Goal: Information Seeking & Learning: Learn about a topic

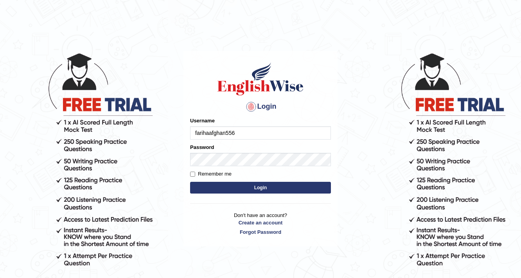
type input "farihaafghan556"
click at [278, 188] on button "Login" at bounding box center [260, 188] width 141 height 12
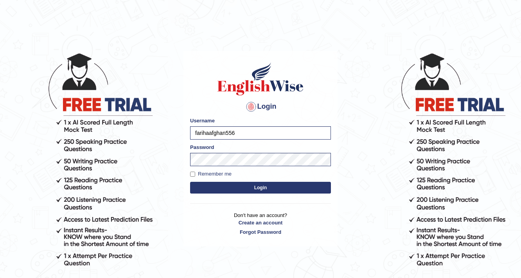
click at [275, 184] on button "Login" at bounding box center [260, 188] width 141 height 12
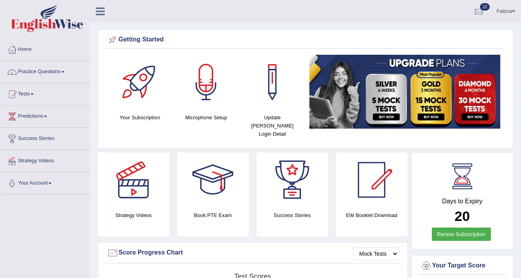
click at [59, 71] on link "Practice Questions" at bounding box center [44, 71] width 89 height 20
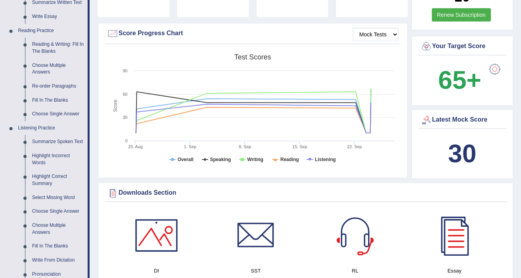
scroll to position [282, 0]
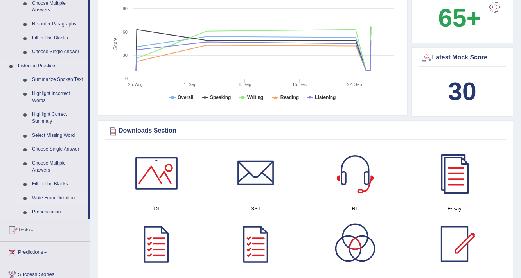
click at [56, 199] on link "Write From Dictation" at bounding box center [58, 198] width 59 height 14
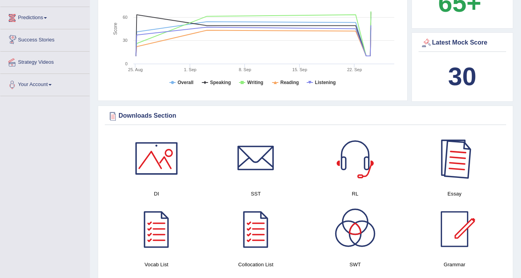
scroll to position [481, 0]
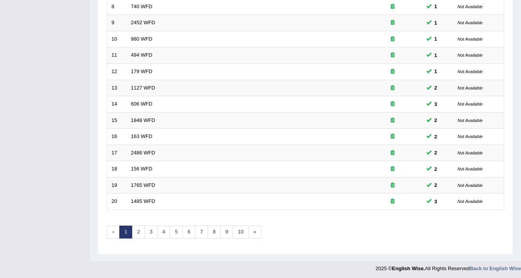
click at [170, 236] on div "Showing 1-20 of 2,885 items. # Title Exam Occurring Taken Last Result 1 1432 WF…" at bounding box center [306, 46] width 398 height 406
click at [174, 231] on link "5" at bounding box center [176, 232] width 13 height 13
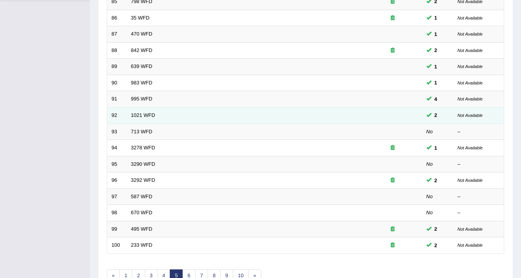
scroll to position [238, 0]
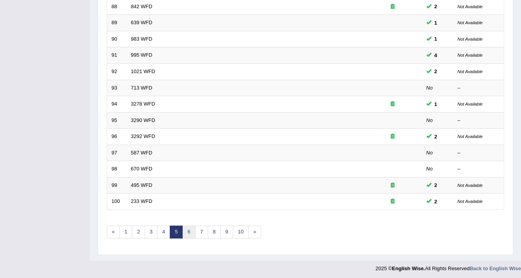
click at [188, 232] on link "6" at bounding box center [188, 232] width 13 height 13
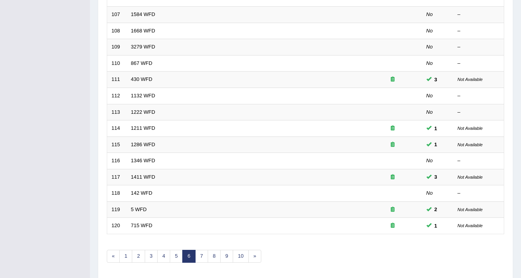
scroll to position [238, 0]
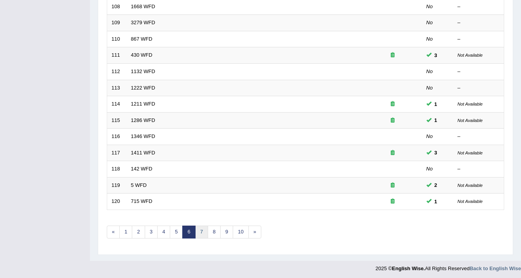
click at [196, 229] on link "7" at bounding box center [201, 232] width 13 height 13
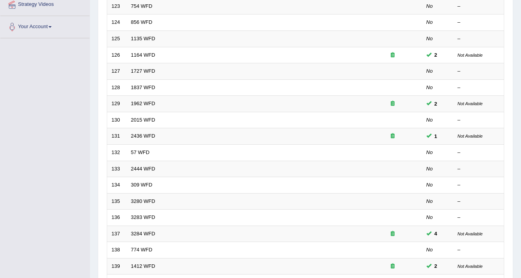
scroll to position [238, 0]
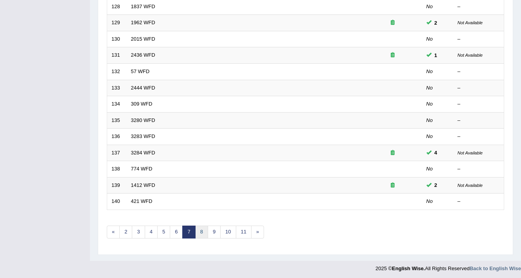
click at [203, 234] on link "8" at bounding box center [201, 232] width 13 height 13
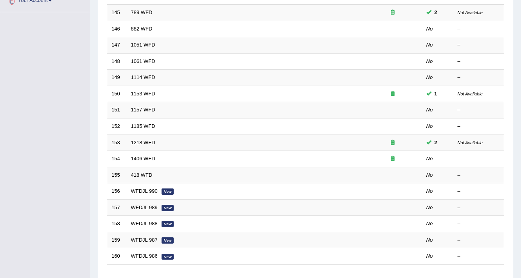
scroll to position [238, 0]
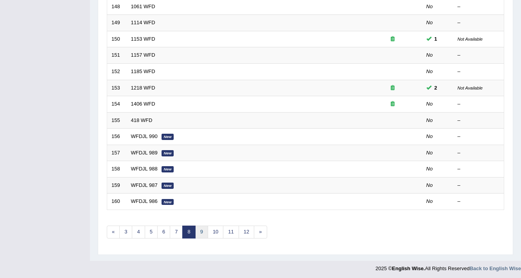
click at [196, 231] on link "9" at bounding box center [201, 232] width 13 height 13
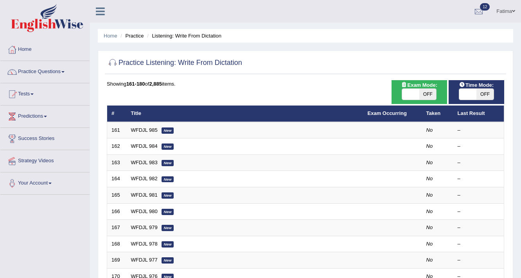
click at [492, 96] on span "OFF" at bounding box center [485, 94] width 17 height 11
checkbox input "true"
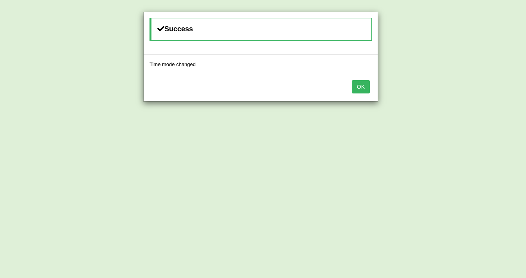
click at [368, 91] on button "OK" at bounding box center [361, 86] width 18 height 13
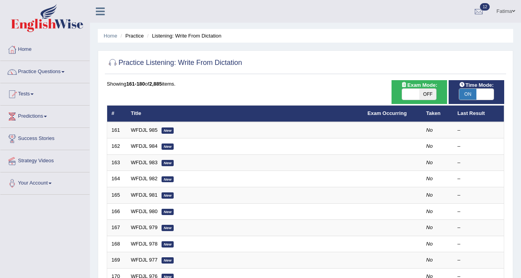
click at [423, 96] on span "OFF" at bounding box center [428, 94] width 17 height 11
checkbox input "true"
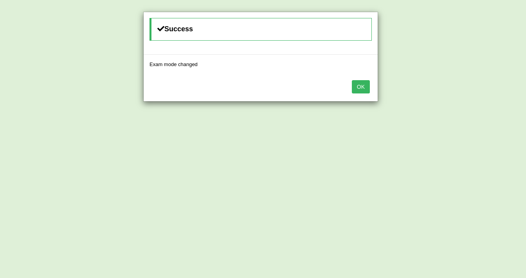
click at [366, 87] on button "OK" at bounding box center [361, 86] width 18 height 13
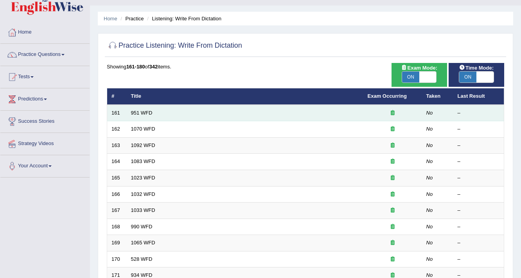
click at [292, 105] on td "951 WFD" at bounding box center [245, 113] width 237 height 16
click at [137, 110] on link "951 WFD" at bounding box center [142, 113] width 22 height 6
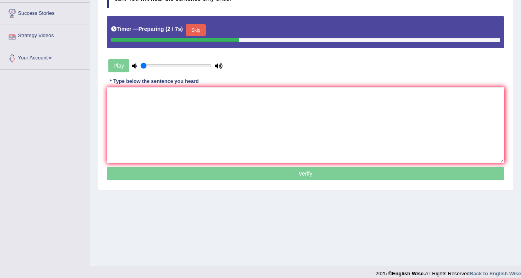
click at [199, 27] on button "Skip" at bounding box center [196, 30] width 20 height 12
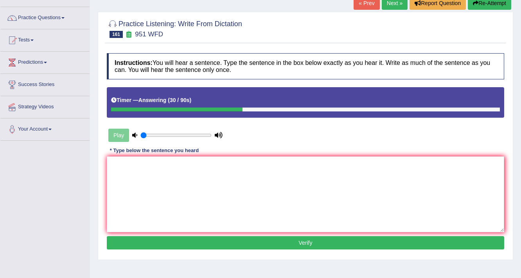
scroll to position [31, 0]
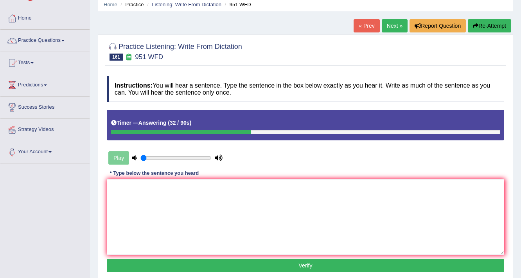
click at [495, 23] on button "Re-Attempt" at bounding box center [489, 25] width 43 height 13
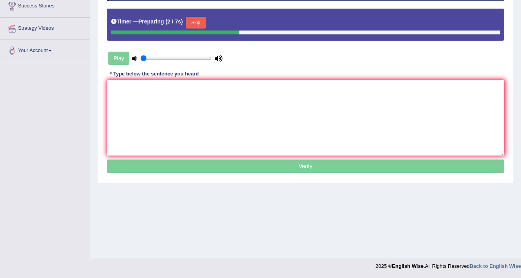
drag, startPoint x: 210, startPoint y: 18, endPoint x: 207, endPoint y: 22, distance: 4.9
click at [210, 20] on div "Timer — Preparing ( 2 / 7s ) Skip" at bounding box center [305, 23] width 389 height 16
click at [198, 23] on button "Skip" at bounding box center [196, 23] width 20 height 12
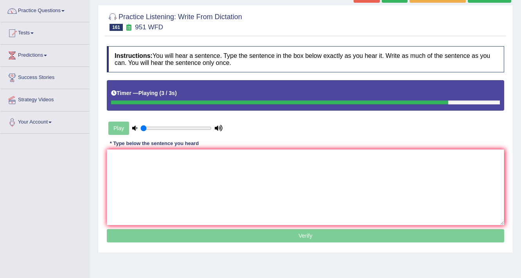
scroll to position [39, 0]
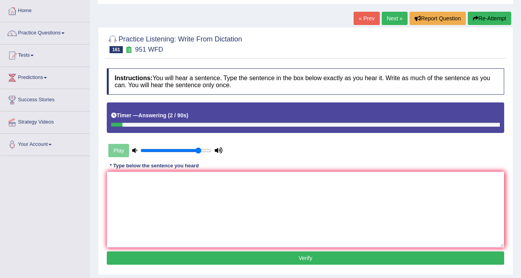
drag, startPoint x: 161, startPoint y: 150, endPoint x: 199, endPoint y: 160, distance: 38.7
type input "0.85"
click at [199, 154] on input "range" at bounding box center [175, 151] width 71 height 6
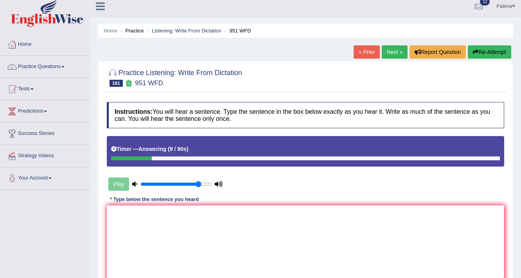
scroll to position [0, 0]
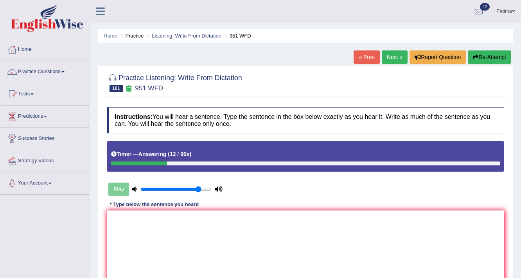
click at [497, 53] on button "Re-Attempt" at bounding box center [489, 56] width 43 height 13
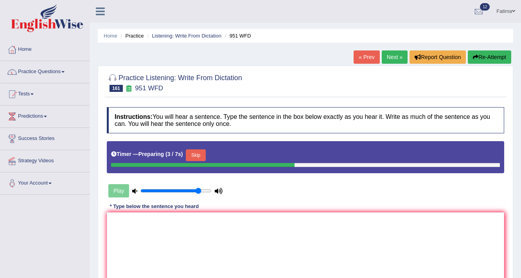
click at [205, 151] on button "Skip" at bounding box center [196, 155] width 20 height 12
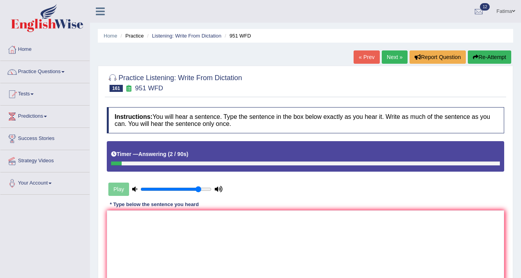
click at [394, 64] on div "« Prev Next » Report Question Re-Attempt" at bounding box center [434, 57] width 160 height 15
click at [396, 56] on link "Next »" at bounding box center [395, 56] width 26 height 13
click at [483, 53] on button "Re-Attempt" at bounding box center [489, 56] width 43 height 13
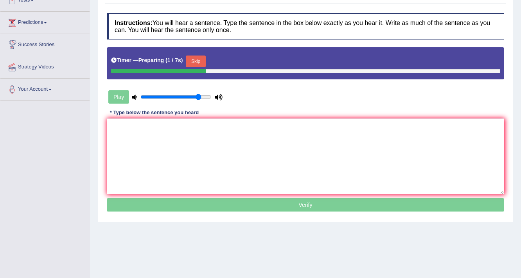
click at [191, 63] on button "Skip" at bounding box center [196, 62] width 20 height 12
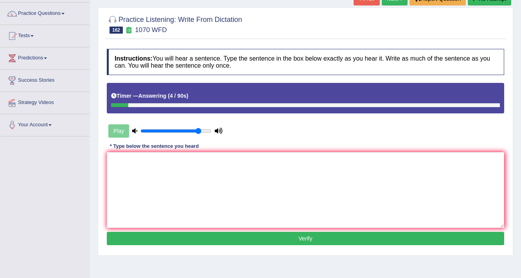
scroll to position [31, 0]
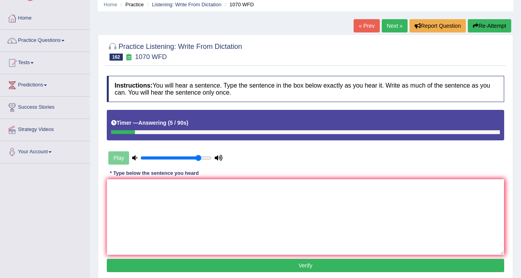
click at [493, 27] on button "Re-Attempt" at bounding box center [489, 25] width 43 height 13
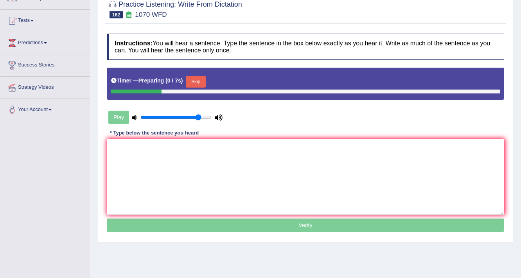
scroll to position [94, 0]
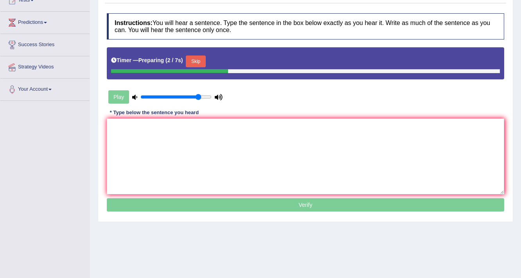
click at [190, 59] on button "Skip" at bounding box center [196, 62] width 20 height 12
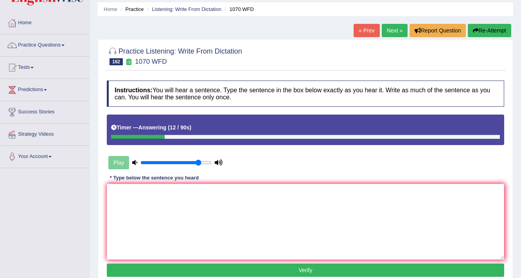
scroll to position [0, 0]
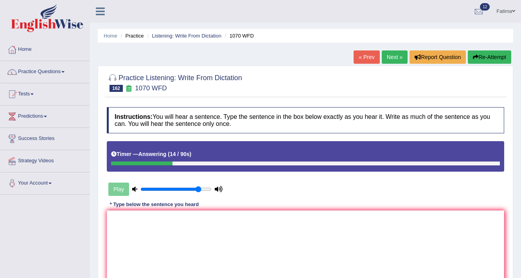
click at [395, 61] on link "Next »" at bounding box center [395, 56] width 26 height 13
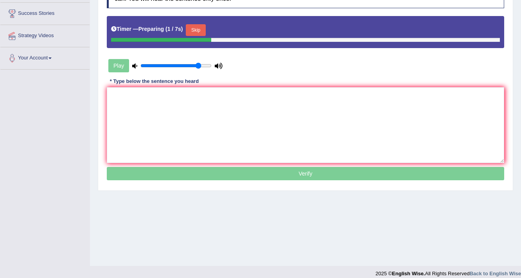
click at [193, 27] on button "Skip" at bounding box center [196, 30] width 20 height 12
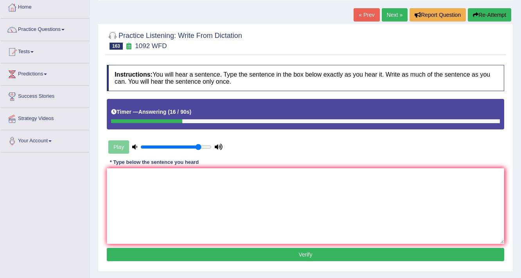
scroll to position [31, 0]
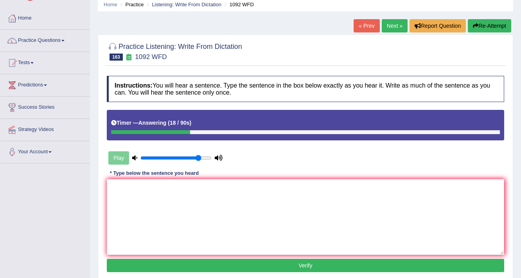
click at [490, 23] on button "Re-Attempt" at bounding box center [489, 25] width 43 height 13
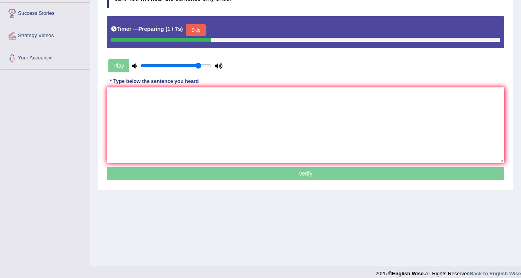
click at [198, 34] on button "Skip" at bounding box center [196, 30] width 20 height 12
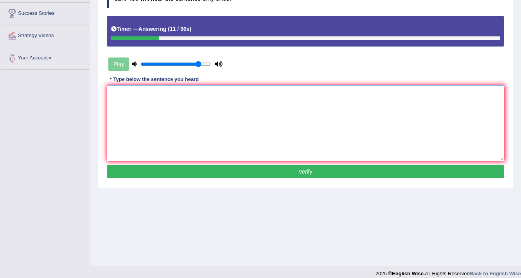
click at [267, 121] on textarea at bounding box center [306, 123] width 398 height 76
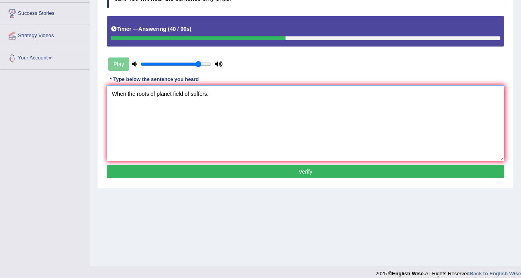
type textarea "When the roots of planet field of suffers."
click at [276, 169] on button "Verify" at bounding box center [306, 171] width 398 height 13
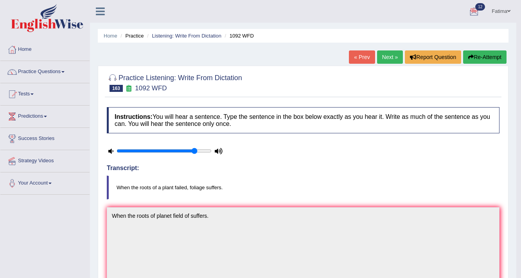
click at [392, 58] on link "Next »" at bounding box center [390, 56] width 26 height 13
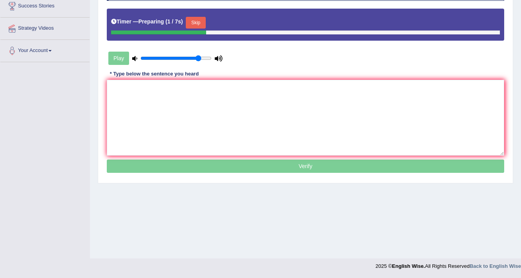
click at [197, 26] on button "Skip" at bounding box center [196, 23] width 20 height 12
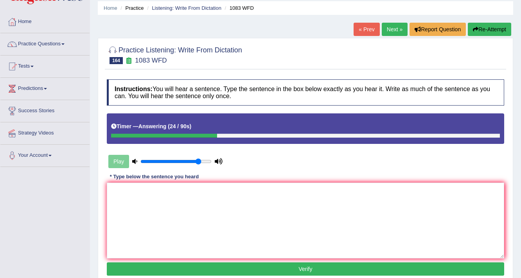
scroll to position [7, 0]
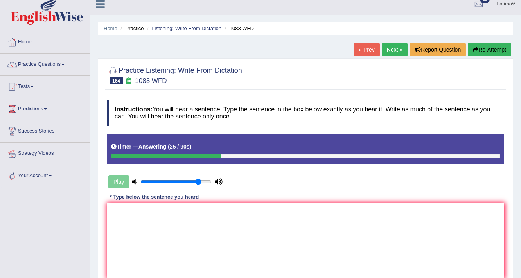
click at [488, 47] on button "Re-Attempt" at bounding box center [489, 49] width 43 height 13
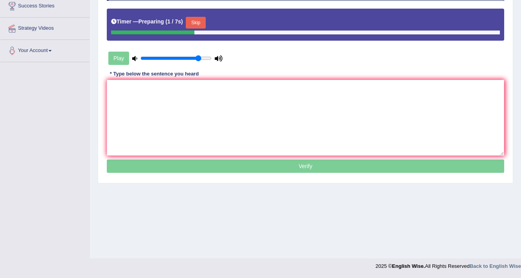
click at [205, 19] on button "Skip" at bounding box center [196, 23] width 20 height 12
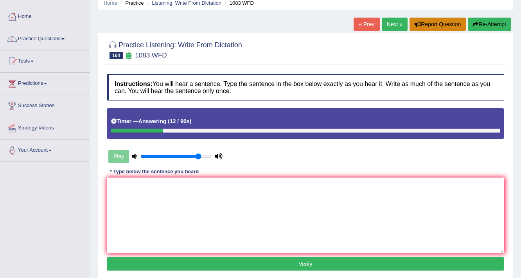
scroll to position [7, 0]
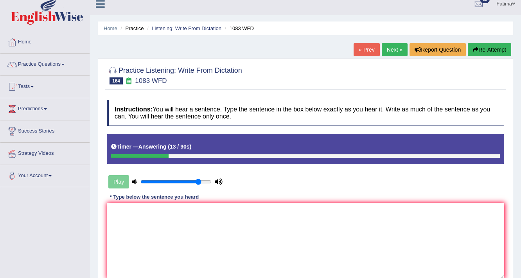
click at [384, 45] on link "Next »" at bounding box center [395, 49] width 26 height 13
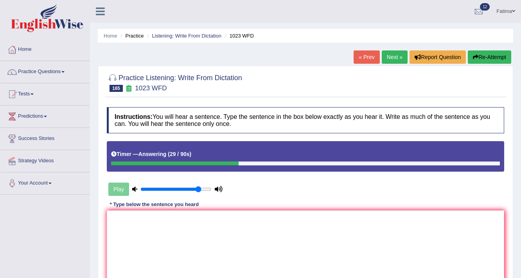
click at [479, 59] on button "Re-Attempt" at bounding box center [489, 56] width 43 height 13
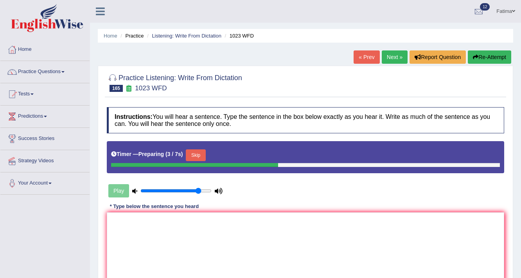
click at [197, 153] on button "Skip" at bounding box center [196, 155] width 20 height 12
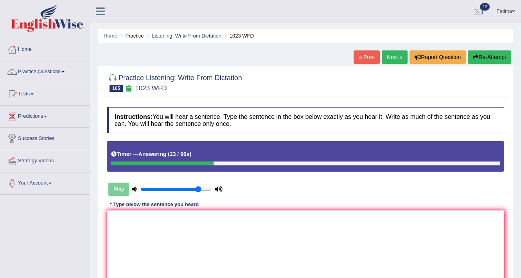
click at [402, 58] on link "Next »" at bounding box center [395, 56] width 26 height 13
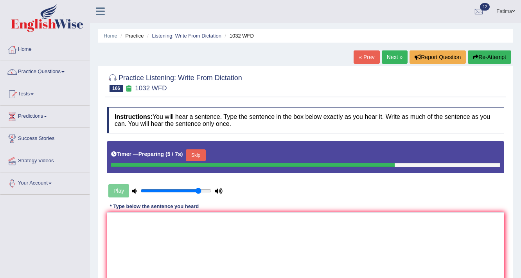
click at [198, 155] on button "Skip" at bounding box center [196, 155] width 20 height 12
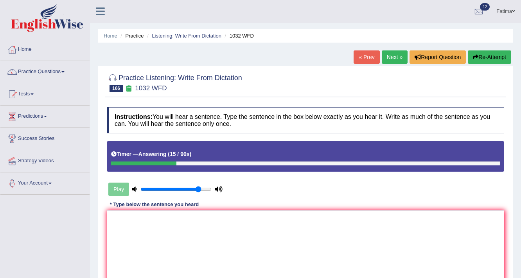
click at [484, 59] on button "Re-Attempt" at bounding box center [489, 56] width 43 height 13
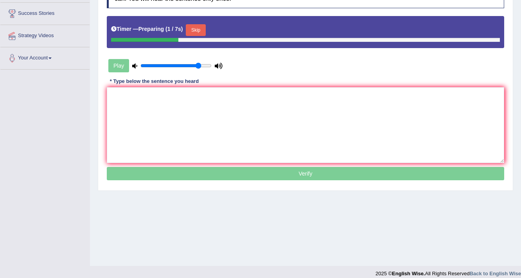
click at [202, 33] on button "Skip" at bounding box center [196, 30] width 20 height 12
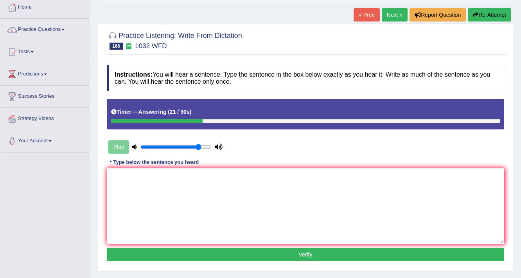
scroll to position [31, 0]
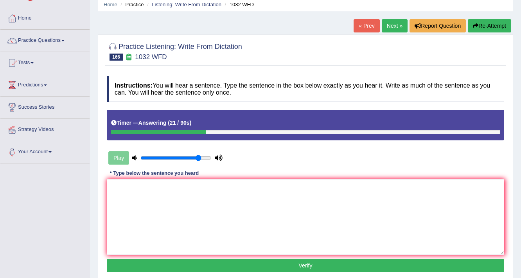
click at [394, 24] on link "Next »" at bounding box center [395, 25] width 26 height 13
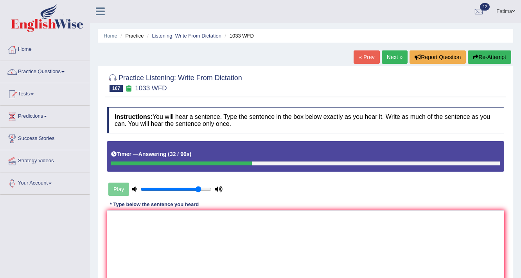
click at [391, 63] on link "Next »" at bounding box center [395, 56] width 26 height 13
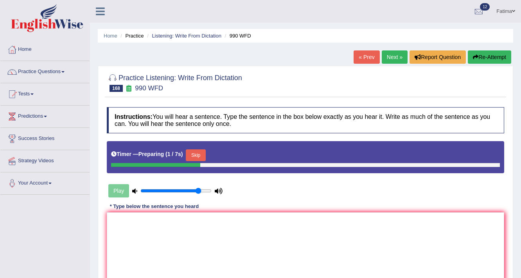
click at [190, 155] on button "Skip" at bounding box center [196, 155] width 20 height 12
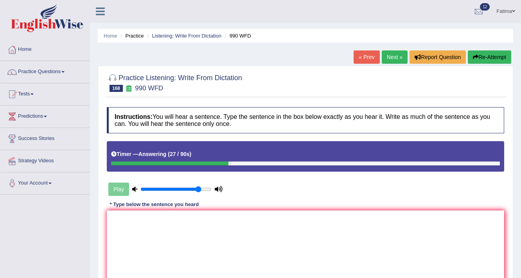
click at [479, 59] on button "Re-Attempt" at bounding box center [489, 56] width 43 height 13
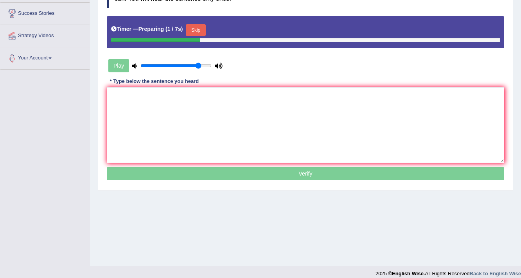
click at [202, 32] on button "Skip" at bounding box center [196, 30] width 20 height 12
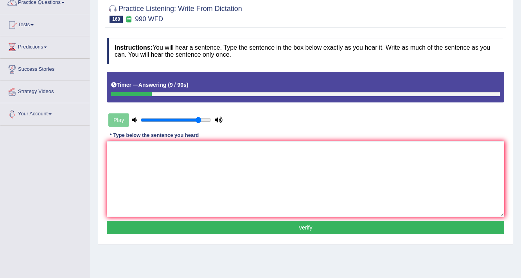
scroll to position [31, 0]
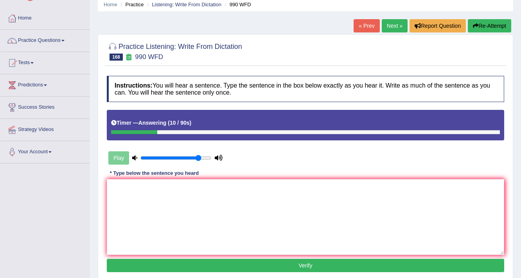
click at [495, 21] on button "Re-Attempt" at bounding box center [489, 25] width 43 height 13
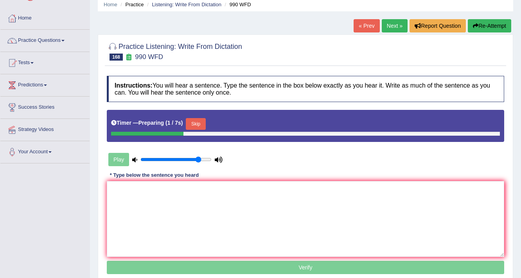
click at [195, 129] on button "Skip" at bounding box center [196, 124] width 20 height 12
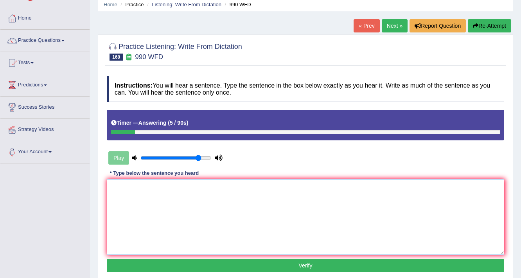
click at [212, 210] on textarea at bounding box center [306, 217] width 398 height 76
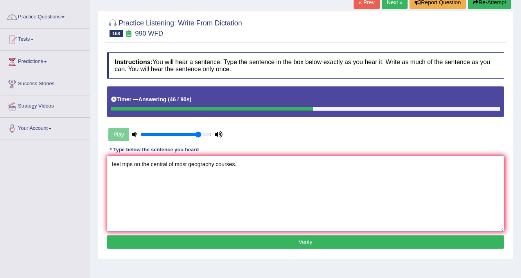
scroll to position [125, 0]
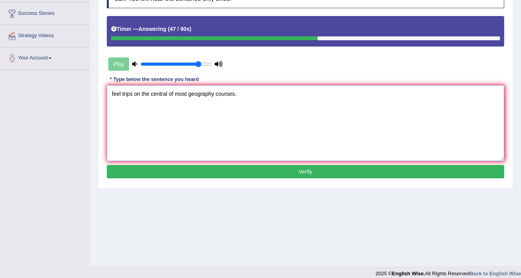
type textarea "feel trips on the central of most geography courses."
click at [229, 170] on button "Verify" at bounding box center [306, 171] width 398 height 13
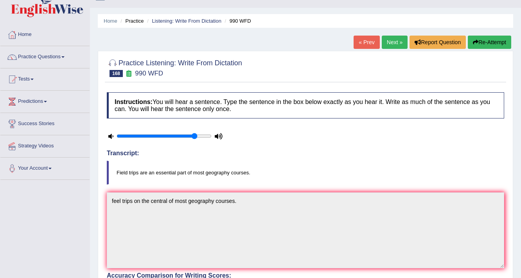
scroll to position [0, 0]
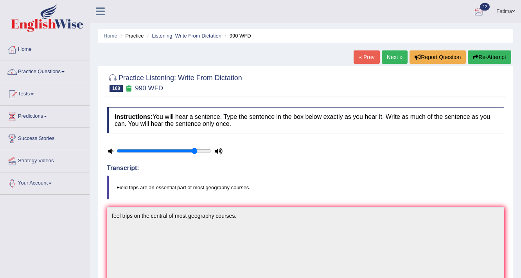
click at [492, 61] on button "Re-Attempt" at bounding box center [489, 56] width 43 height 13
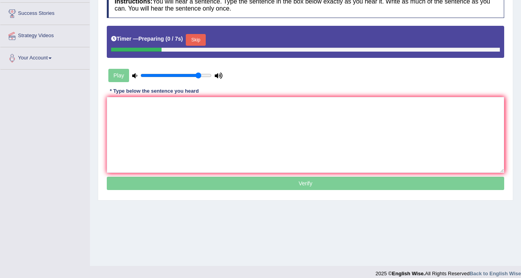
click at [199, 32] on div "Timer — Preparing ( 0 / 7s ) Skip" at bounding box center [305, 40] width 389 height 16
click at [196, 43] on button "Skip" at bounding box center [196, 40] width 20 height 12
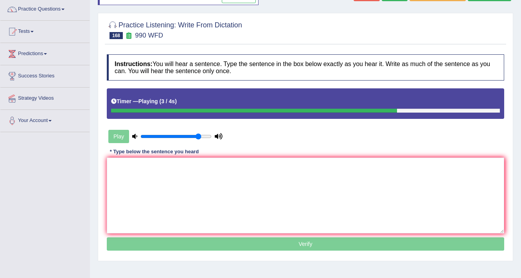
scroll to position [31, 0]
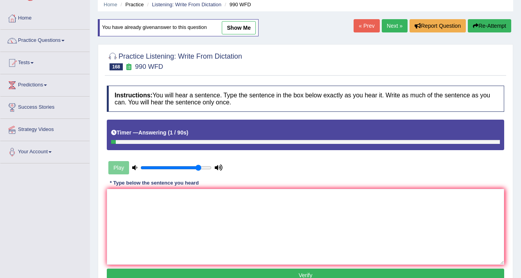
click at [388, 19] on div "Home Practice Listening: Write From Dictation 990 WFD You have already given an…" at bounding box center [305, 164] width 431 height 391
click at [388, 24] on link "Next »" at bounding box center [395, 25] width 26 height 13
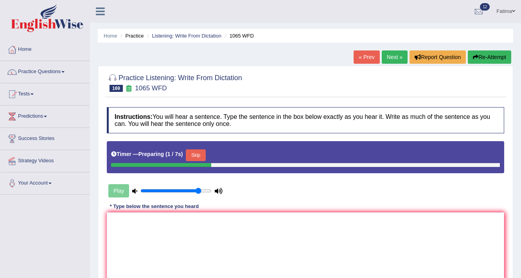
click at [192, 155] on button "Skip" at bounding box center [196, 155] width 20 height 12
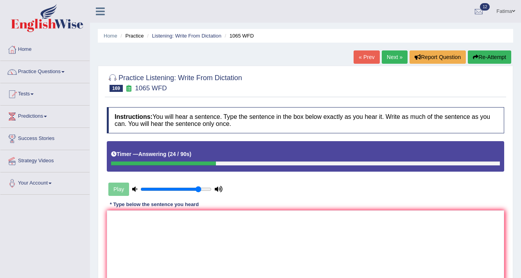
click at [484, 52] on button "Re-Attempt" at bounding box center [489, 56] width 43 height 13
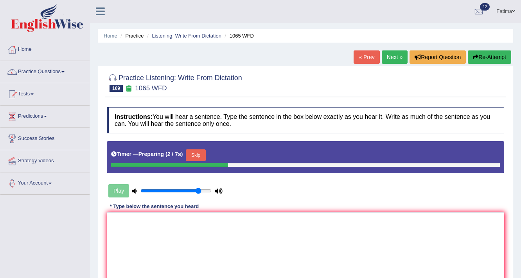
click at [205, 149] on button "Skip" at bounding box center [196, 155] width 20 height 12
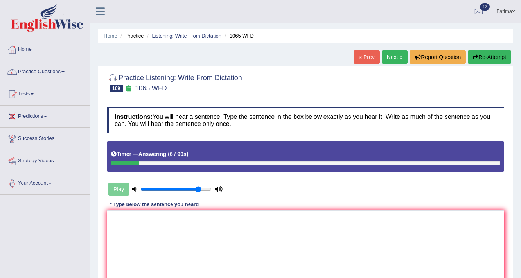
click at [398, 59] on link "Next »" at bounding box center [395, 56] width 26 height 13
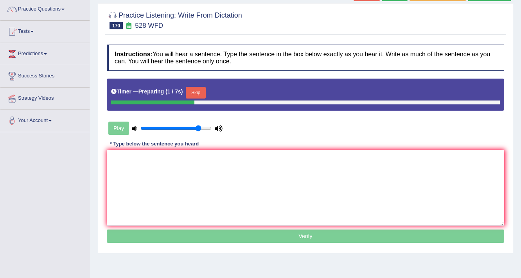
click at [196, 94] on button "Skip" at bounding box center [196, 93] width 20 height 12
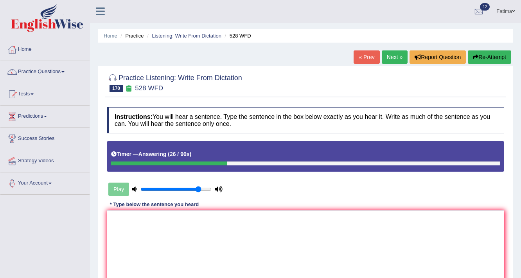
click at [501, 60] on button "Re-Attempt" at bounding box center [489, 56] width 43 height 13
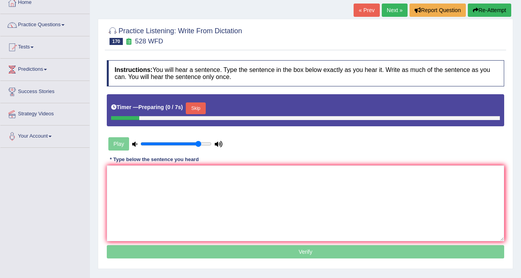
scroll to position [63, 0]
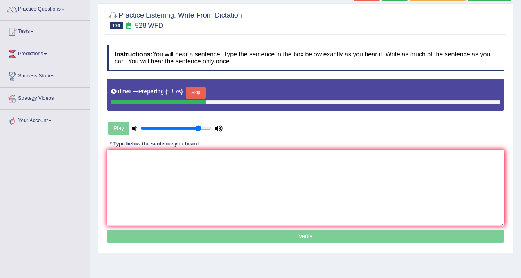
click at [195, 94] on button "Skip" at bounding box center [196, 93] width 20 height 12
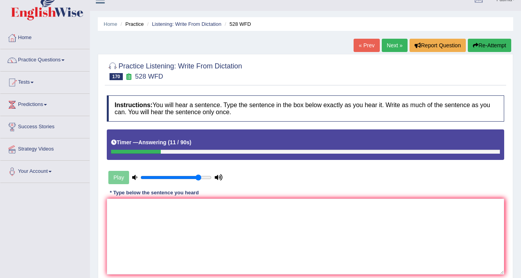
scroll to position [0, 0]
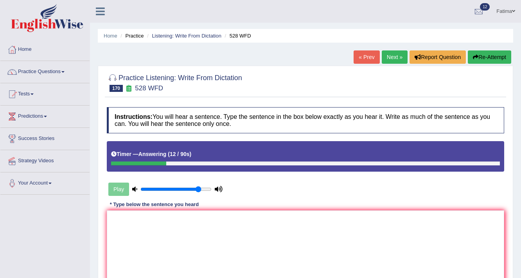
click at [387, 55] on link "Next »" at bounding box center [395, 56] width 26 height 13
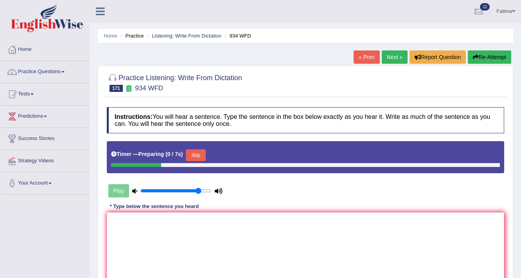
click at [198, 160] on div "Skip" at bounding box center [196, 156] width 20 height 14
click at [199, 156] on button "Skip" at bounding box center [196, 155] width 20 height 12
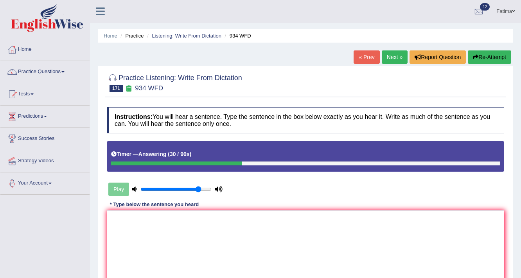
click at [492, 61] on button "Re-Attempt" at bounding box center [489, 56] width 43 height 13
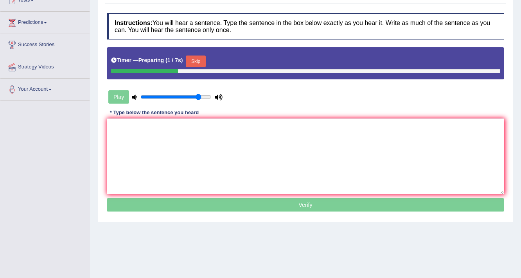
click at [202, 58] on button "Skip" at bounding box center [196, 62] width 20 height 12
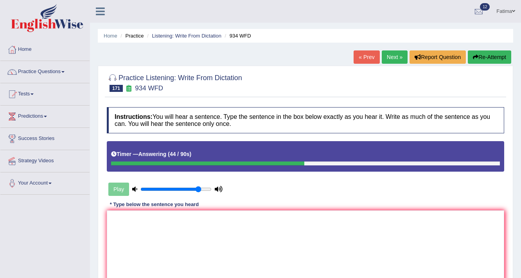
click at [397, 56] on link "Next »" at bounding box center [395, 56] width 26 height 13
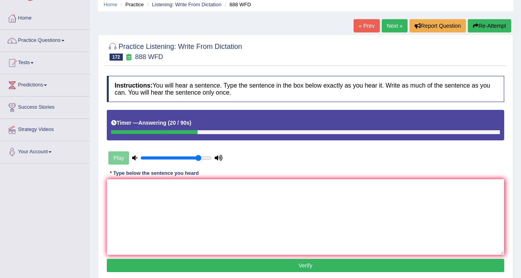
click at [485, 26] on button "Re-Attempt" at bounding box center [489, 25] width 43 height 13
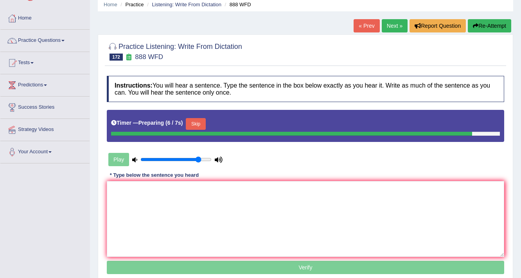
click at [205, 124] on button "Skip" at bounding box center [196, 124] width 20 height 12
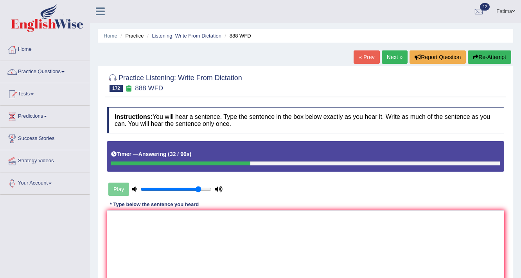
click at [498, 55] on button "Re-Attempt" at bounding box center [489, 56] width 43 height 13
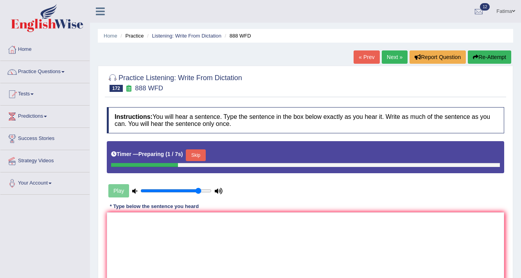
click at [194, 152] on button "Skip" at bounding box center [196, 155] width 20 height 12
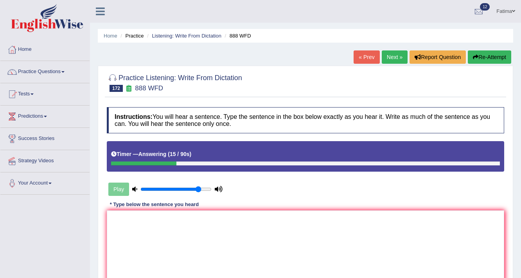
click at [382, 59] on link "Next »" at bounding box center [395, 56] width 26 height 13
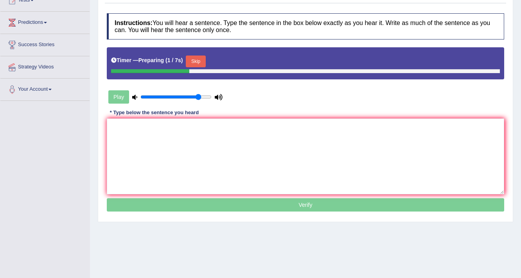
click at [200, 59] on button "Skip" at bounding box center [196, 62] width 20 height 12
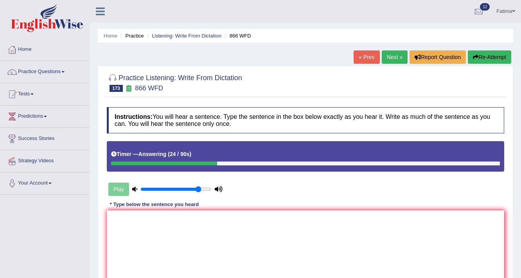
click at [383, 53] on link "Next »" at bounding box center [395, 56] width 26 height 13
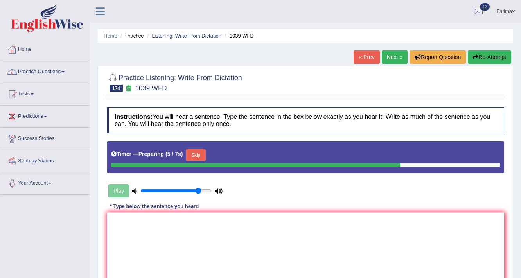
click at [385, 60] on link "Next »" at bounding box center [395, 56] width 26 height 13
click at [367, 61] on link "« Prev" at bounding box center [367, 56] width 26 height 13
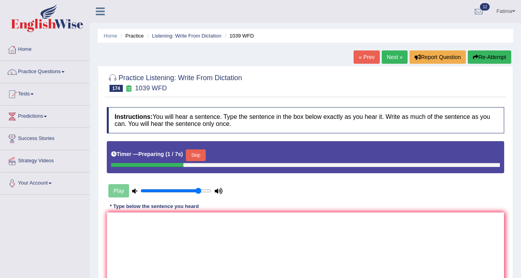
click at [211, 155] on div "Timer — Preparing ( 1 / 7s ) Skip" at bounding box center [305, 156] width 389 height 16
click at [205, 158] on button "Skip" at bounding box center [196, 155] width 20 height 12
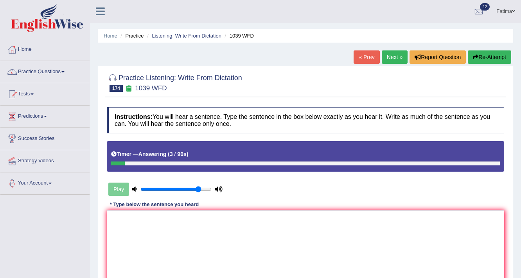
drag, startPoint x: 499, startPoint y: 34, endPoint x: 483, endPoint y: 48, distance: 21.1
click at [498, 36] on ul "Home Practice Listening: Write From Dictation 1039 WFD" at bounding box center [306, 36] width 416 height 14
click at [481, 50] on div "Home Practice Listening: Write From Dictation 1039 WFD « Prev Next » Report Que…" at bounding box center [305, 195] width 431 height 391
click at [478, 59] on button "Re-Attempt" at bounding box center [489, 56] width 43 height 13
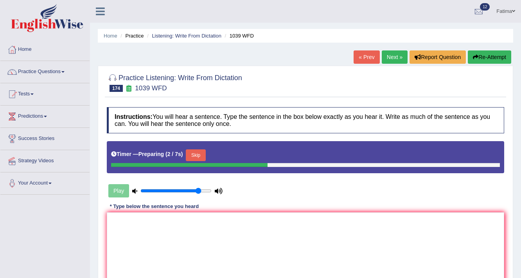
click at [205, 155] on button "Skip" at bounding box center [196, 155] width 20 height 12
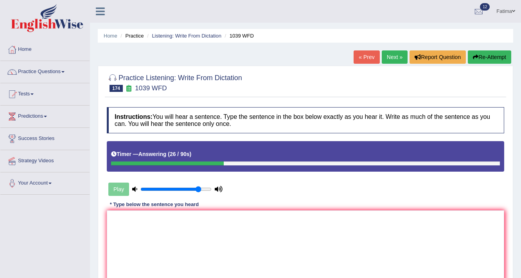
click at [473, 58] on icon "button" at bounding box center [475, 56] width 5 height 5
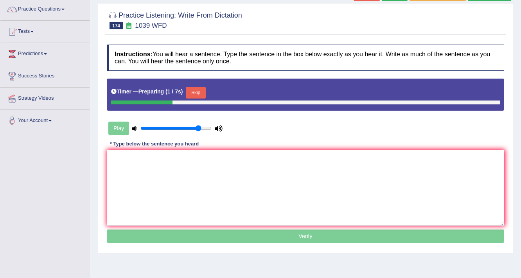
click at [200, 95] on button "Skip" at bounding box center [196, 93] width 20 height 12
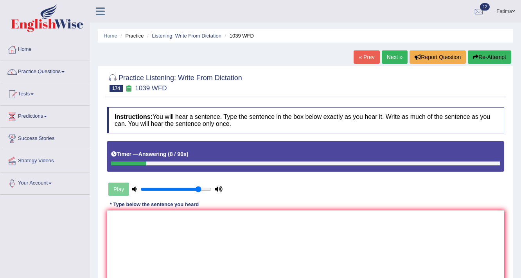
click at [391, 59] on link "Next »" at bounding box center [395, 56] width 26 height 13
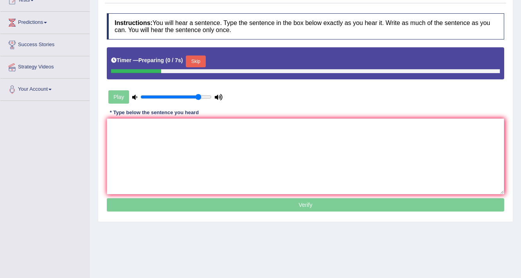
click at [201, 57] on button "Skip" at bounding box center [196, 62] width 20 height 12
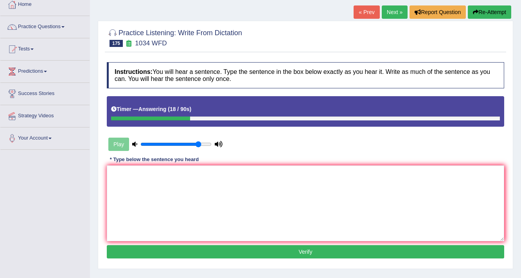
scroll to position [31, 0]
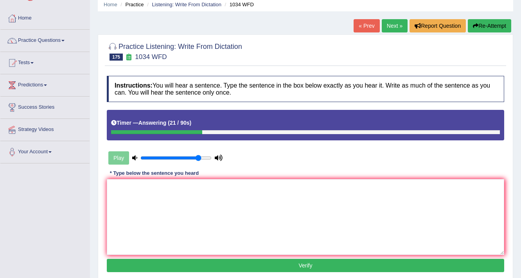
click at [495, 31] on button "Re-Attempt" at bounding box center [489, 25] width 43 height 13
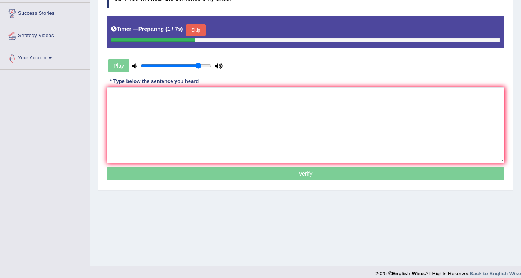
click at [202, 30] on button "Skip" at bounding box center [196, 30] width 20 height 12
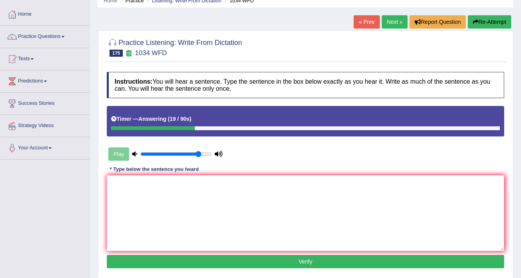
scroll to position [31, 0]
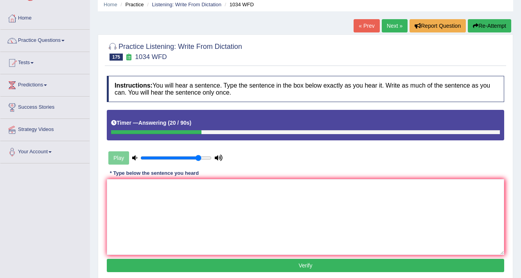
click at [390, 28] on link "Next »" at bounding box center [395, 25] width 26 height 13
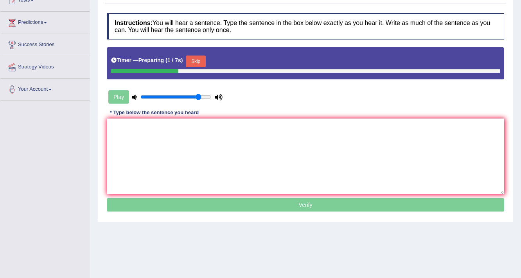
click at [199, 61] on button "Skip" at bounding box center [196, 62] width 20 height 12
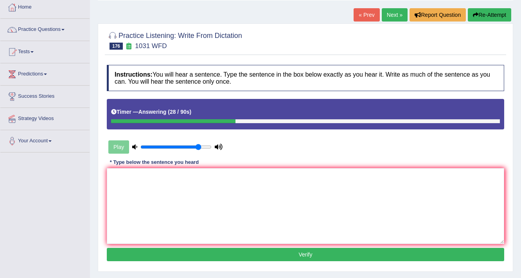
scroll to position [31, 0]
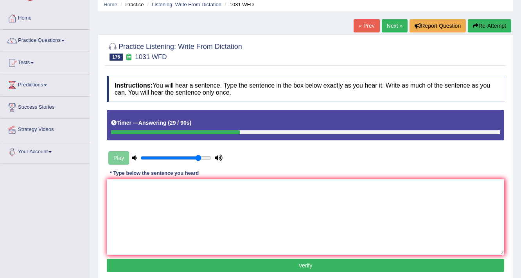
click at [483, 24] on button "Re-Attempt" at bounding box center [489, 25] width 43 height 13
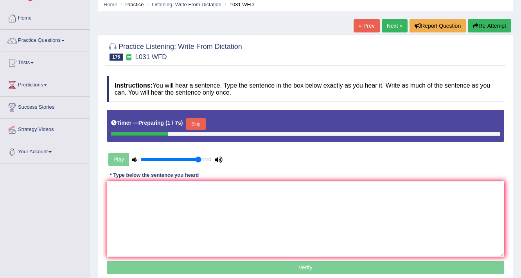
click at [202, 122] on button "Skip" at bounding box center [196, 124] width 20 height 12
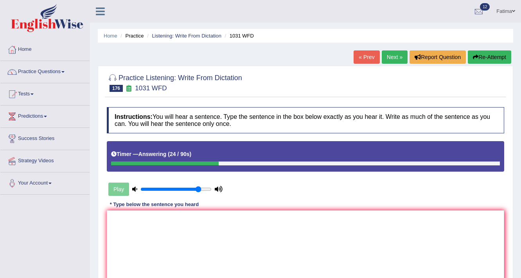
click at [389, 59] on link "Next »" at bounding box center [395, 56] width 26 height 13
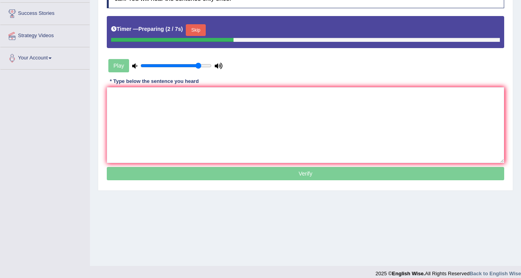
click at [199, 33] on button "Skip" at bounding box center [196, 30] width 20 height 12
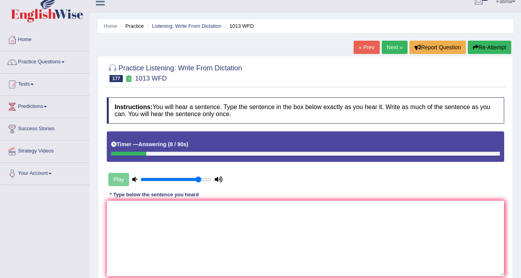
scroll to position [7, 0]
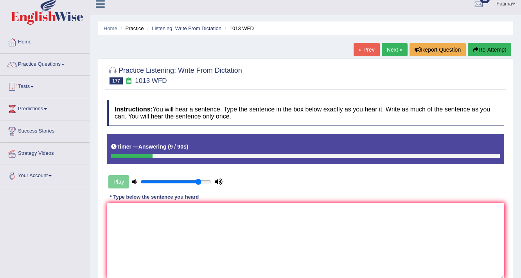
click at [486, 51] on button "Re-Attempt" at bounding box center [489, 49] width 43 height 13
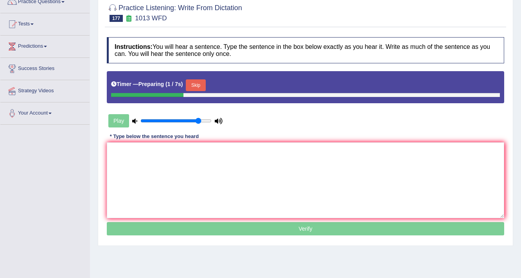
click at [205, 83] on button "Skip" at bounding box center [196, 85] width 20 height 12
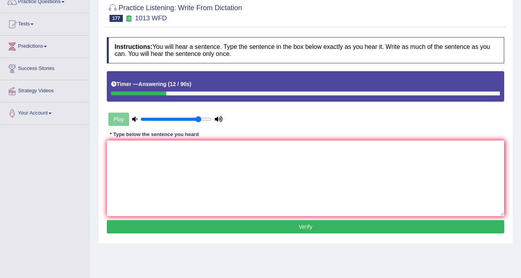
scroll to position [39, 0]
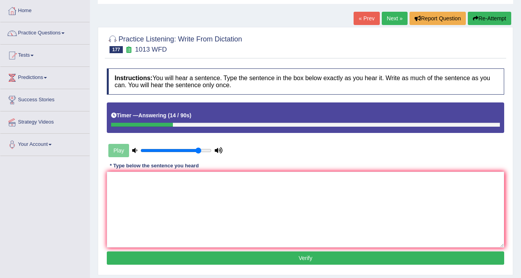
click at [487, 19] on button "Re-Attempt" at bounding box center [489, 18] width 43 height 13
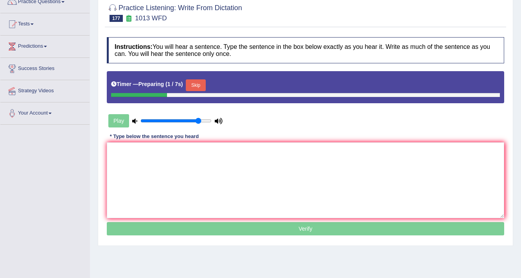
click at [194, 85] on button "Skip" at bounding box center [196, 85] width 20 height 12
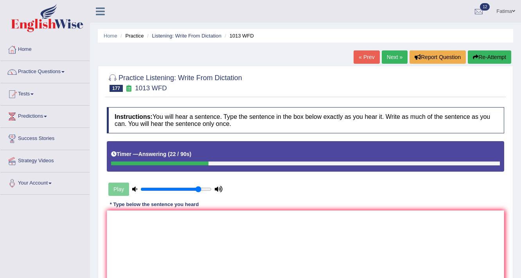
click at [387, 58] on link "Next »" at bounding box center [395, 56] width 26 height 13
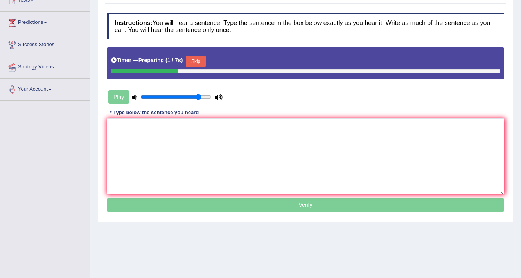
click at [203, 61] on button "Skip" at bounding box center [196, 62] width 20 height 12
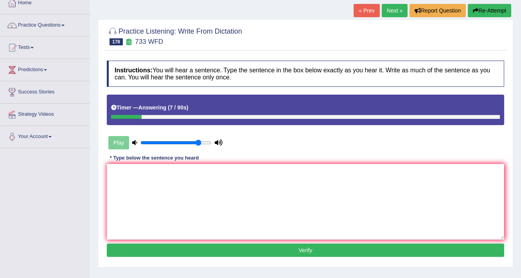
scroll to position [39, 0]
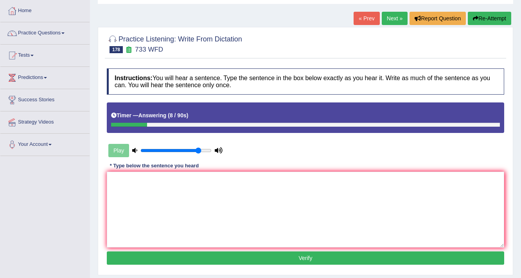
click at [490, 24] on button "Re-Attempt" at bounding box center [489, 18] width 43 height 13
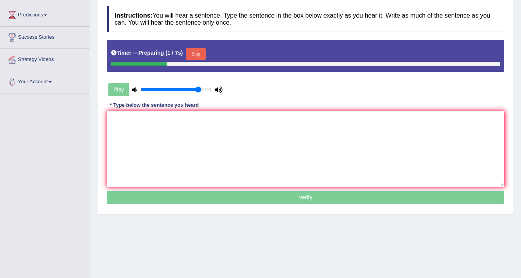
click at [198, 49] on button "Skip" at bounding box center [196, 54] width 20 height 12
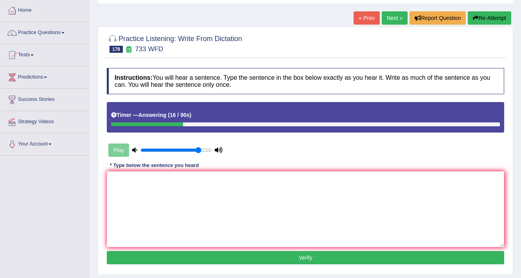
scroll to position [39, 0]
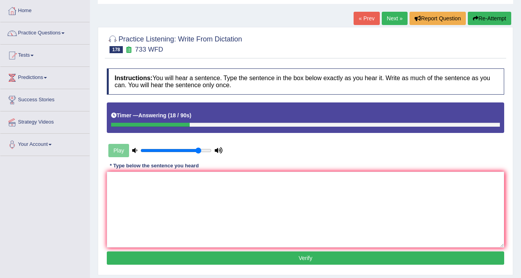
click at [468, 19] on button "Re-Attempt" at bounding box center [489, 18] width 43 height 13
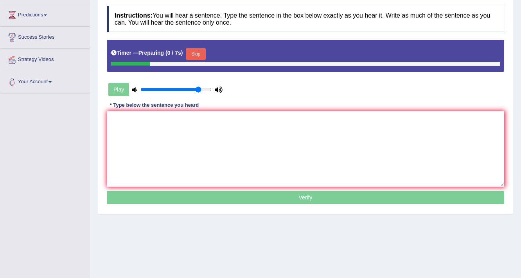
click at [205, 53] on button "Skip" at bounding box center [196, 54] width 20 height 12
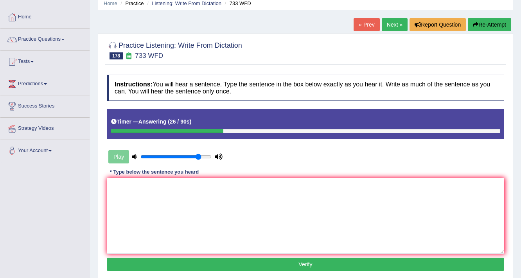
scroll to position [7, 0]
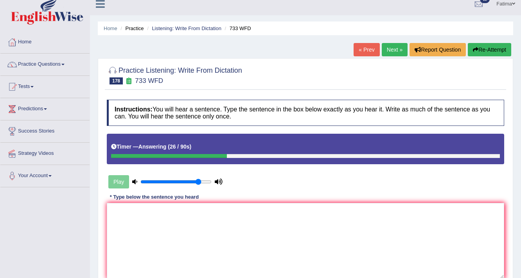
click at [397, 49] on link "Next »" at bounding box center [395, 49] width 26 height 13
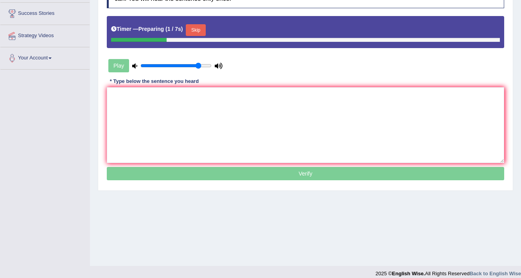
click at [197, 29] on button "Skip" at bounding box center [196, 30] width 20 height 12
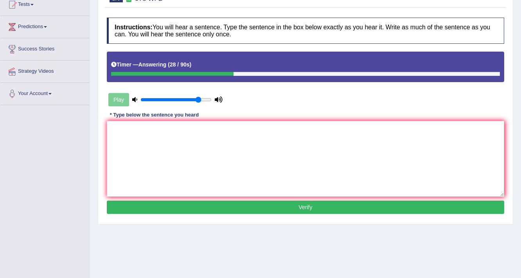
scroll to position [31, 0]
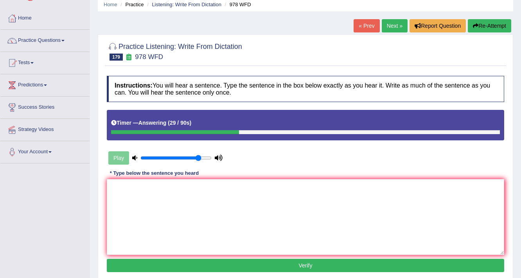
click at [483, 25] on button "Re-Attempt" at bounding box center [489, 25] width 43 height 13
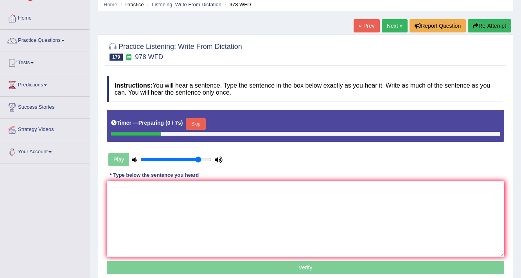
click at [189, 125] on button "Skip" at bounding box center [196, 124] width 20 height 12
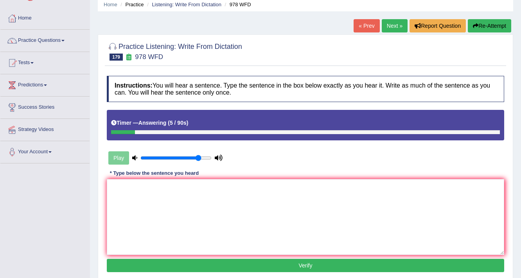
click at [388, 34] on div "Practice Listening: Write From Dictation 179 978 WFD Instructions: You will hea…" at bounding box center [306, 158] width 416 height 248
click at [388, 22] on link "Next »" at bounding box center [395, 25] width 26 height 13
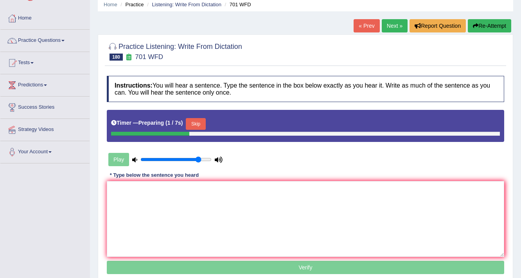
click at [199, 119] on button "Skip" at bounding box center [196, 124] width 20 height 12
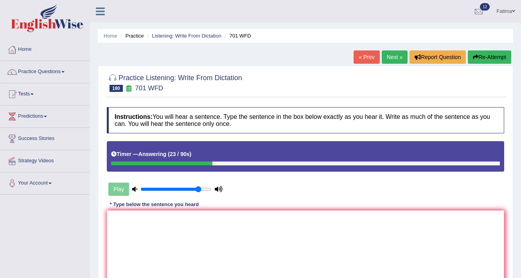
click at [491, 58] on button "Re-Attempt" at bounding box center [489, 56] width 43 height 13
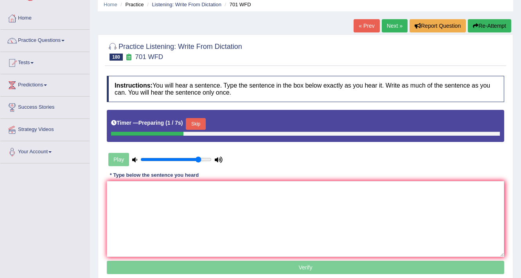
click at [205, 126] on button "Skip" at bounding box center [196, 124] width 20 height 12
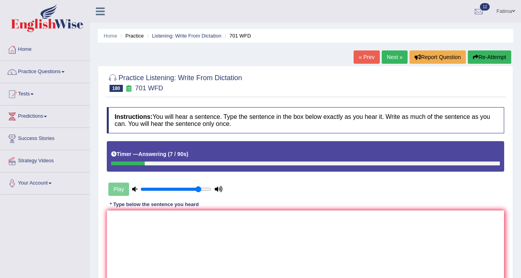
click at [395, 63] on link "Next »" at bounding box center [395, 56] width 26 height 13
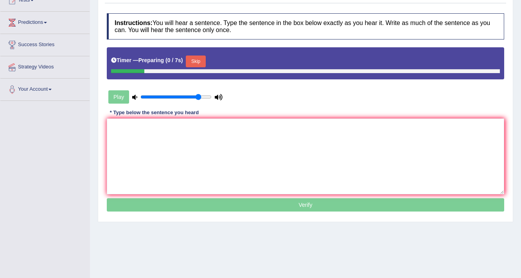
scroll to position [94, 0]
click at [191, 60] on button "Skip" at bounding box center [196, 62] width 20 height 12
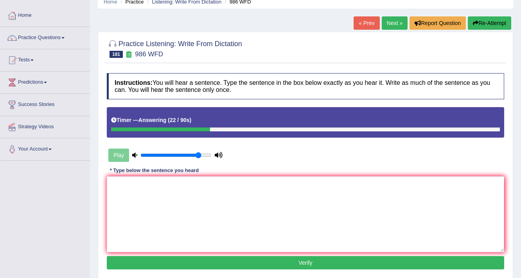
scroll to position [31, 0]
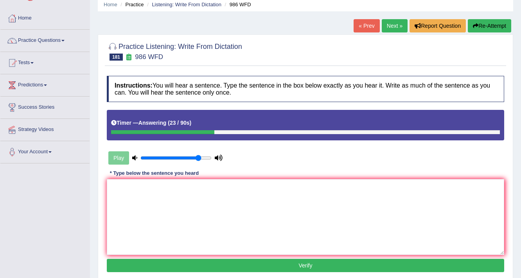
click at [481, 27] on button "Re-Attempt" at bounding box center [489, 25] width 43 height 13
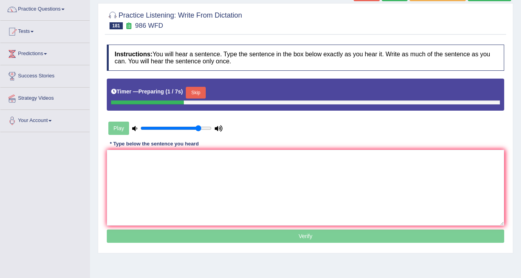
click at [204, 96] on button "Skip" at bounding box center [196, 93] width 20 height 12
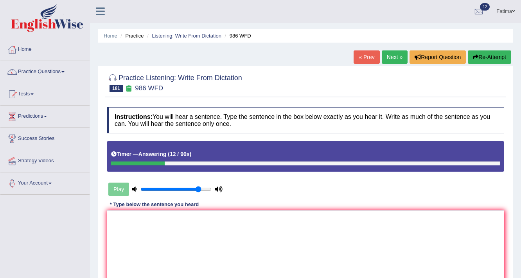
click at [485, 53] on button "Re-Attempt" at bounding box center [489, 56] width 43 height 13
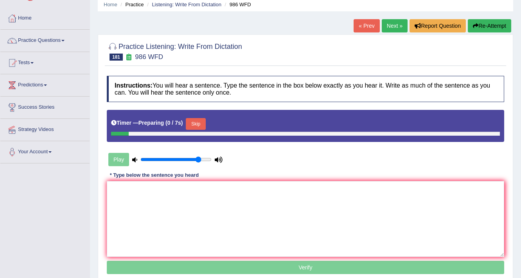
scroll to position [31, 0]
click at [199, 121] on button "Skip" at bounding box center [196, 124] width 20 height 12
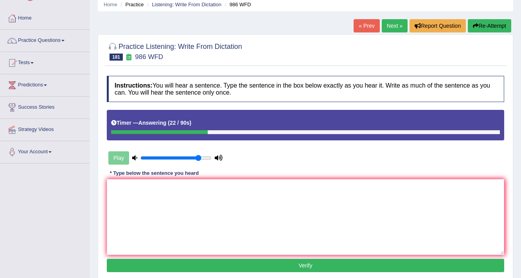
scroll to position [0, 0]
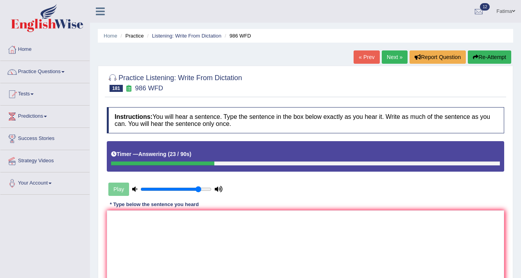
click at [389, 52] on link "Next »" at bounding box center [395, 56] width 26 height 13
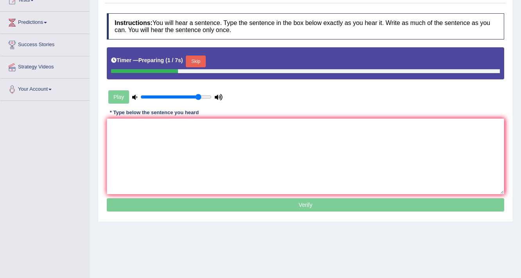
click at [197, 59] on button "Skip" at bounding box center [196, 62] width 20 height 12
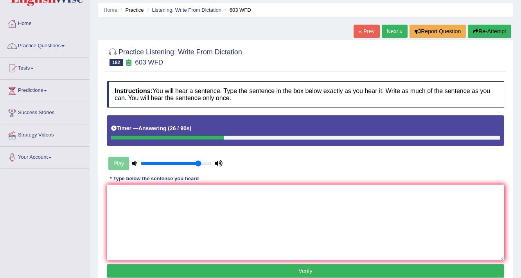
scroll to position [7, 0]
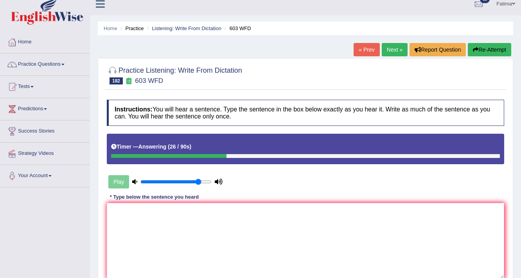
click at [482, 51] on button "Re-Attempt" at bounding box center [489, 49] width 43 height 13
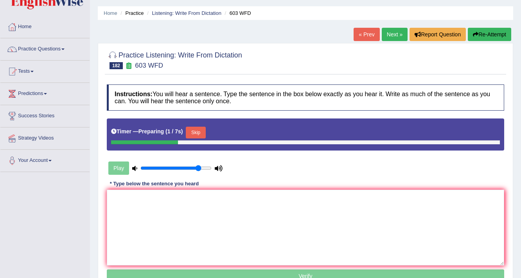
click at [192, 129] on button "Skip" at bounding box center [196, 133] width 20 height 12
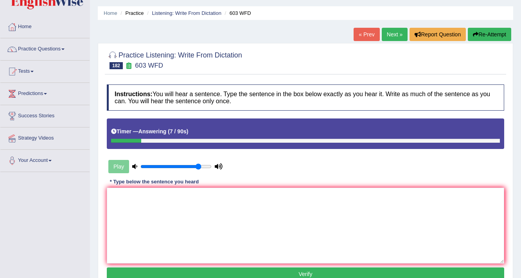
click at [383, 31] on link "Next »" at bounding box center [395, 34] width 26 height 13
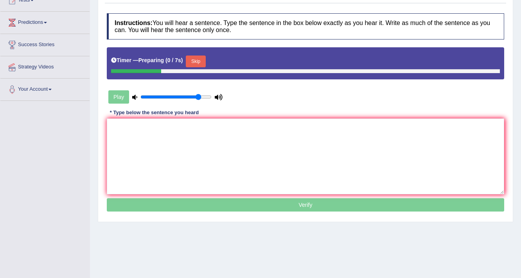
click at [192, 61] on button "Skip" at bounding box center [196, 62] width 20 height 12
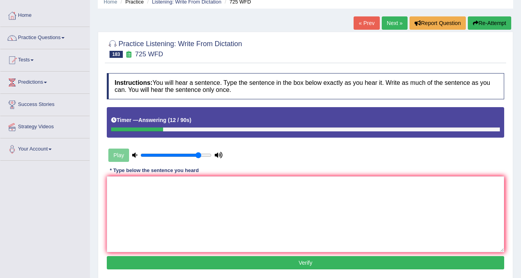
scroll to position [31, 0]
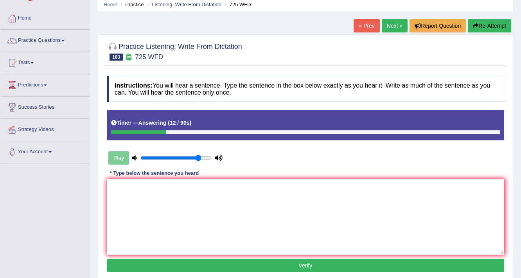
click at [493, 26] on button "Re-Attempt" at bounding box center [489, 25] width 43 height 13
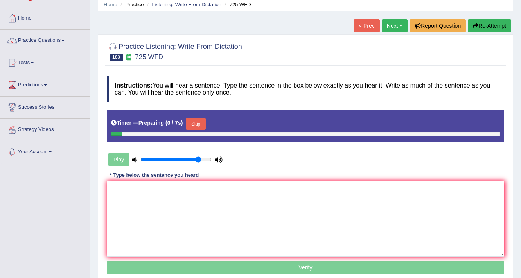
scroll to position [31, 0]
click at [179, 121] on b "1 / 7s" at bounding box center [174, 123] width 14 height 6
click at [191, 119] on button "Skip" at bounding box center [196, 124] width 20 height 12
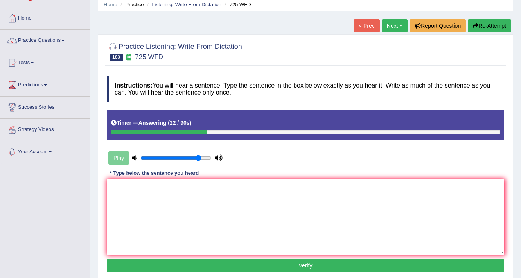
click at [502, 22] on button "Re-Attempt" at bounding box center [489, 25] width 43 height 13
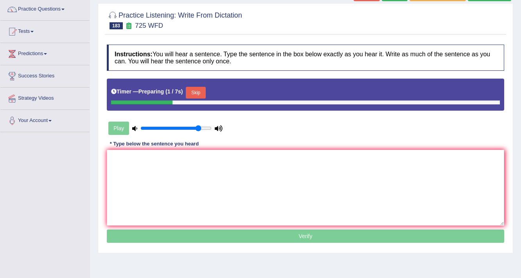
click at [199, 91] on button "Skip" at bounding box center [196, 93] width 20 height 12
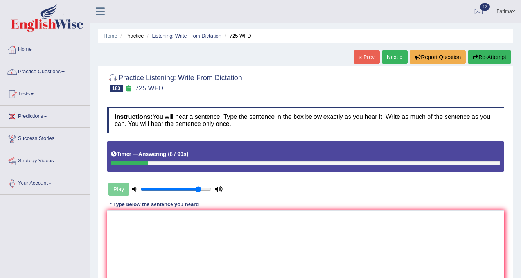
click at [389, 58] on link "Next »" at bounding box center [395, 56] width 26 height 13
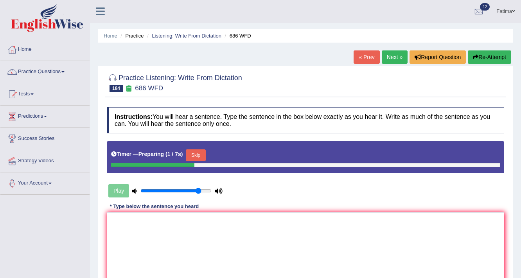
click at [497, 56] on button "Re-Attempt" at bounding box center [489, 56] width 43 height 13
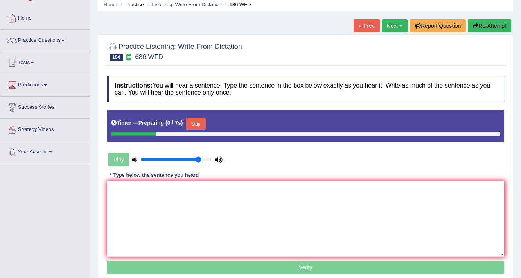
click at [205, 124] on button "Skip" at bounding box center [196, 124] width 20 height 12
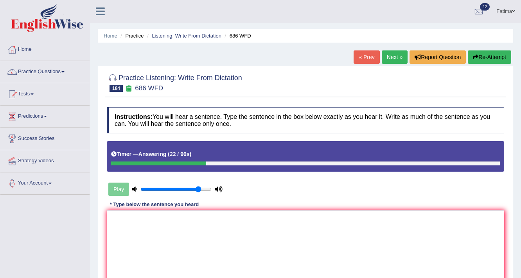
click at [474, 58] on icon "button" at bounding box center [475, 56] width 5 height 5
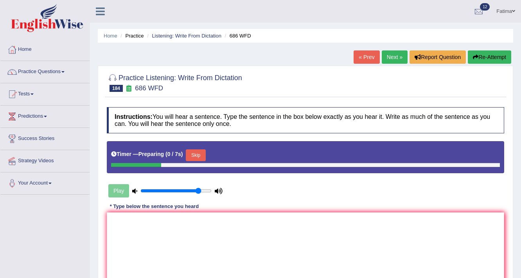
click at [189, 155] on button "Skip" at bounding box center [196, 155] width 20 height 12
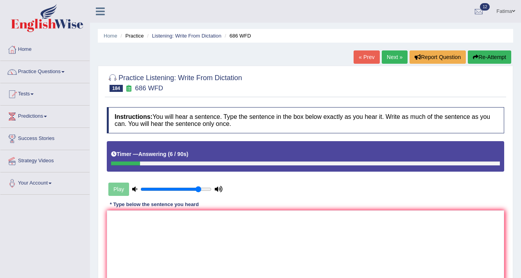
click at [392, 63] on div "« Prev Next » Report Question Re-Attempt" at bounding box center [434, 57] width 160 height 15
click at [393, 59] on link "Next »" at bounding box center [395, 56] width 26 height 13
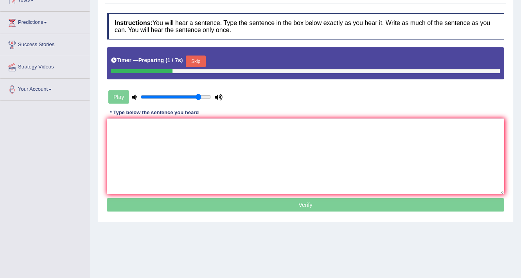
click at [195, 61] on button "Skip" at bounding box center [196, 62] width 20 height 12
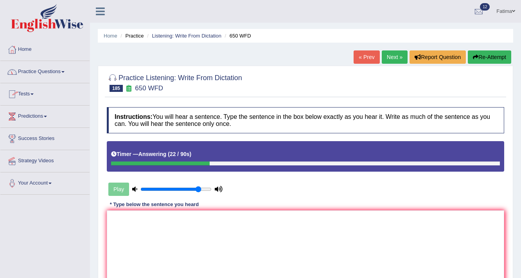
drag, startPoint x: 495, startPoint y: 56, endPoint x: 475, endPoint y: 53, distance: 20.7
click at [493, 55] on button "Re-Attempt" at bounding box center [489, 56] width 43 height 13
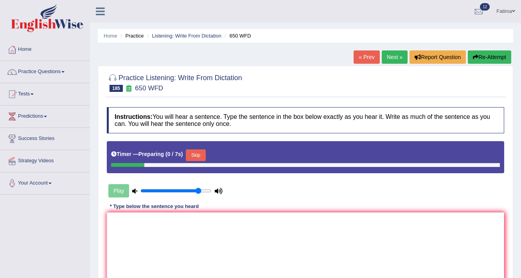
click at [196, 157] on button "Skip" at bounding box center [196, 155] width 20 height 12
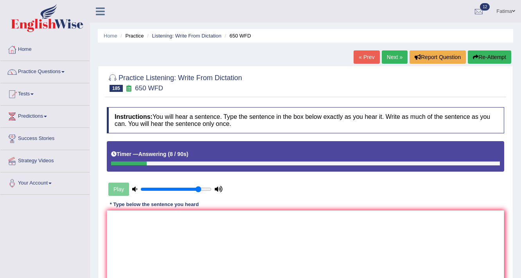
click at [399, 55] on link "Next »" at bounding box center [395, 56] width 26 height 13
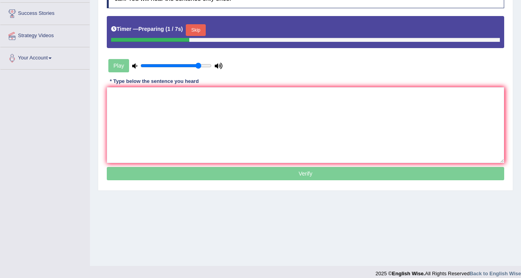
click at [195, 32] on button "Skip" at bounding box center [196, 30] width 20 height 12
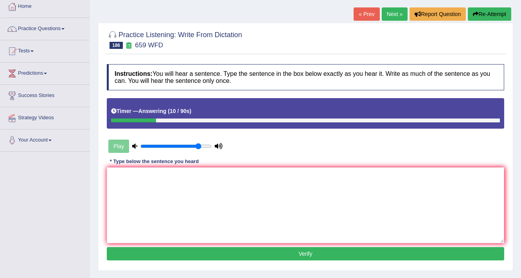
scroll to position [31, 0]
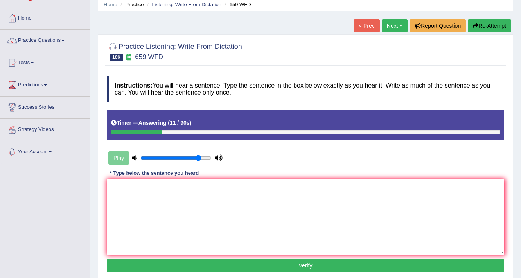
click at [477, 23] on icon "button" at bounding box center [475, 25] width 5 height 5
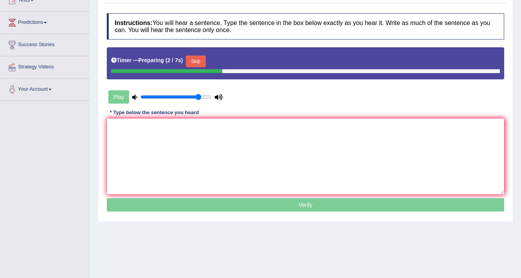
click at [195, 65] on button "Skip" at bounding box center [196, 62] width 20 height 12
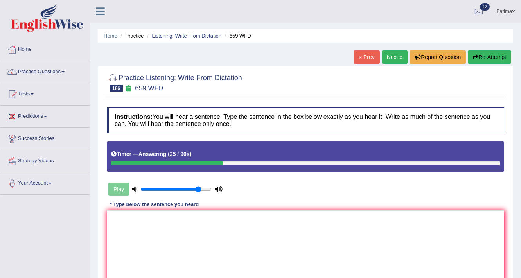
click at [485, 55] on button "Re-Attempt" at bounding box center [489, 56] width 43 height 13
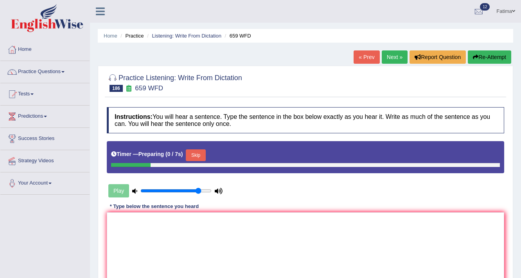
click at [198, 154] on button "Skip" at bounding box center [196, 155] width 20 height 12
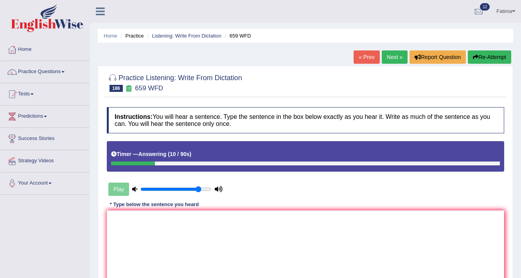
click at [492, 56] on button "Re-Attempt" at bounding box center [489, 56] width 43 height 13
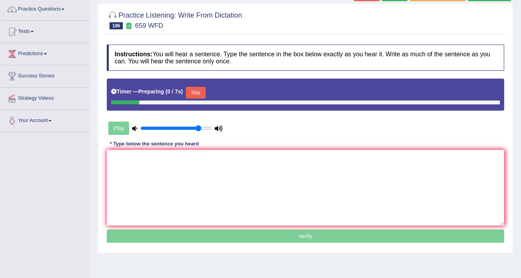
scroll to position [63, 0]
click at [197, 88] on button "Skip" at bounding box center [196, 93] width 20 height 12
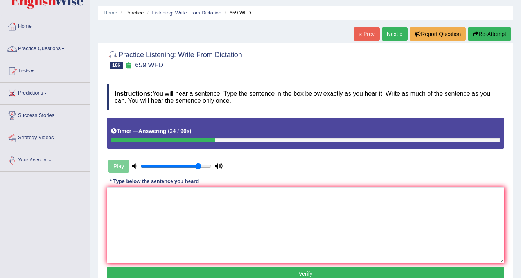
scroll to position [0, 0]
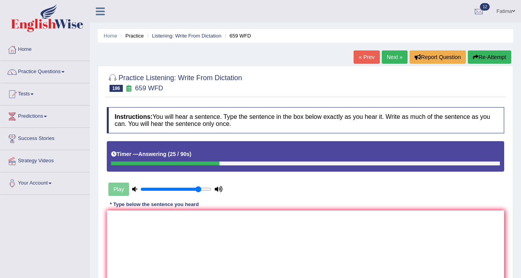
click at [473, 56] on icon "button" at bounding box center [475, 56] width 5 height 5
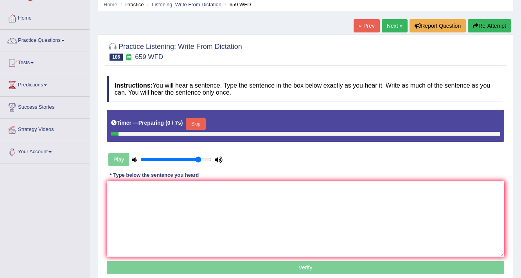
scroll to position [31, 0]
click at [205, 120] on button "Skip" at bounding box center [196, 124] width 20 height 12
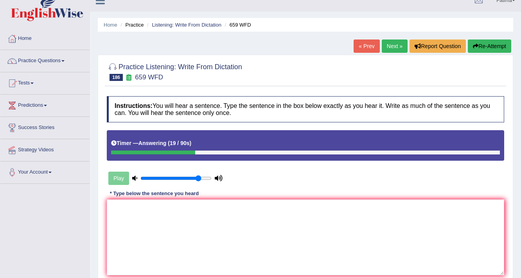
scroll to position [0, 0]
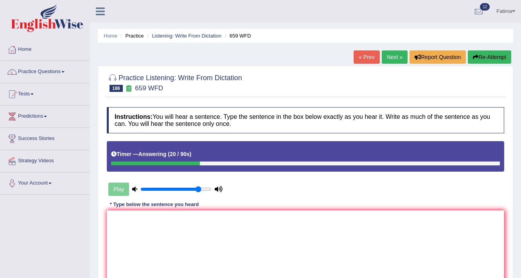
click at [493, 56] on button "Re-Attempt" at bounding box center [489, 56] width 43 height 13
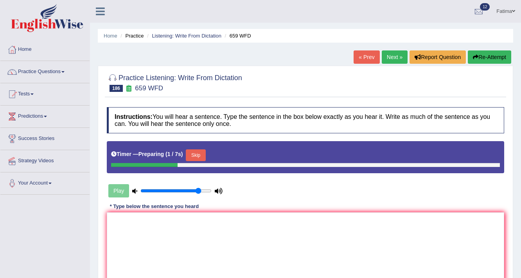
click at [202, 152] on button "Skip" at bounding box center [196, 155] width 20 height 12
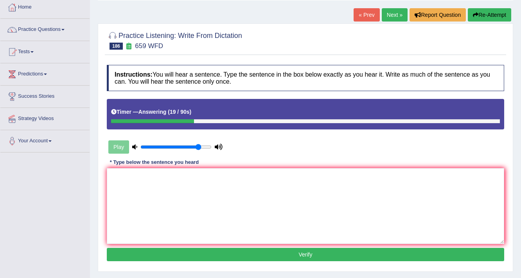
scroll to position [31, 0]
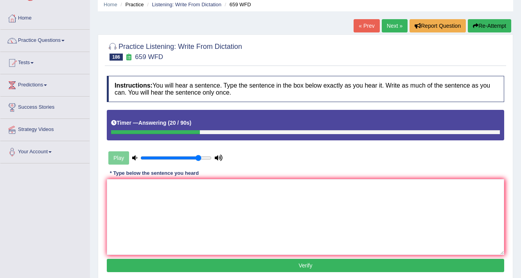
click at [476, 23] on icon "button" at bounding box center [475, 25] width 5 height 5
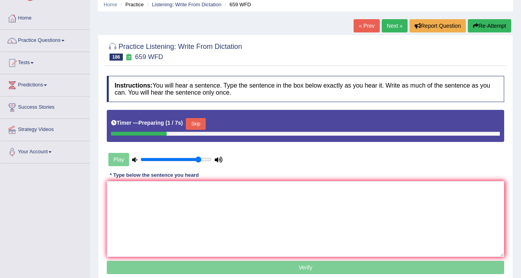
click at [199, 119] on button "Skip" at bounding box center [196, 124] width 20 height 12
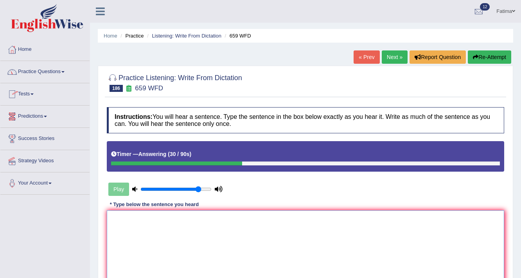
click at [200, 248] on textarea at bounding box center [306, 249] width 398 height 76
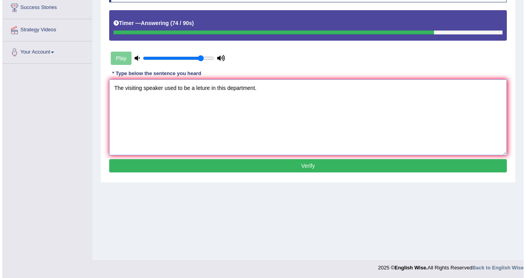
scroll to position [133, 0]
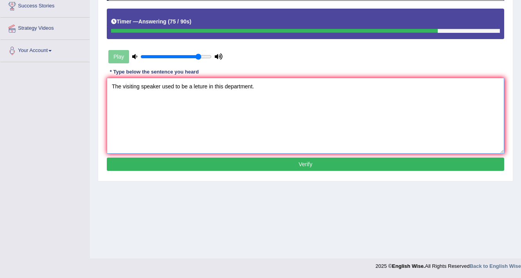
type textarea "The visiting speaker used to be a leture in this department."
click at [222, 170] on div "Instructions: You will hear a sentence. Type the sentence in the box below exac…" at bounding box center [306, 74] width 402 height 207
click at [225, 164] on button "Verify" at bounding box center [306, 164] width 398 height 13
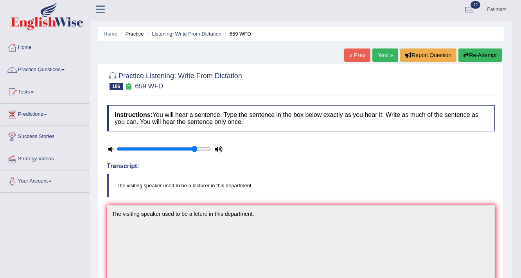
scroll to position [0, 0]
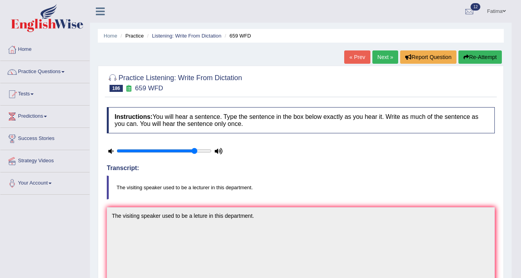
click at [379, 56] on link "Next »" at bounding box center [386, 56] width 26 height 13
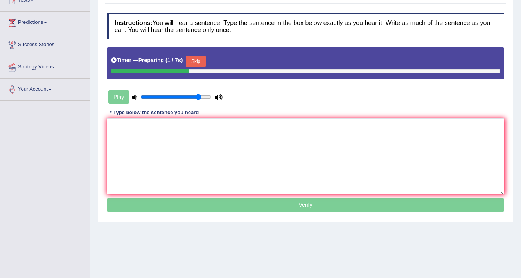
click at [199, 61] on button "Skip" at bounding box center [196, 62] width 20 height 12
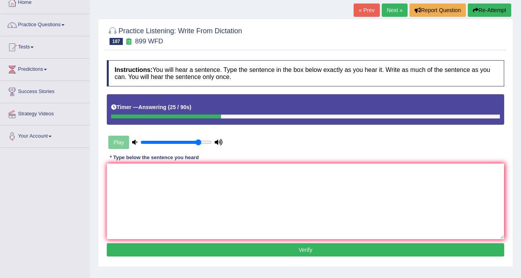
scroll to position [39, 0]
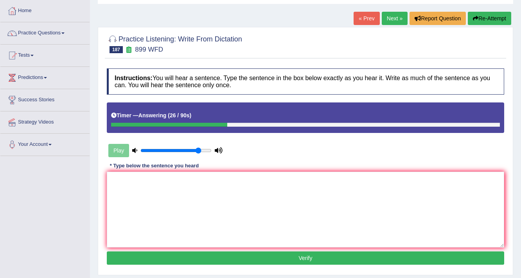
click at [482, 18] on button "Re-Attempt" at bounding box center [489, 18] width 43 height 13
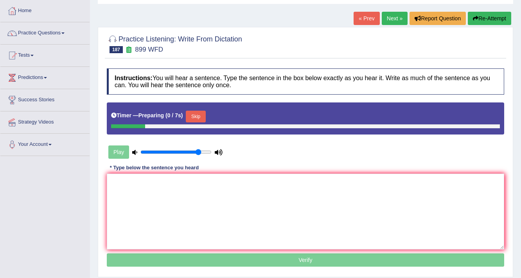
click at [201, 118] on button "Skip" at bounding box center [196, 117] width 20 height 12
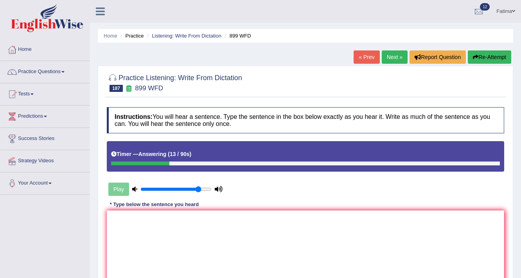
click at [482, 59] on button "Re-Attempt" at bounding box center [489, 56] width 43 height 13
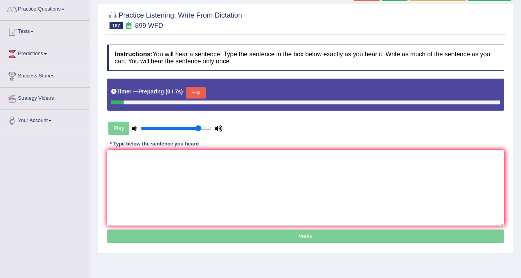
scroll to position [63, 0]
drag, startPoint x: 207, startPoint y: 93, endPoint x: 211, endPoint y: 93, distance: 3.9
click at [210, 93] on div "Timer — Preparing ( 1 / 7s ) Skip" at bounding box center [305, 93] width 389 height 16
click at [214, 97] on div "Timer — Preparing ( 1 / 7s ) Skip" at bounding box center [305, 93] width 389 height 16
click at [195, 96] on button "Skip" at bounding box center [196, 93] width 20 height 12
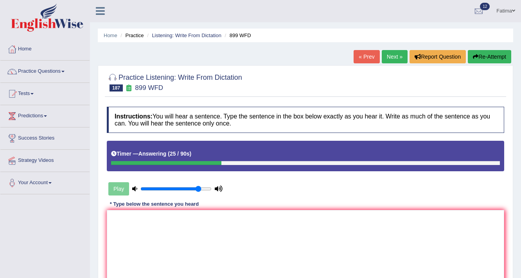
scroll to position [0, 0]
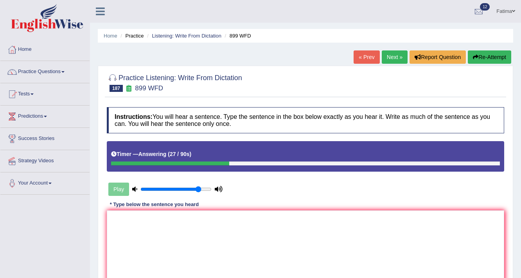
click at [477, 63] on button "Re-Attempt" at bounding box center [489, 56] width 43 height 13
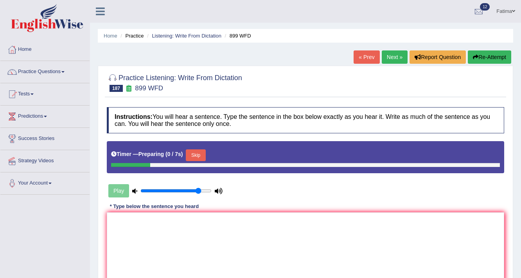
click at [203, 155] on button "Skip" at bounding box center [196, 155] width 20 height 12
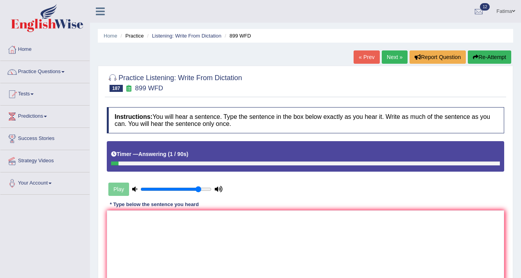
click at [384, 57] on link "Next »" at bounding box center [395, 56] width 26 height 13
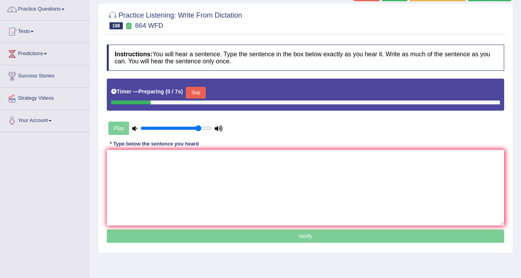
click at [198, 95] on button "Skip" at bounding box center [196, 93] width 20 height 12
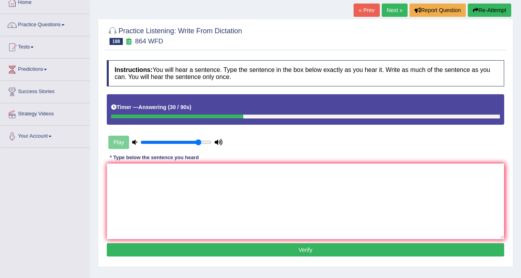
scroll to position [31, 0]
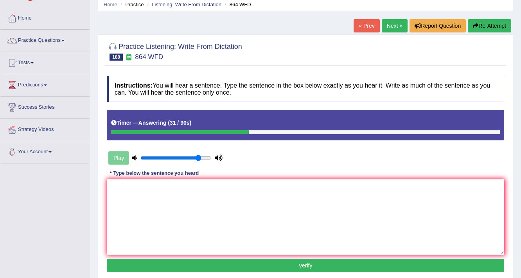
click at [486, 22] on div "Home Practice Listening: Write From Dictation 864 WFD « Prev Next » Report Ques…" at bounding box center [305, 164] width 431 height 391
click at [484, 21] on button "Re-Attempt" at bounding box center [489, 25] width 43 height 13
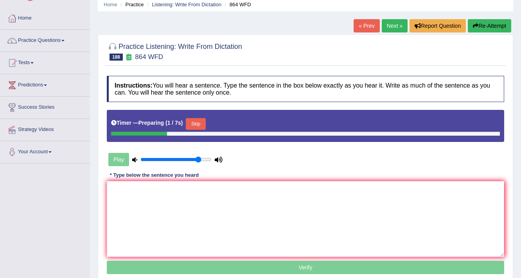
click at [205, 116] on div "Timer — Preparing ( 1 / 7s ) Skip" at bounding box center [305, 124] width 389 height 16
click at [201, 125] on button "Skip" at bounding box center [196, 124] width 20 height 12
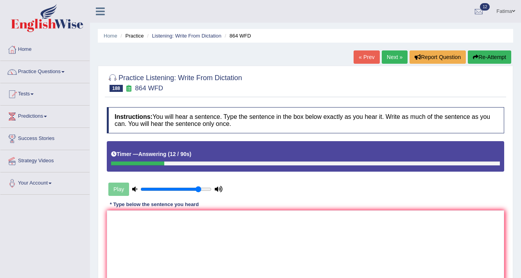
click at [389, 52] on link "Next »" at bounding box center [395, 56] width 26 height 13
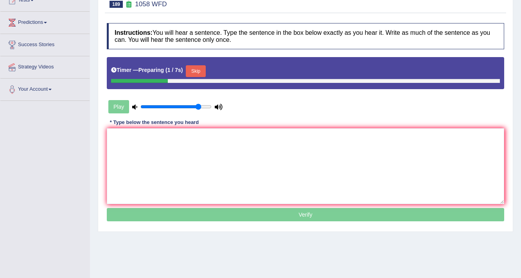
click at [202, 68] on button "Skip" at bounding box center [196, 71] width 20 height 12
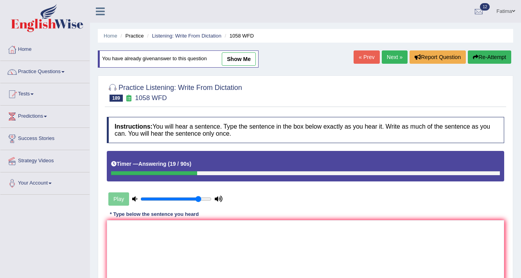
click at [482, 55] on button "Re-Attempt" at bounding box center [489, 56] width 43 height 13
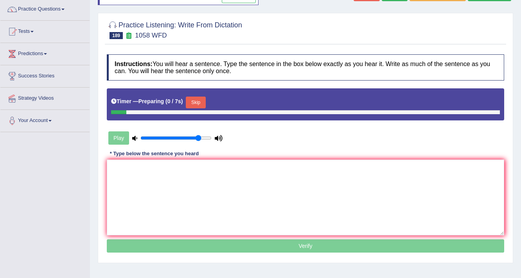
scroll to position [63, 0]
click at [205, 105] on button "Skip" at bounding box center [196, 103] width 20 height 12
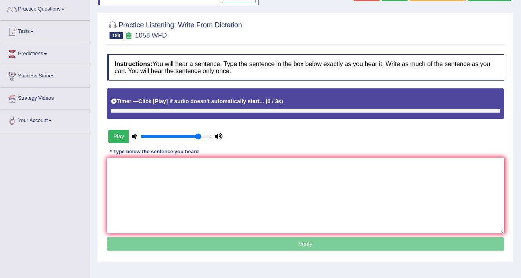
click at [206, 105] on div "Timer — Click [Play] if audio doesn't automatically start... ( 0 / 3s )" at bounding box center [305, 102] width 389 height 14
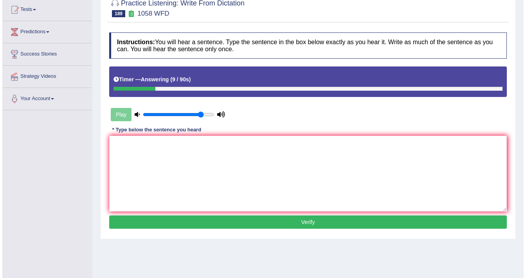
scroll to position [94, 0]
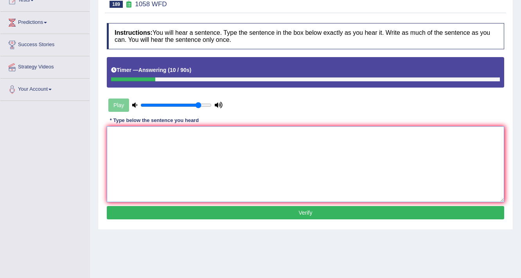
click at [232, 178] on textarea at bounding box center [306, 164] width 398 height 76
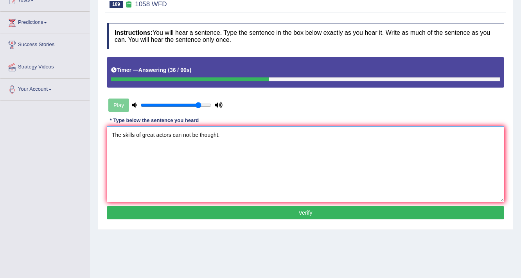
type textarea "The skills of great actors can not be thought."
click at [274, 203] on div "Instructions: You will hear a sentence. Type the sentence in the box below exac…" at bounding box center [306, 122] width 402 height 207
click at [261, 209] on button "Verify" at bounding box center [306, 212] width 398 height 13
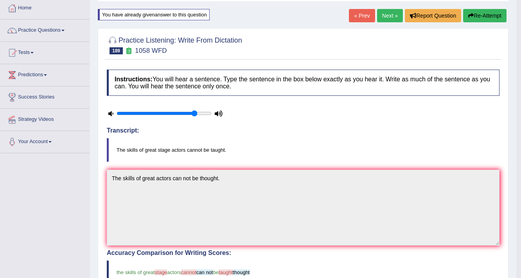
scroll to position [4, 0]
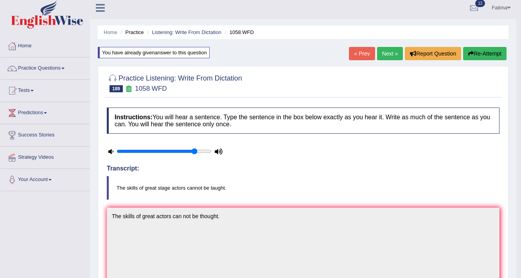
click at [385, 53] on link "Next »" at bounding box center [390, 53] width 26 height 13
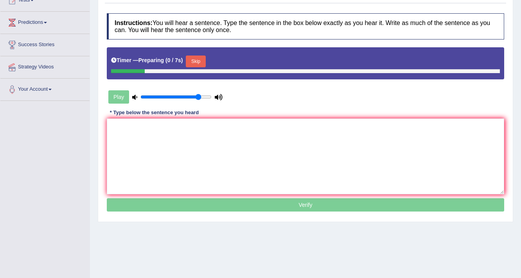
click at [200, 63] on button "Skip" at bounding box center [196, 62] width 20 height 12
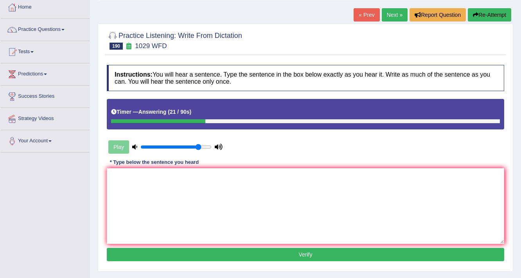
scroll to position [31, 0]
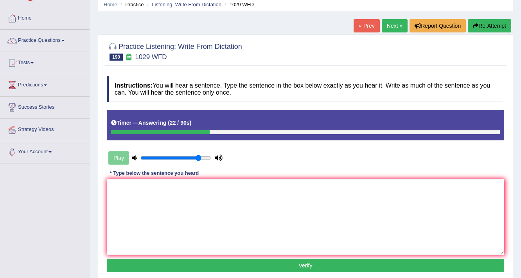
click at [490, 29] on button "Re-Attempt" at bounding box center [489, 25] width 43 height 13
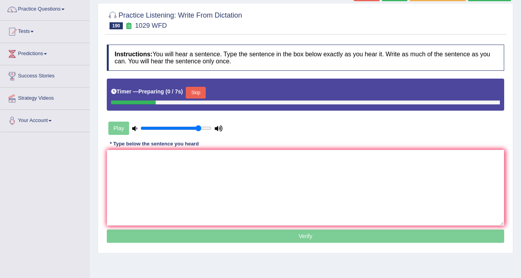
click at [200, 92] on button "Skip" at bounding box center [196, 93] width 20 height 12
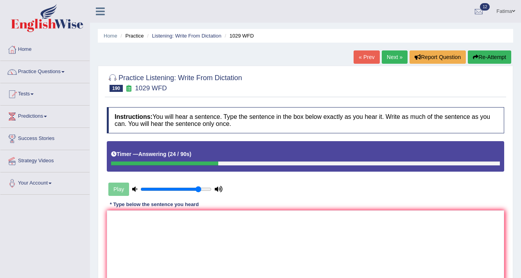
click at [485, 53] on button "Re-Attempt" at bounding box center [489, 56] width 43 height 13
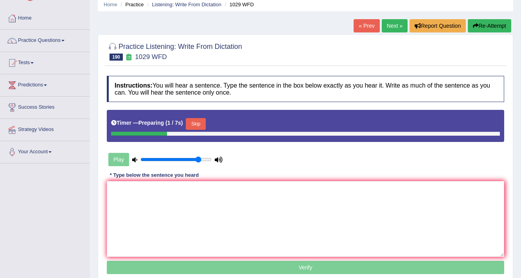
click at [203, 121] on button "Skip" at bounding box center [196, 124] width 20 height 12
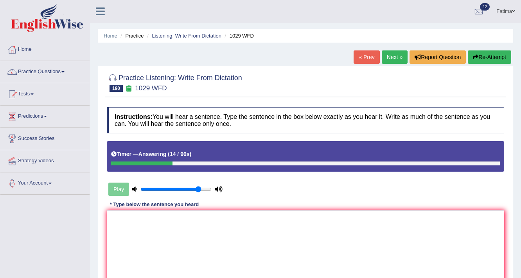
click at [479, 55] on button "Re-Attempt" at bounding box center [489, 56] width 43 height 13
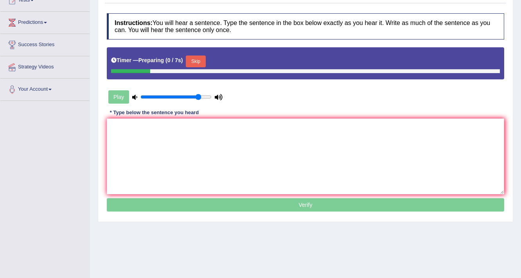
click at [202, 66] on button "Skip" at bounding box center [196, 62] width 20 height 12
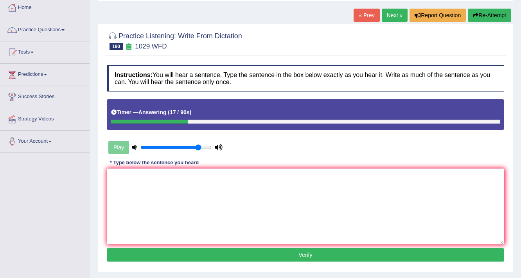
scroll to position [31, 0]
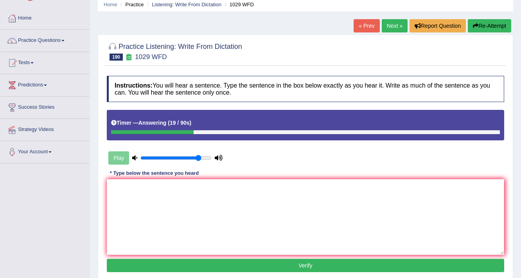
click at [484, 20] on button "Re-Attempt" at bounding box center [489, 25] width 43 height 13
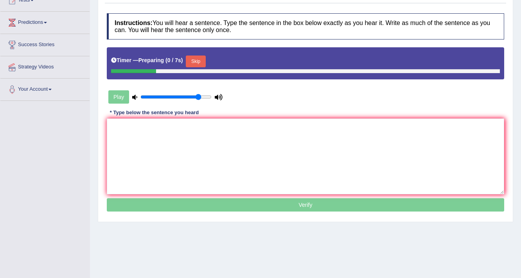
click at [193, 62] on button "Skip" at bounding box center [196, 62] width 20 height 12
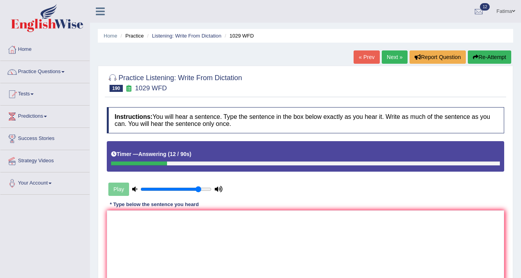
click at [487, 57] on button "Re-Attempt" at bounding box center [489, 56] width 43 height 13
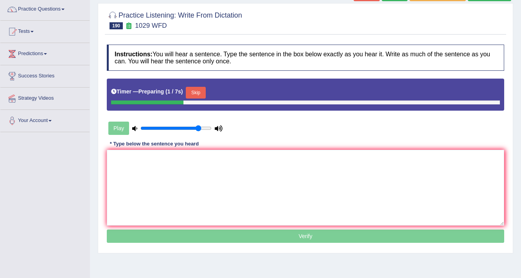
drag, startPoint x: 200, startPoint y: 91, endPoint x: 204, endPoint y: 81, distance: 10.2
click at [201, 91] on button "Skip" at bounding box center [196, 93] width 20 height 12
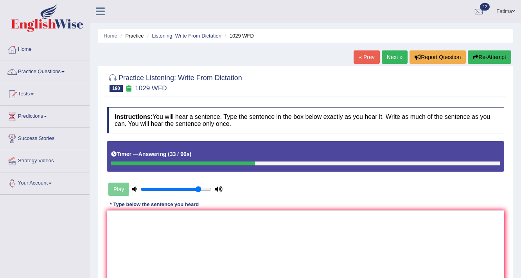
click at [498, 60] on button "Re-Attempt" at bounding box center [489, 56] width 43 height 13
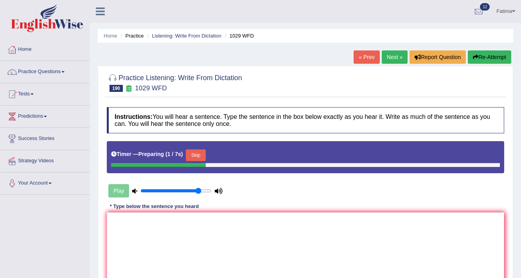
click at [200, 156] on button "Skip" at bounding box center [196, 155] width 20 height 12
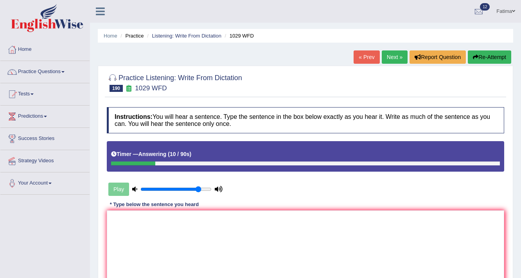
click at [496, 61] on button "Re-Attempt" at bounding box center [489, 56] width 43 height 13
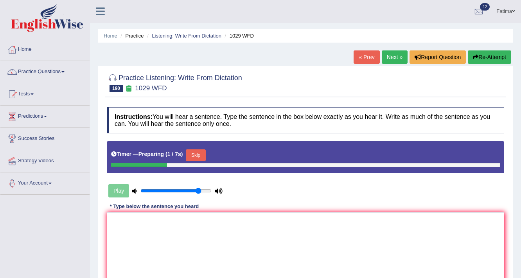
click at [202, 153] on button "Skip" at bounding box center [196, 155] width 20 height 12
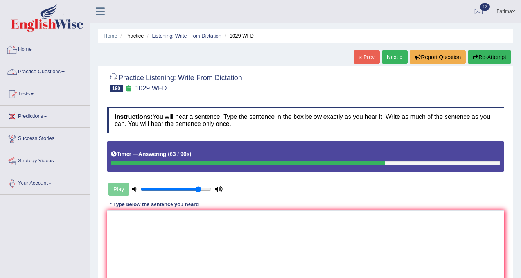
click at [53, 71] on link "Practice Questions" at bounding box center [44, 71] width 89 height 20
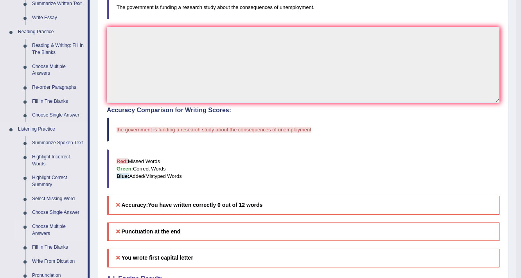
scroll to position [219, 0]
click at [47, 160] on link "Highlight Incorrect Words" at bounding box center [58, 159] width 59 height 21
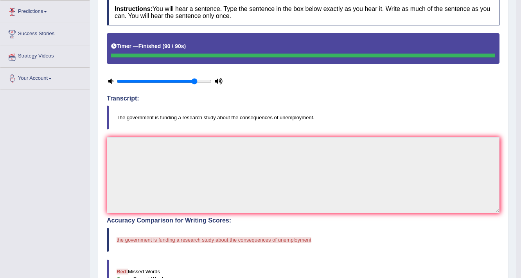
scroll to position [229, 0]
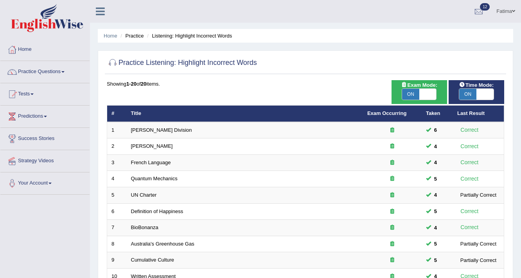
click at [409, 94] on span "ON" at bounding box center [410, 94] width 17 height 11
checkbox input "false"
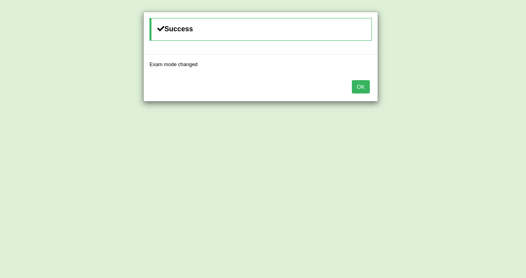
click at [355, 88] on button "OK" at bounding box center [361, 86] width 18 height 13
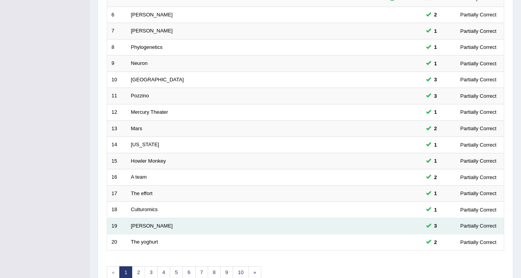
scroll to position [238, 0]
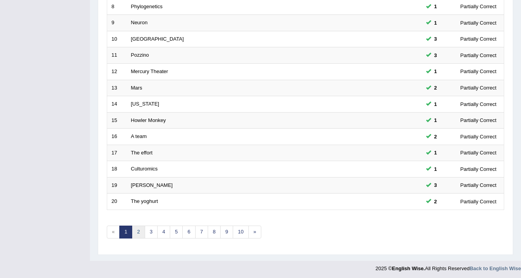
click at [136, 230] on link "2" at bounding box center [138, 232] width 13 height 13
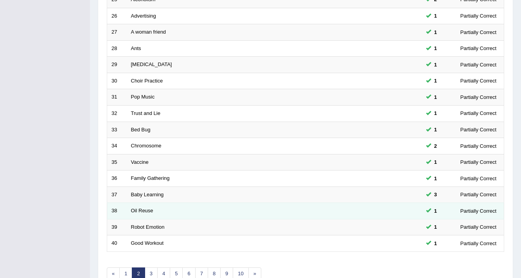
scroll to position [238, 0]
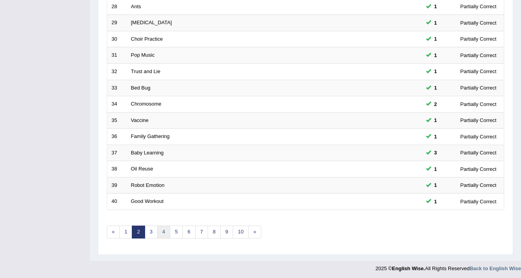
click at [163, 232] on link "4" at bounding box center [163, 232] width 13 height 13
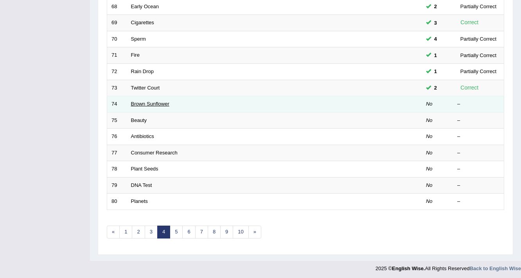
click at [158, 103] on link "Brown Sunflower" at bounding box center [150, 104] width 38 height 6
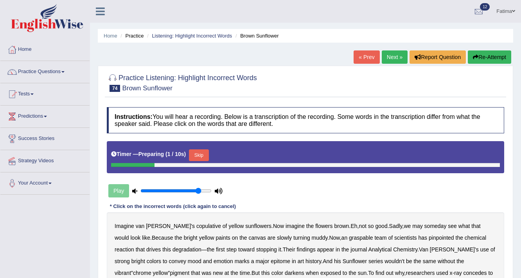
scroll to position [125, 0]
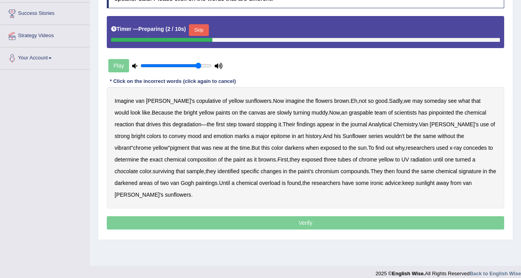
click at [207, 30] on button "Skip" at bounding box center [199, 30] width 20 height 12
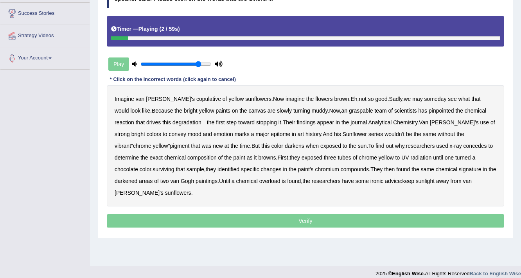
click at [196, 100] on b "copulative" at bounding box center [208, 99] width 25 height 6
click at [349, 112] on b "graspable" at bounding box center [361, 111] width 24 height 6
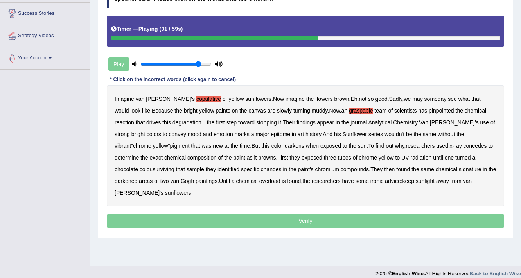
click at [189, 143] on b "pigment" at bounding box center [180, 146] width 20 height 6
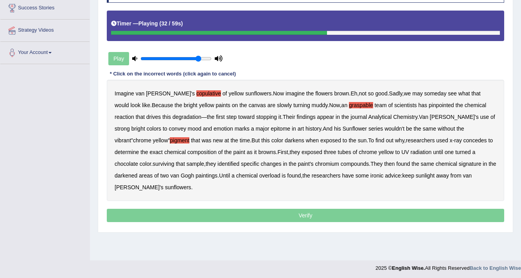
scroll to position [133, 0]
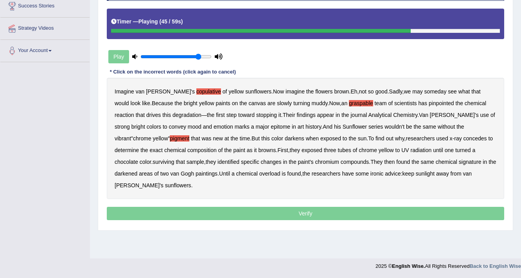
click at [174, 159] on b "surviving" at bounding box center [164, 162] width 22 height 6
click at [259, 171] on b "overload" at bounding box center [269, 174] width 21 height 6
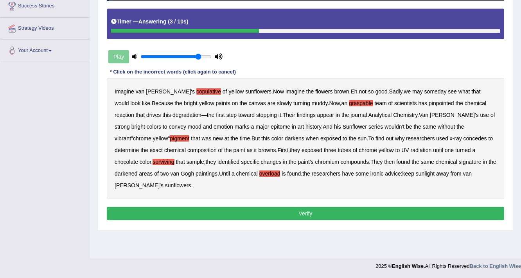
click at [271, 207] on button "Verify" at bounding box center [306, 213] width 398 height 13
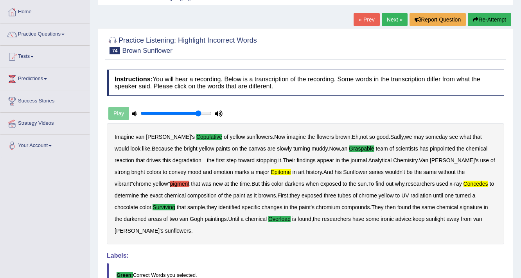
scroll to position [0, 0]
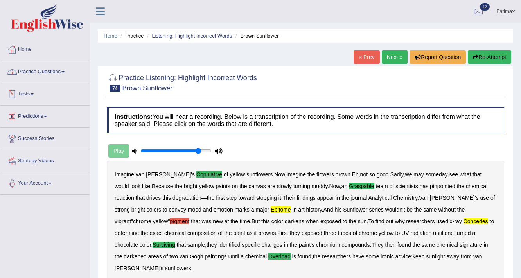
click at [28, 97] on link "Tests" at bounding box center [44, 93] width 89 height 20
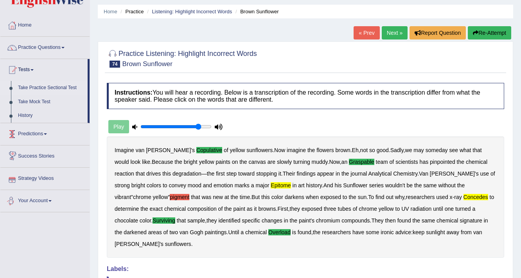
scroll to position [16, 0]
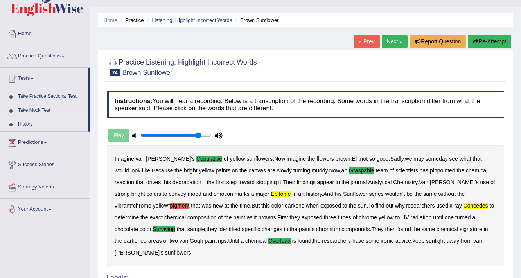
click at [23, 122] on link "History" at bounding box center [50, 124] width 73 height 14
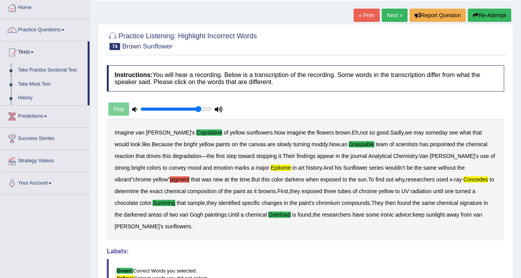
scroll to position [141, 0]
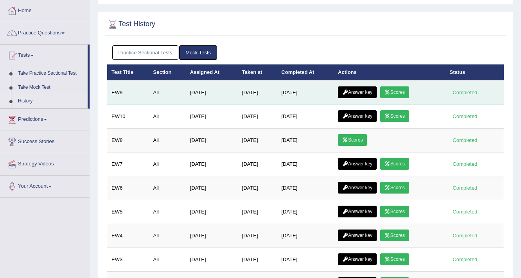
click at [357, 90] on link "Answer key" at bounding box center [357, 92] width 39 height 12
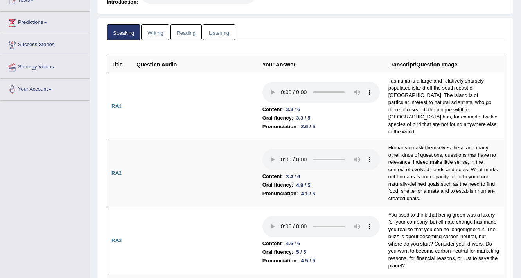
click at [187, 34] on link "Reading" at bounding box center [185, 32] width 31 height 16
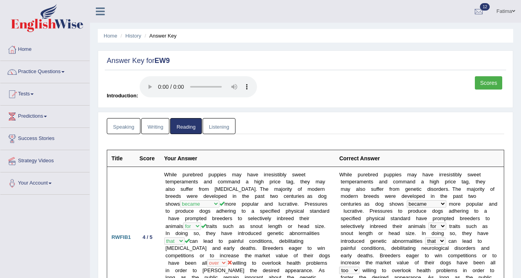
click at [221, 126] on link "Listening" at bounding box center [219, 126] width 33 height 16
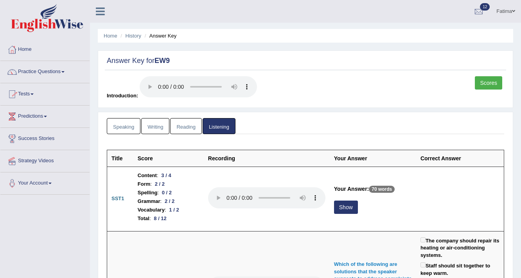
click at [47, 68] on link "Practice Questions" at bounding box center [44, 71] width 89 height 20
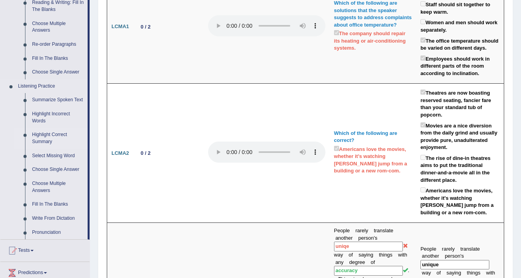
scroll to position [282, 0]
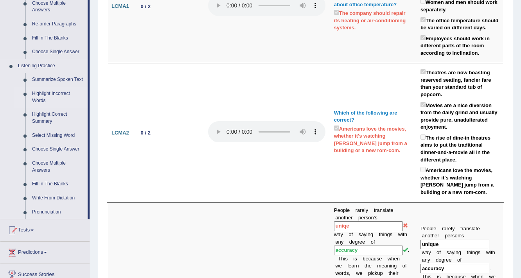
click at [59, 89] on link "Highlight Incorrect Words" at bounding box center [58, 97] width 59 height 21
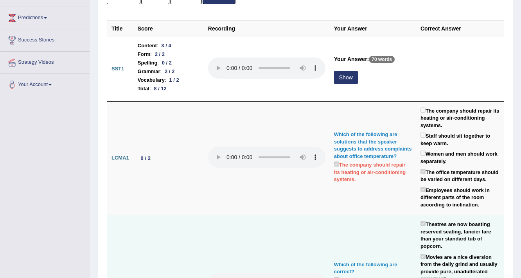
scroll to position [181, 0]
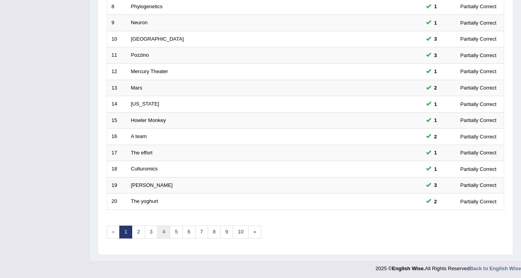
click at [167, 231] on link "4" at bounding box center [163, 232] width 13 height 13
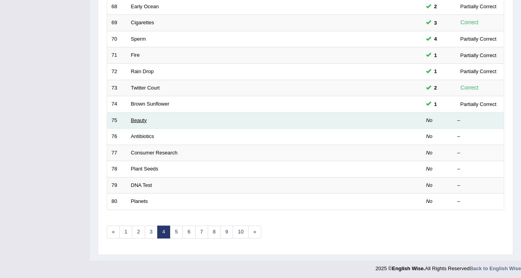
click at [139, 119] on link "Beauty" at bounding box center [139, 120] width 16 height 6
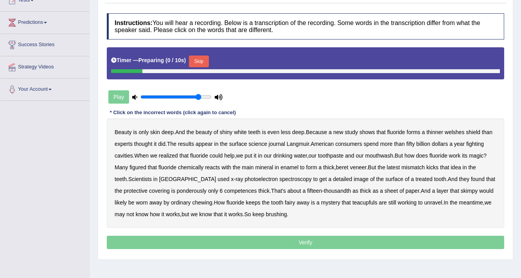
scroll to position [94, 0]
click at [200, 56] on button "Skip" at bounding box center [199, 62] width 20 height 12
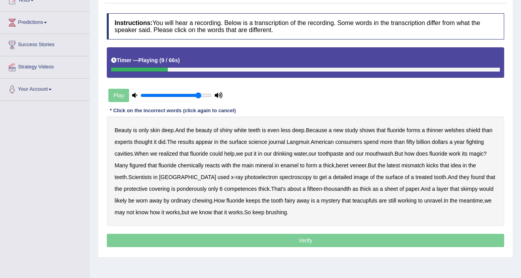
click at [459, 128] on b "welshes" at bounding box center [455, 130] width 20 height 6
click at [452, 128] on b "welshes" at bounding box center [455, 130] width 20 height 6
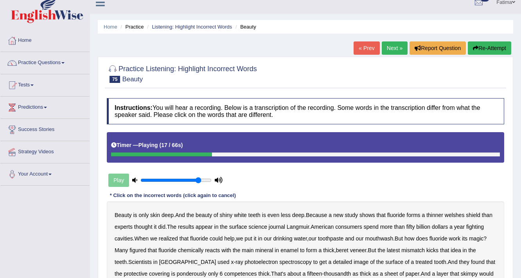
scroll to position [0, 0]
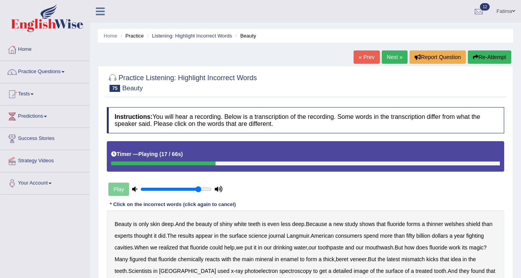
click at [479, 53] on button "Re-Attempt" at bounding box center [489, 56] width 43 height 13
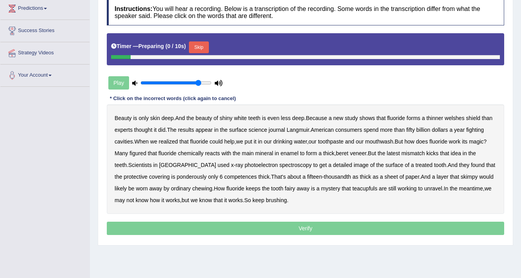
scroll to position [125, 0]
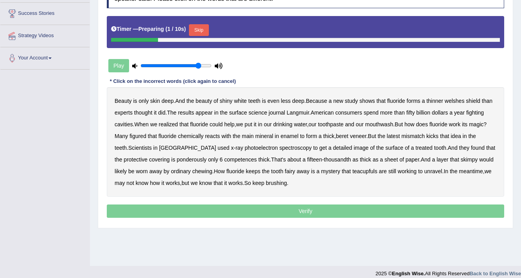
click at [202, 29] on button "Skip" at bounding box center [199, 30] width 20 height 12
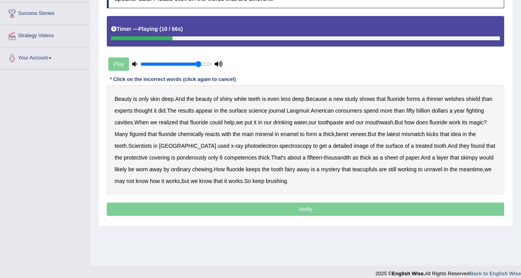
click at [142, 112] on b "thought" at bounding box center [143, 111] width 18 height 6
click at [399, 131] on b "latest" at bounding box center [393, 134] width 13 height 6
click at [393, 133] on b "latest" at bounding box center [393, 134] width 13 height 6
click at [423, 143] on div "Beauty is only skin deep . And the beauty of shiny white teeth is even less dee…" at bounding box center [306, 140] width 398 height 110
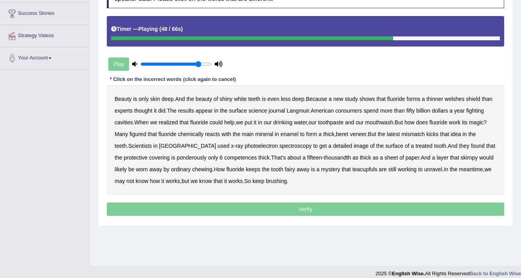
click at [258, 157] on b "thick" at bounding box center [263, 158] width 11 height 6
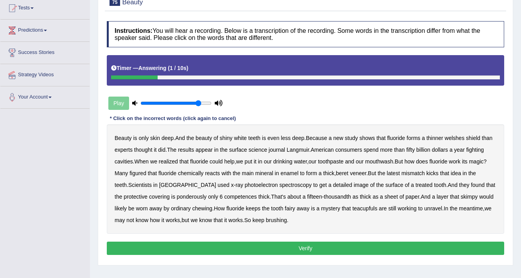
scroll to position [0, 0]
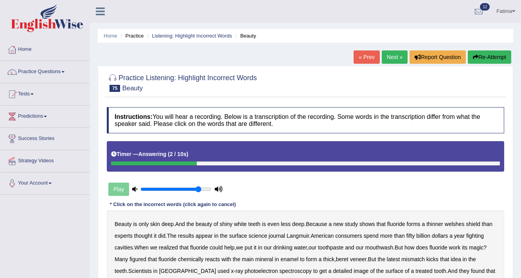
click at [492, 59] on button "Re-Attempt" at bounding box center [489, 56] width 43 height 13
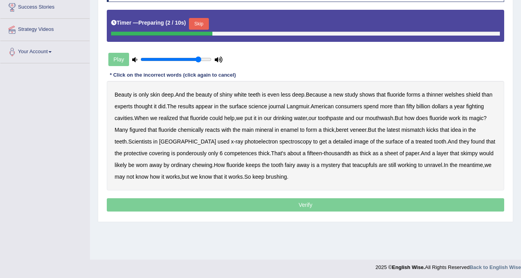
scroll to position [133, 0]
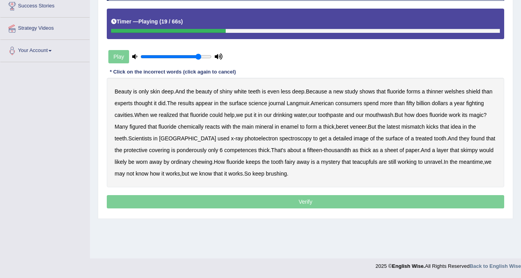
click at [475, 104] on b "fighting" at bounding box center [475, 103] width 18 height 6
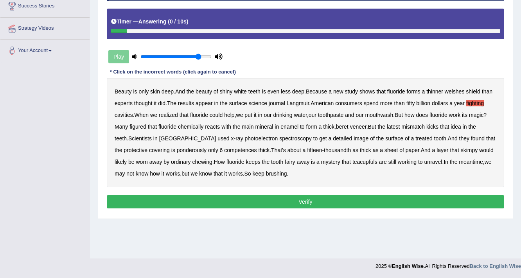
click at [291, 204] on button "Verify" at bounding box center [306, 201] width 398 height 13
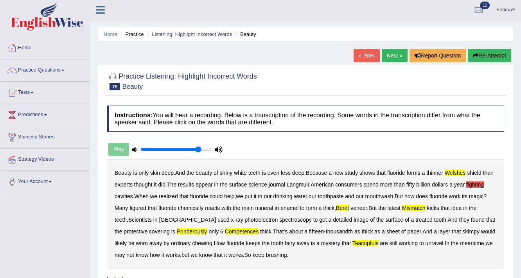
scroll to position [0, 0]
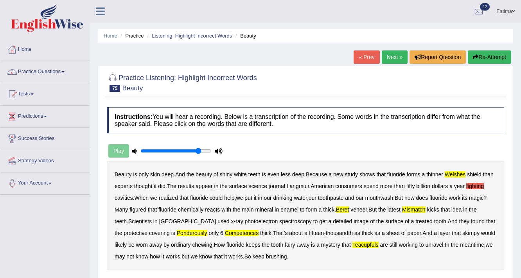
click at [480, 61] on button "Re-Attempt" at bounding box center [489, 56] width 43 height 13
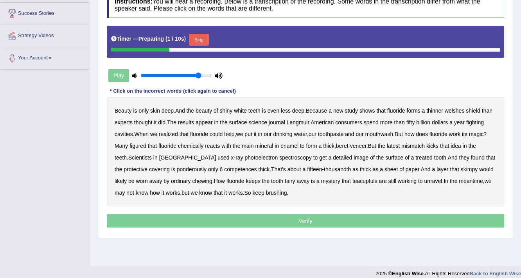
click at [205, 34] on button "Skip" at bounding box center [199, 40] width 20 height 12
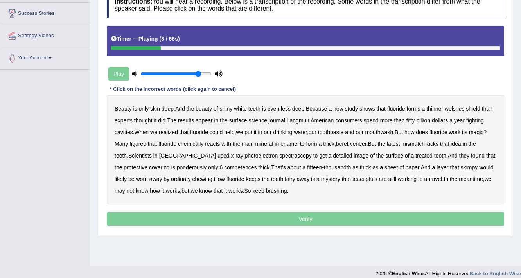
click at [462, 106] on b "welshes" at bounding box center [455, 109] width 20 height 6
click at [395, 142] on b "latest" at bounding box center [393, 144] width 13 height 6
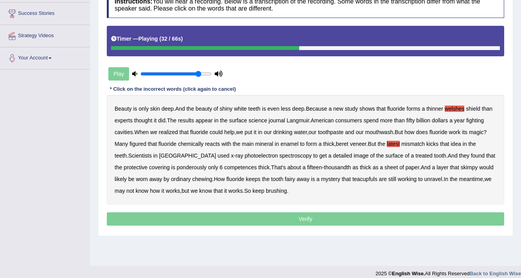
click at [395, 142] on b "latest" at bounding box center [393, 144] width 13 height 6
click at [279, 153] on b "spectroscopy" at bounding box center [295, 156] width 32 height 6
click at [224, 167] on b "competences" at bounding box center [240, 167] width 32 height 6
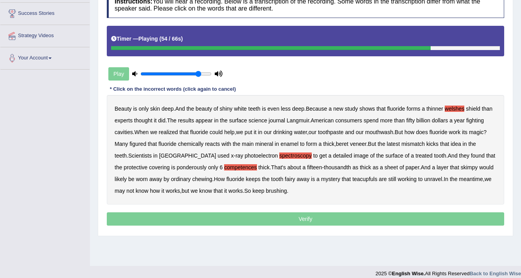
click at [353, 178] on b "teacupfuls" at bounding box center [365, 179] width 25 height 6
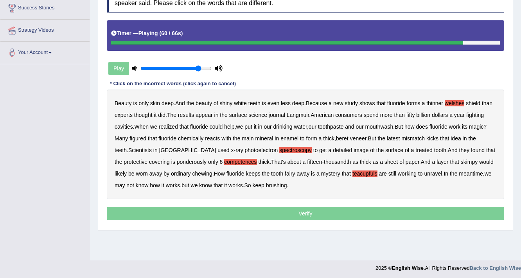
scroll to position [133, 0]
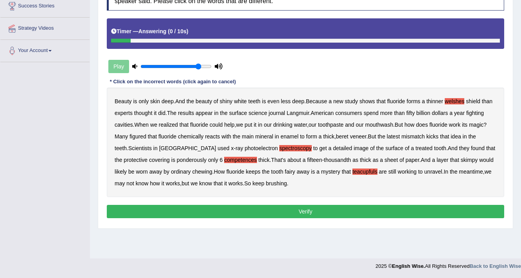
click at [227, 209] on button "Verify" at bounding box center [306, 211] width 398 height 13
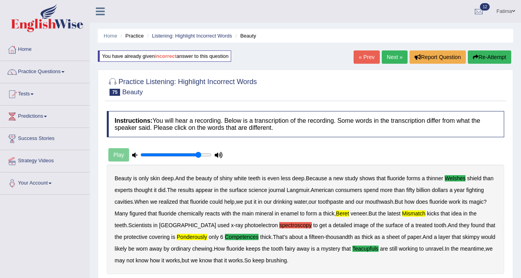
scroll to position [0, 0]
click at [485, 55] on button "Re-Attempt" at bounding box center [489, 56] width 43 height 13
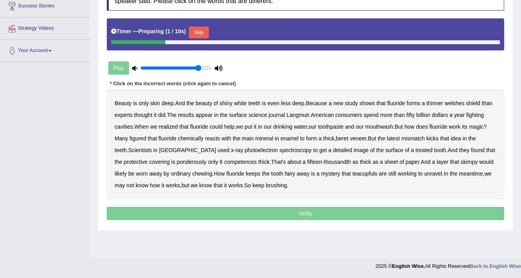
click at [198, 34] on button "Skip" at bounding box center [199, 33] width 20 height 12
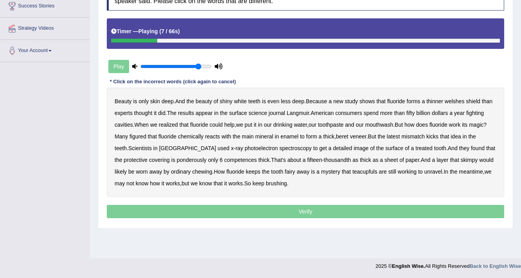
click at [460, 100] on b "welshes" at bounding box center [455, 101] width 20 height 6
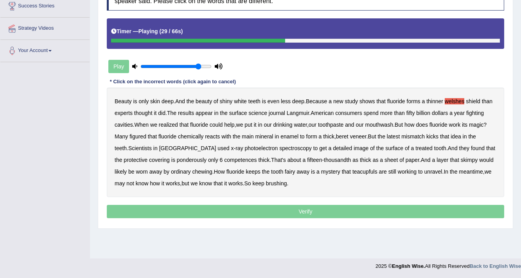
click at [358, 135] on b "veneer" at bounding box center [358, 136] width 16 height 6
click at [358, 134] on b "veneer" at bounding box center [358, 136] width 16 height 6
click at [279, 148] on b "spectroscopy" at bounding box center [295, 148] width 32 height 6
click at [224, 158] on b "competences" at bounding box center [240, 160] width 32 height 6
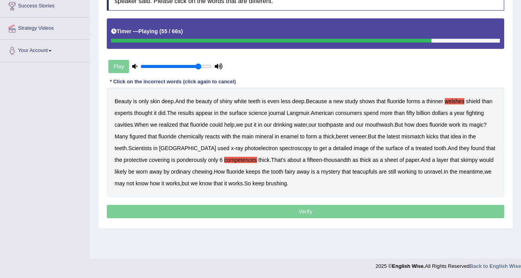
click at [353, 171] on b "teacupfuls" at bounding box center [365, 172] width 25 height 6
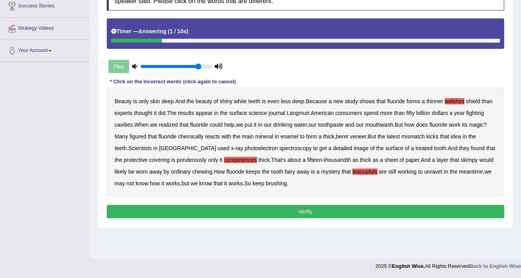
click at [293, 214] on button "Verify" at bounding box center [306, 211] width 398 height 13
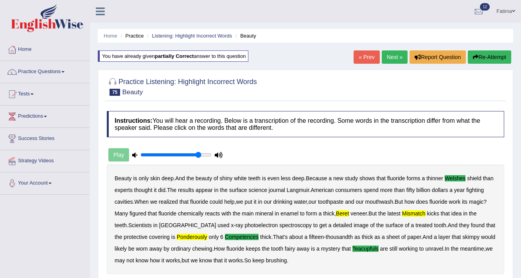
click at [474, 56] on icon "button" at bounding box center [475, 56] width 5 height 5
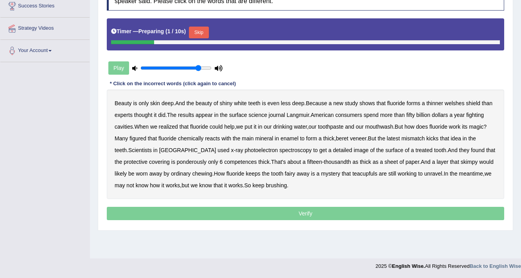
click at [193, 30] on button "Skip" at bounding box center [199, 33] width 20 height 12
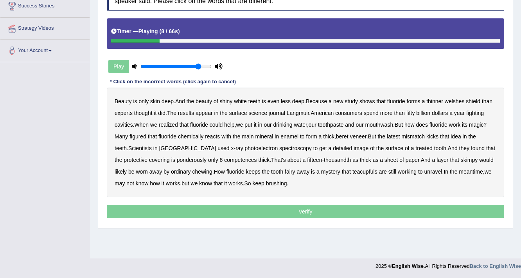
click at [463, 100] on b "welshes" at bounding box center [455, 101] width 20 height 6
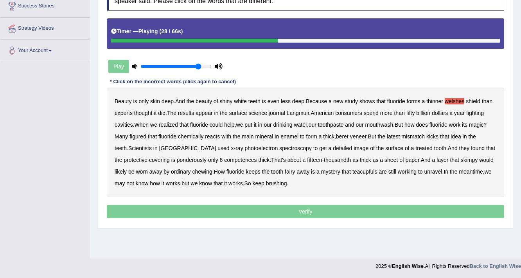
click at [327, 133] on b "thick" at bounding box center [328, 136] width 11 height 6
click at [412, 135] on b "mismatch" at bounding box center [413, 136] width 23 height 6
click at [354, 145] on b "image" at bounding box center [361, 148] width 15 height 6
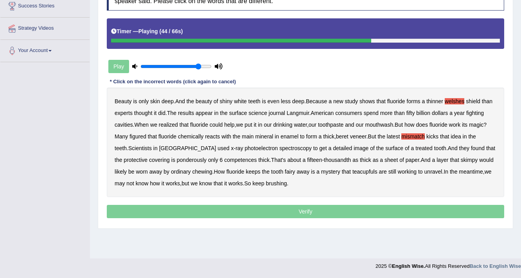
click at [224, 159] on b "competences" at bounding box center [240, 160] width 32 height 6
click at [285, 169] on b "fairy" at bounding box center [290, 172] width 10 height 6
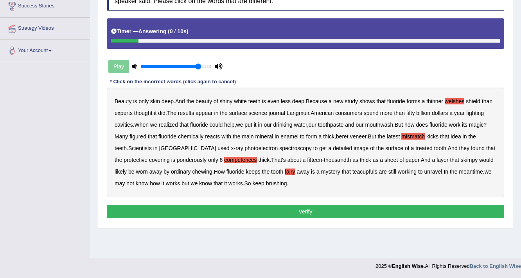
click at [244, 215] on button "Verify" at bounding box center [306, 211] width 398 height 13
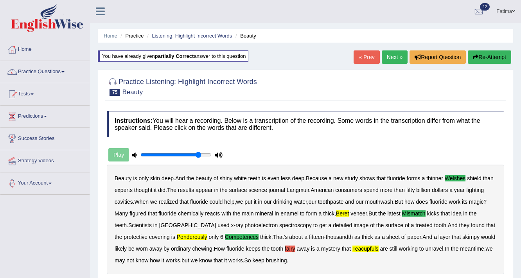
drag, startPoint x: 495, startPoint y: 53, endPoint x: 487, endPoint y: 55, distance: 8.0
click at [487, 55] on button "Re-Attempt" at bounding box center [489, 56] width 43 height 13
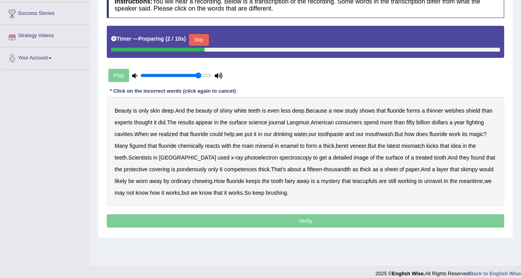
click at [205, 34] on button "Skip" at bounding box center [199, 40] width 20 height 12
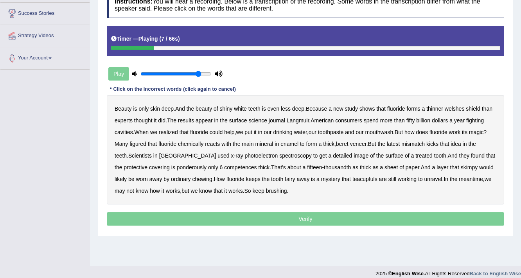
click at [430, 106] on b "thinner" at bounding box center [435, 109] width 17 height 6
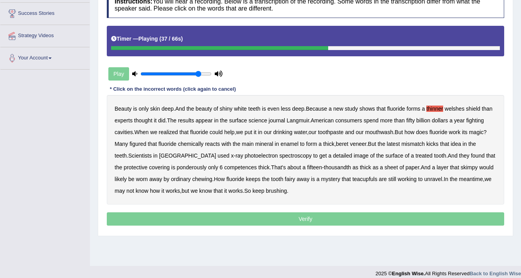
click at [279, 156] on b "spectroscopy" at bounding box center [295, 156] width 32 height 6
click at [243, 158] on div "Beauty is only skin deep . And the beauty of shiny white teeth is even less dee…" at bounding box center [306, 150] width 398 height 110
click at [279, 157] on b "spectroscopy" at bounding box center [295, 156] width 32 height 6
click at [353, 179] on b "teacupfuls" at bounding box center [365, 179] width 25 height 6
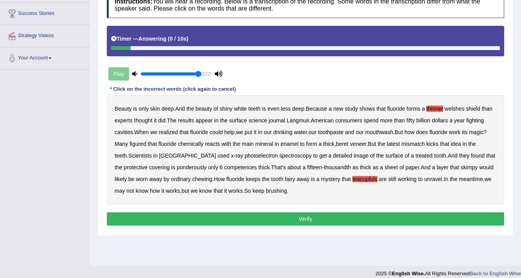
click at [232, 220] on button "Verify" at bounding box center [306, 218] width 398 height 13
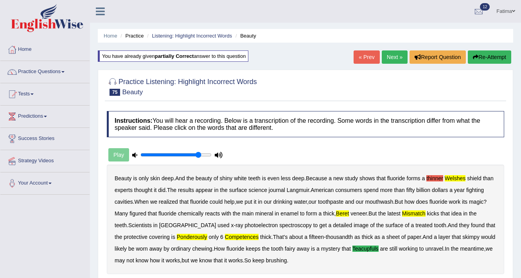
click at [479, 52] on button "Re-Attempt" at bounding box center [489, 56] width 43 height 13
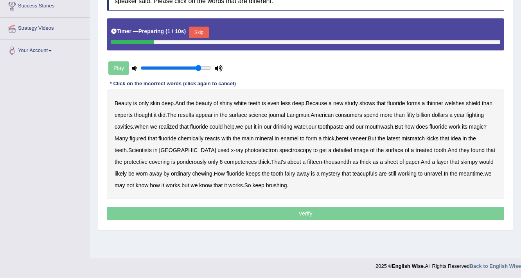
click at [194, 30] on button "Skip" at bounding box center [199, 33] width 20 height 12
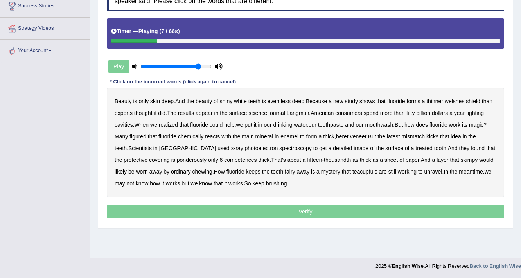
click at [457, 100] on b "welshes" at bounding box center [455, 101] width 20 height 6
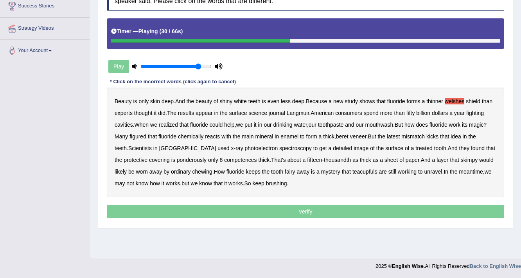
click at [348, 133] on b "beret" at bounding box center [342, 136] width 13 height 6
click at [350, 135] on div "Beauty is only skin deep . And the beauty of shiny white teeth is even less dee…" at bounding box center [306, 143] width 398 height 110
click at [340, 136] on b "beret" at bounding box center [342, 136] width 13 height 6
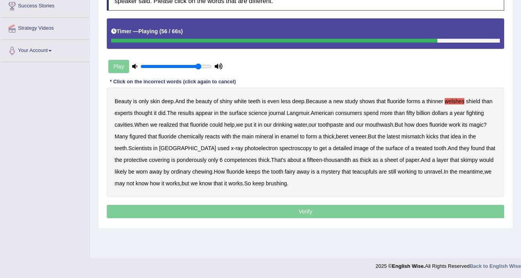
click at [353, 169] on b "teacupfuls" at bounding box center [365, 172] width 25 height 6
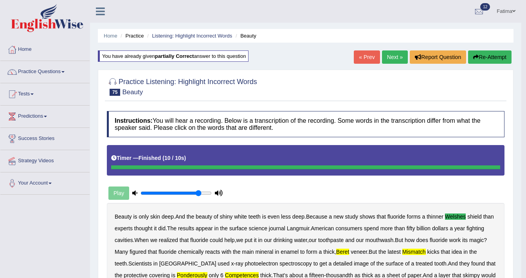
click at [501, 54] on body "Toggle navigation Home Practice Questions Speaking Practice Read Aloud Repeat S…" at bounding box center [263, 139] width 526 height 278
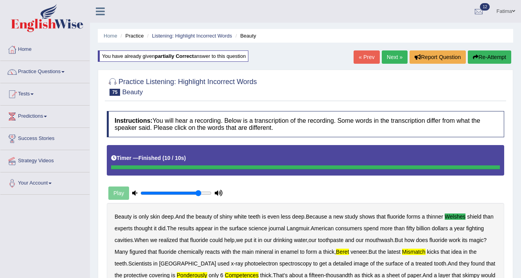
click at [498, 57] on button "Re-Attempt" at bounding box center [489, 56] width 43 height 13
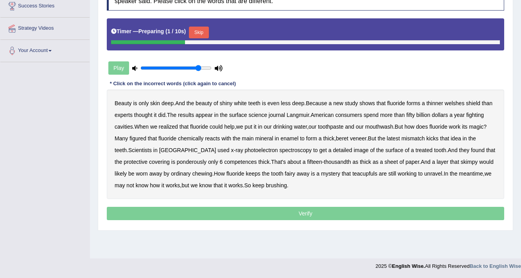
click at [196, 36] on button "Skip" at bounding box center [199, 33] width 20 height 12
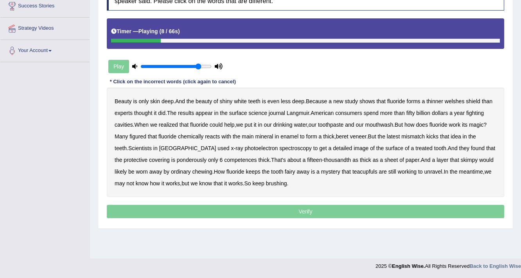
click at [460, 99] on b "welshes" at bounding box center [455, 101] width 20 height 6
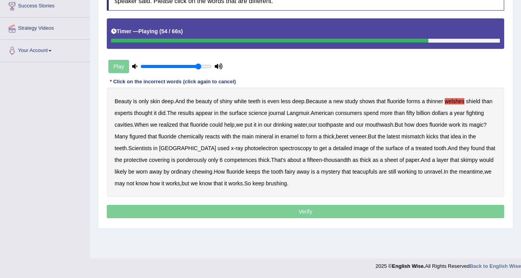
click at [353, 172] on b "teacupfuls" at bounding box center [365, 172] width 25 height 6
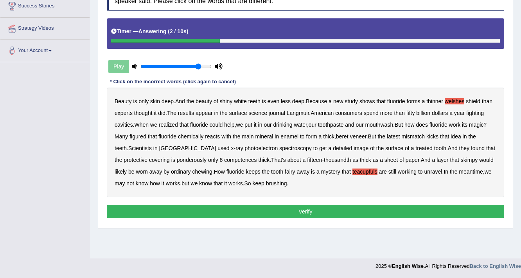
click at [302, 211] on button "Verify" at bounding box center [306, 211] width 398 height 13
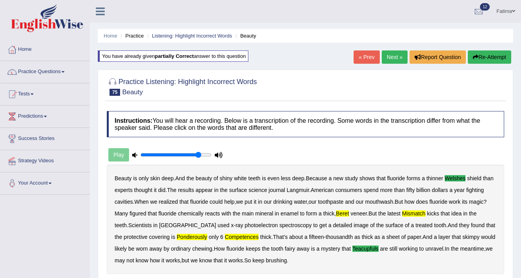
click at [496, 59] on button "Re-Attempt" at bounding box center [489, 56] width 43 height 13
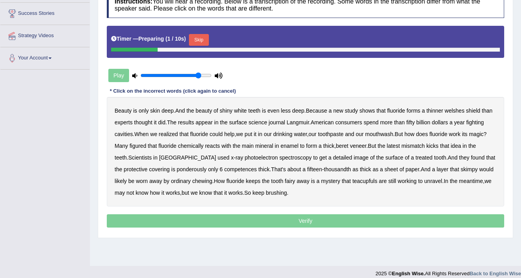
click at [198, 36] on button "Skip" at bounding box center [199, 40] width 20 height 12
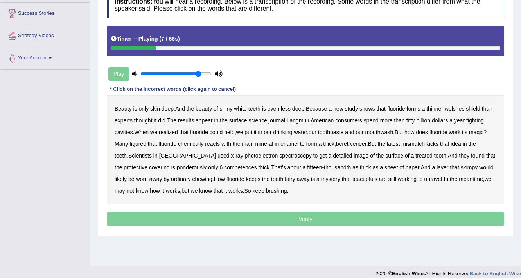
click at [456, 108] on b "welshes" at bounding box center [455, 109] width 20 height 6
click at [348, 143] on b "beret" at bounding box center [342, 144] width 13 height 6
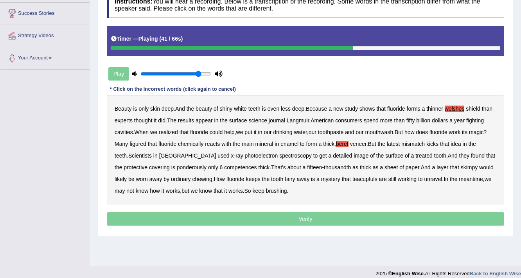
click at [177, 164] on b "ponderously" at bounding box center [192, 167] width 30 height 6
click at [224, 168] on b "competences" at bounding box center [240, 167] width 32 height 6
click at [353, 180] on b "teacupfuls" at bounding box center [365, 179] width 25 height 6
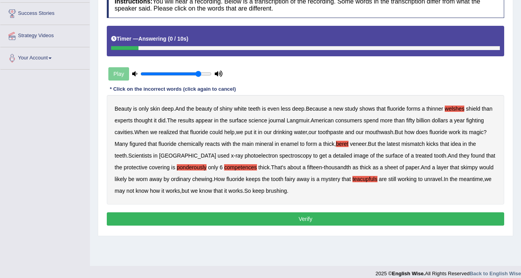
click at [285, 214] on button "Verify" at bounding box center [306, 218] width 398 height 13
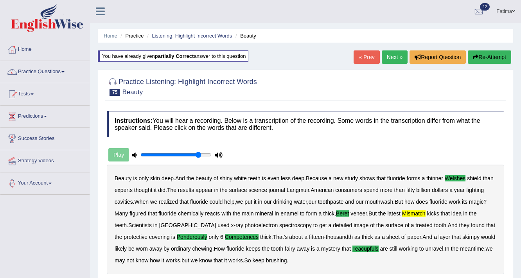
click at [481, 58] on button "Re-Attempt" at bounding box center [489, 56] width 43 height 13
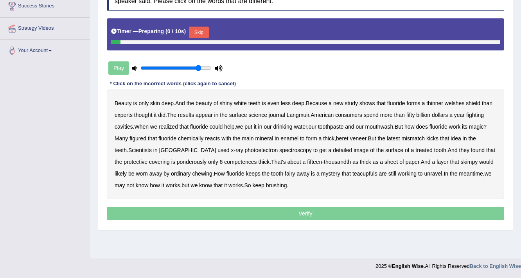
scroll to position [133, 0]
click at [196, 36] on button "Skip" at bounding box center [199, 33] width 20 height 12
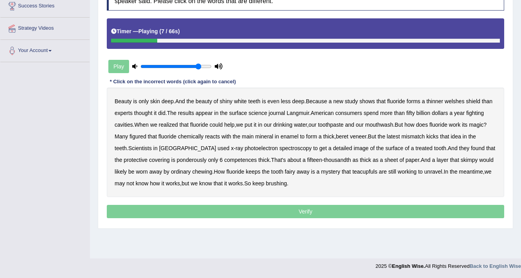
click at [459, 99] on b "welshes" at bounding box center [455, 101] width 20 height 6
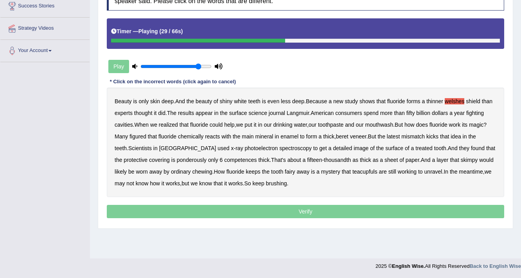
click at [346, 133] on b "beret" at bounding box center [342, 136] width 13 height 6
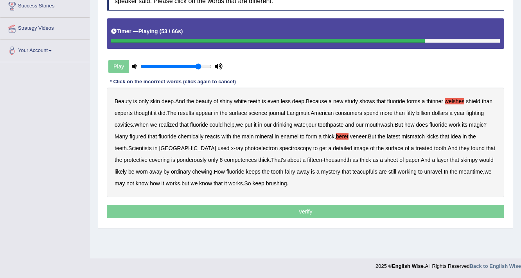
click at [177, 159] on b "ponderously" at bounding box center [192, 160] width 30 height 6
click at [224, 158] on b "competences" at bounding box center [240, 160] width 32 height 6
click at [353, 172] on b "teacupfuls" at bounding box center [365, 172] width 25 height 6
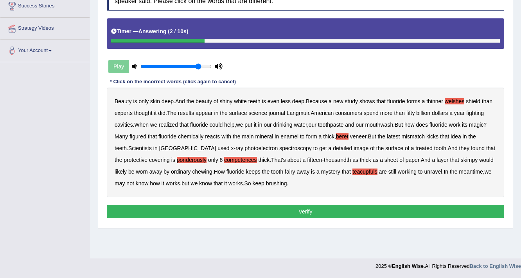
click at [461, 161] on b "skimpy" at bounding box center [469, 160] width 17 height 6
click at [242, 211] on button "Verify" at bounding box center [306, 211] width 398 height 13
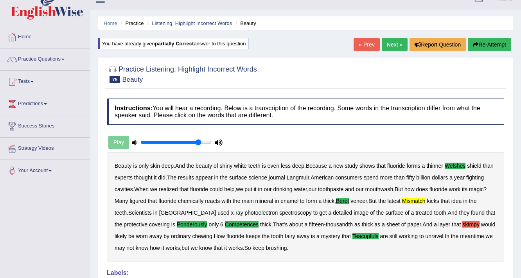
scroll to position [0, 0]
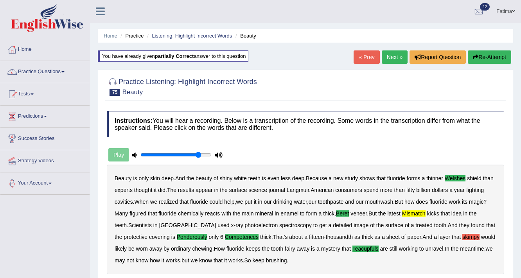
click at [491, 61] on button "Re-Attempt" at bounding box center [489, 56] width 43 height 13
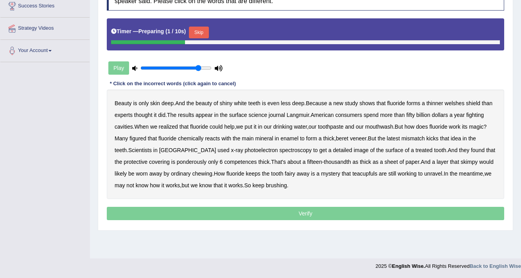
click at [202, 27] on button "Skip" at bounding box center [199, 33] width 20 height 12
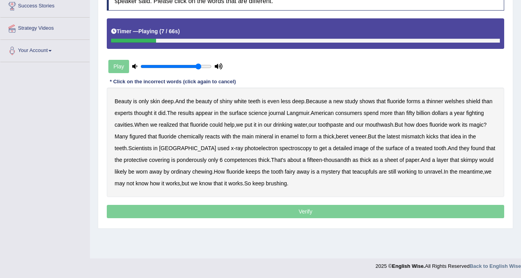
click at [455, 100] on b "welshes" at bounding box center [455, 101] width 20 height 6
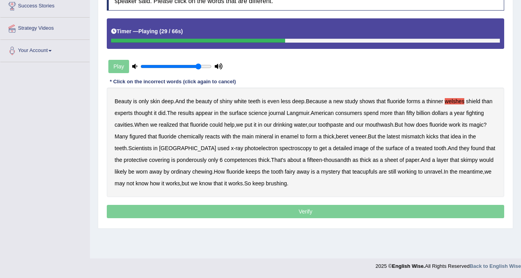
click at [348, 135] on b "beret" at bounding box center [342, 136] width 13 height 6
click at [177, 160] on b "ponderously" at bounding box center [192, 160] width 30 height 6
click at [224, 157] on b "competences" at bounding box center [240, 160] width 32 height 6
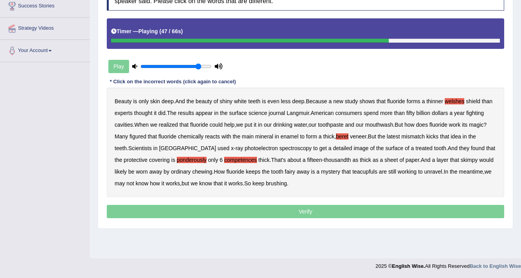
click at [415, 133] on b "mismatch" at bounding box center [413, 136] width 23 height 6
click at [330, 166] on div "Beauty is only skin deep . And the beauty of shiny white teeth is even less dee…" at bounding box center [306, 143] width 398 height 110
click at [353, 169] on b "teacupfuls" at bounding box center [365, 172] width 25 height 6
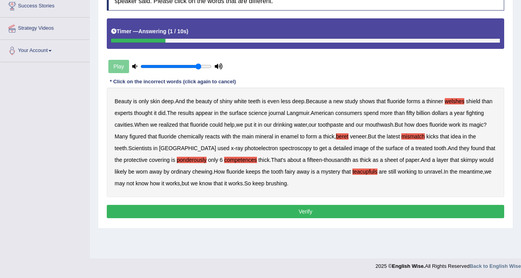
click at [304, 212] on button "Verify" at bounding box center [306, 211] width 398 height 13
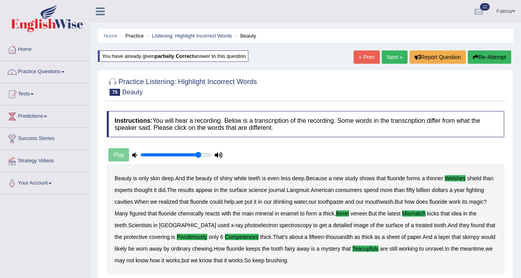
click at [483, 56] on button "Re-Attempt" at bounding box center [489, 56] width 43 height 13
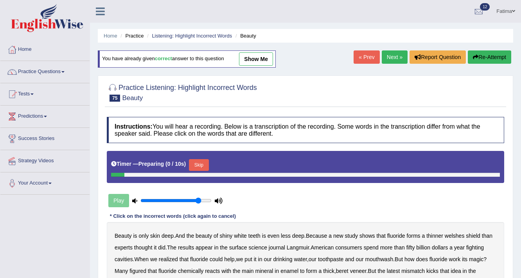
click at [201, 165] on button "Skip" at bounding box center [199, 165] width 20 height 12
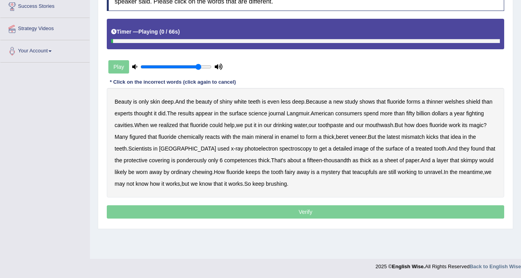
scroll to position [133, 0]
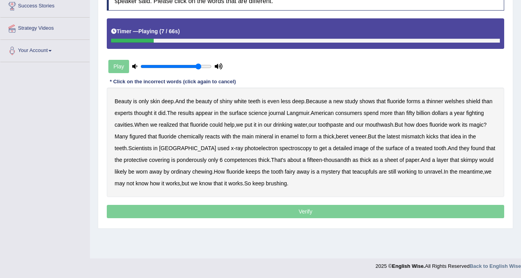
click at [454, 99] on b "welshes" at bounding box center [455, 101] width 20 height 6
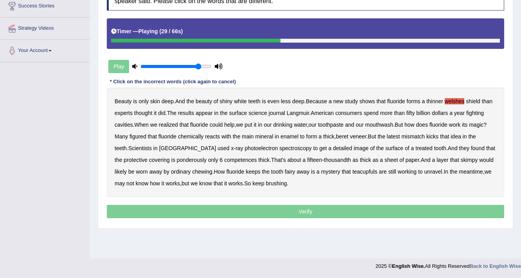
click at [345, 135] on b "beret" at bounding box center [342, 136] width 13 height 6
click at [410, 134] on b "mismatch" at bounding box center [413, 136] width 23 height 6
click at [177, 158] on b "ponderously" at bounding box center [192, 160] width 30 height 6
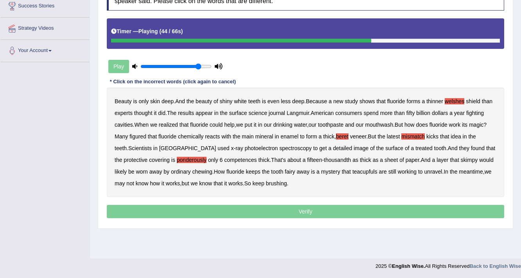
click at [224, 158] on b "competences" at bounding box center [240, 160] width 32 height 6
click at [353, 170] on b "teacupfuls" at bounding box center [365, 172] width 25 height 6
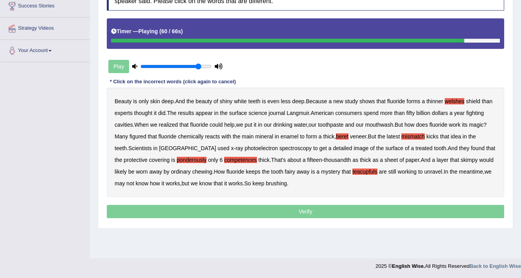
click at [294, 211] on p "Verify" at bounding box center [306, 211] width 398 height 13
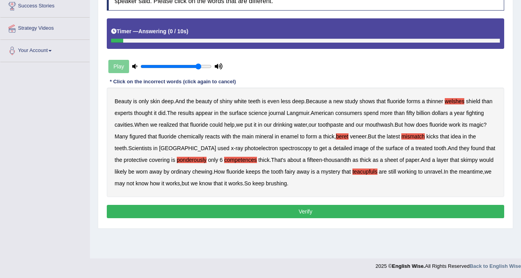
click at [294, 211] on button "Verify" at bounding box center [306, 211] width 398 height 13
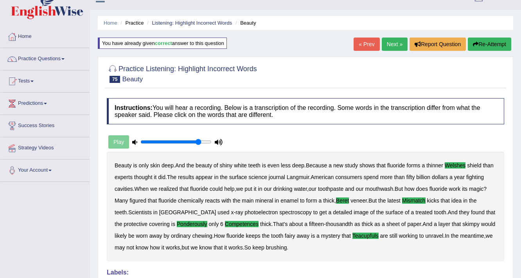
scroll to position [7, 0]
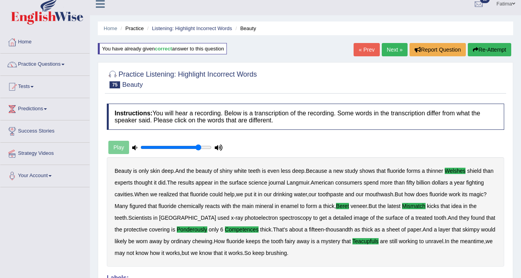
click at [391, 49] on link "Next »" at bounding box center [395, 49] width 26 height 13
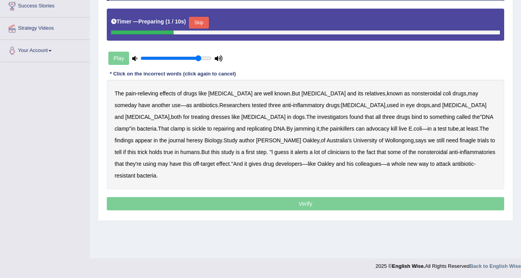
click at [199, 20] on button "Skip" at bounding box center [199, 23] width 20 height 12
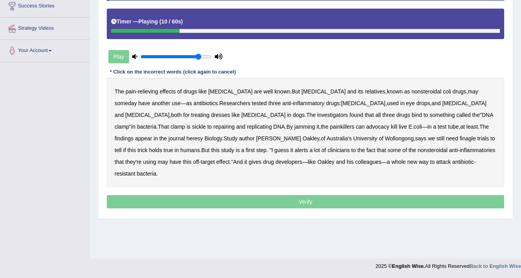
click at [150, 100] on b "have" at bounding box center [145, 103] width 12 height 6
click at [366, 124] on b "advocacy" at bounding box center [377, 127] width 23 height 6
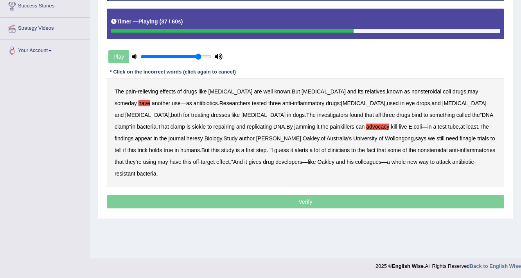
click at [185, 135] on b "journal" at bounding box center [177, 138] width 16 height 6
click at [203, 135] on b "heresy" at bounding box center [195, 138] width 16 height 6
click at [451, 128] on div "The pain - relieving effects of drugs like ibuprofen are well known . But ibupr…" at bounding box center [306, 133] width 398 height 110
click at [185, 135] on b "journal" at bounding box center [177, 138] width 16 height 6
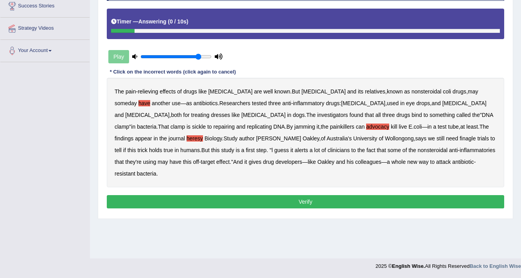
click at [307, 195] on button "Verify" at bounding box center [306, 201] width 398 height 13
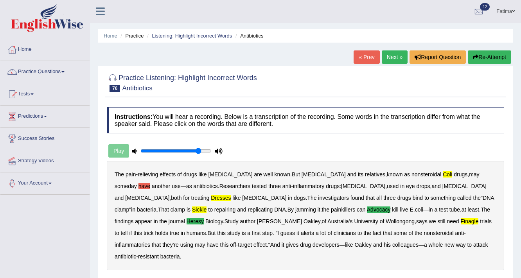
click at [499, 58] on button "Re-Attempt" at bounding box center [489, 56] width 43 height 13
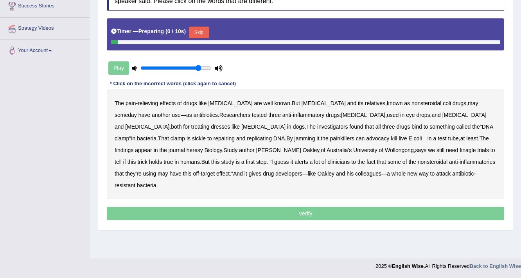
scroll to position [133, 0]
click at [193, 29] on button "Skip" at bounding box center [199, 33] width 20 height 12
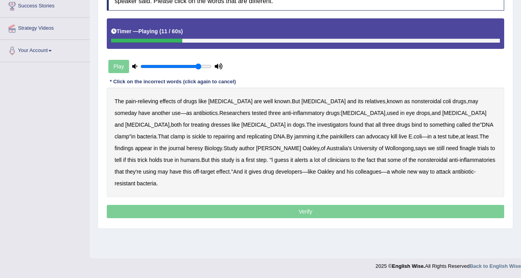
click at [194, 111] on b "antibiotics" at bounding box center [206, 113] width 24 height 6
click at [206, 133] on b "sickle" at bounding box center [199, 136] width 14 height 6
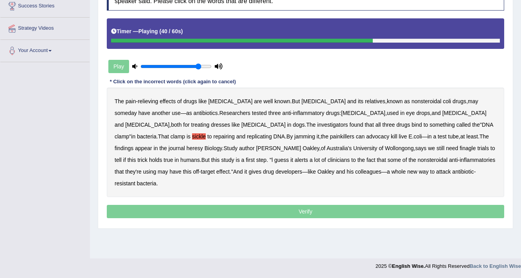
drag, startPoint x: 480, startPoint y: 135, endPoint x: 475, endPoint y: 135, distance: 5.1
click at [203, 145] on b "heresy" at bounding box center [195, 148] width 16 height 6
click at [460, 147] on b "finagle" at bounding box center [468, 148] width 16 height 6
click at [460, 160] on b "inflammatories" at bounding box center [478, 160] width 36 height 6
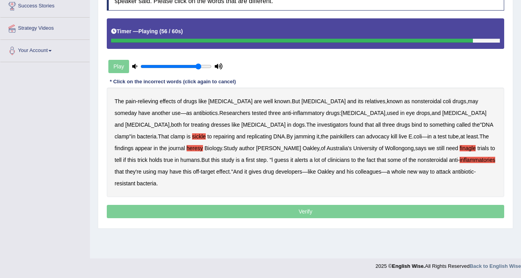
click at [449, 157] on b "anti" at bounding box center [453, 160] width 9 height 6
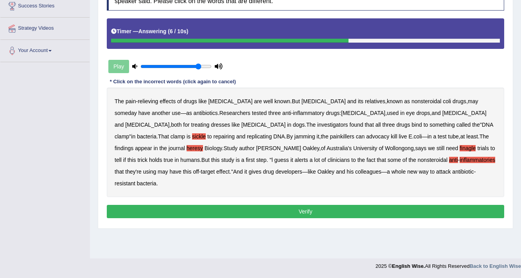
click at [452, 171] on b "antibiotic" at bounding box center [463, 172] width 22 height 6
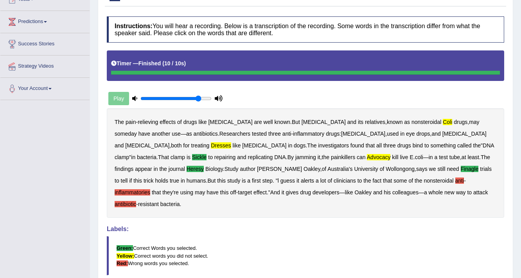
scroll to position [14, 0]
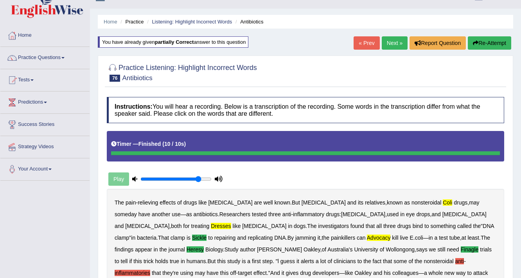
click at [484, 47] on button "Re-Attempt" at bounding box center [489, 42] width 43 height 13
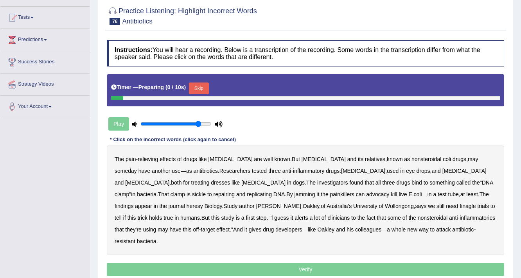
scroll to position [77, 0]
click at [202, 83] on button "Skip" at bounding box center [199, 89] width 20 height 12
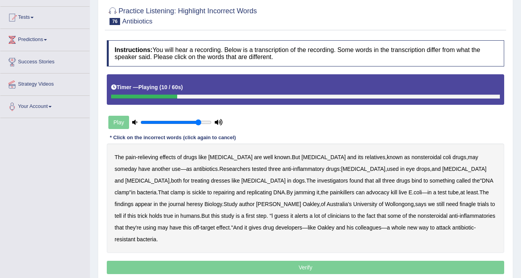
click at [443, 155] on b "coli" at bounding box center [447, 157] width 8 height 6
click at [211, 179] on b "dresses" at bounding box center [220, 181] width 19 height 6
click at [206, 189] on b "sickle" at bounding box center [199, 192] width 14 height 6
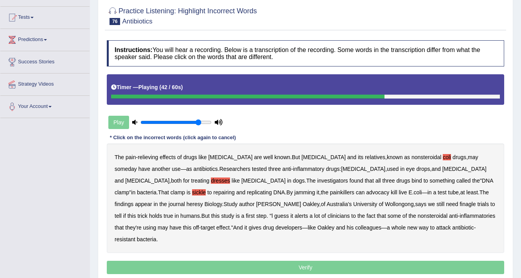
click at [256, 203] on b "[PERSON_NAME]" at bounding box center [278, 204] width 45 height 6
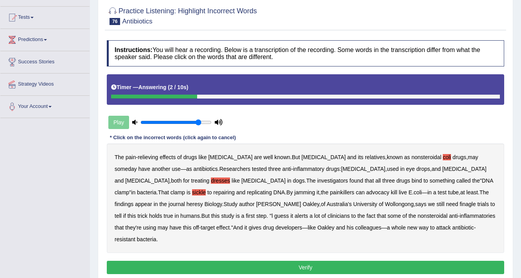
click at [304, 261] on button "Verify" at bounding box center [306, 267] width 398 height 13
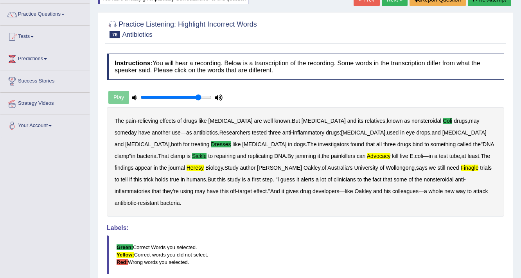
scroll to position [39, 0]
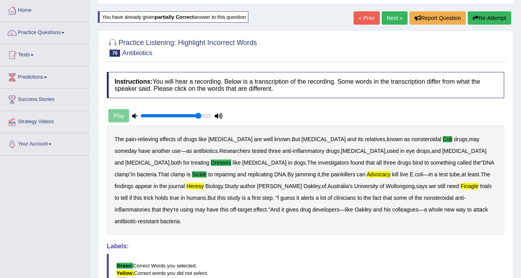
click at [478, 12] on button "Re-Attempt" at bounding box center [489, 17] width 43 height 13
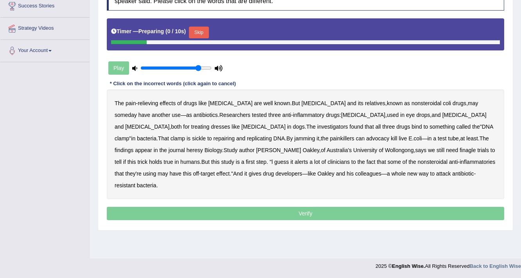
click at [202, 29] on button "Skip" at bounding box center [199, 33] width 20 height 12
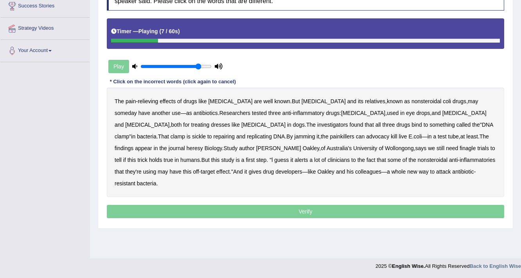
click at [411, 99] on div "The pain - relieving effects of drugs like [MEDICAL_DATA] are well known . But …" at bounding box center [306, 143] width 398 height 110
click at [443, 99] on b "coli" at bounding box center [447, 101] width 8 height 6
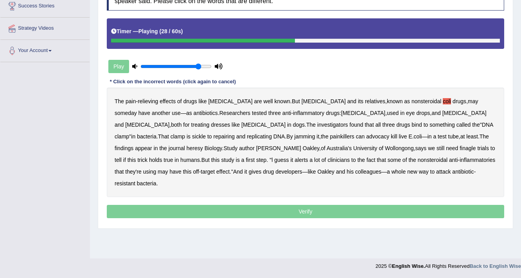
click at [206, 133] on b "sickle" at bounding box center [199, 136] width 14 height 6
click at [203, 145] on b "heresy" at bounding box center [195, 148] width 16 height 6
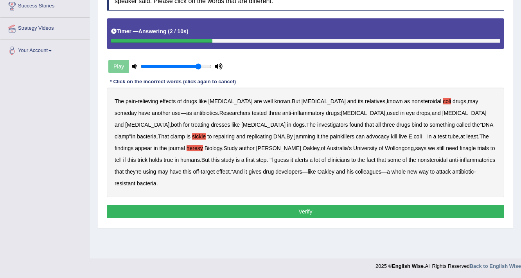
click at [330, 205] on button "Verify" at bounding box center [306, 211] width 398 height 13
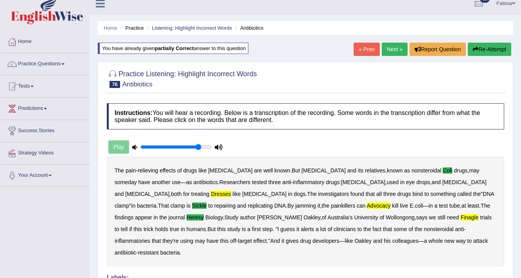
scroll to position [8, 0]
click at [495, 51] on button "Re-Attempt" at bounding box center [489, 49] width 43 height 13
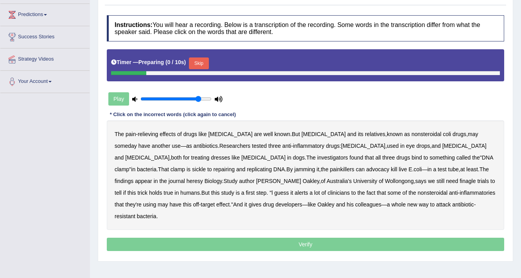
drag, startPoint x: 207, startPoint y: 66, endPoint x: 197, endPoint y: 92, distance: 27.9
click at [207, 67] on button "Skip" at bounding box center [199, 64] width 20 height 12
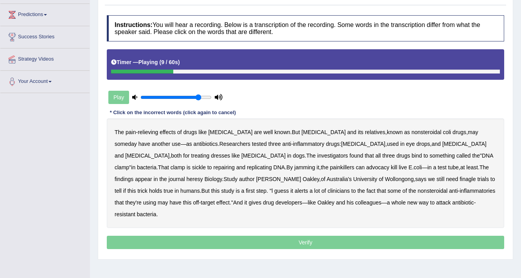
click at [443, 131] on b "coli" at bounding box center [447, 132] width 8 height 6
click at [211, 154] on b "dresses" at bounding box center [220, 156] width 19 height 6
click at [206, 164] on b "sickle" at bounding box center [199, 167] width 14 height 6
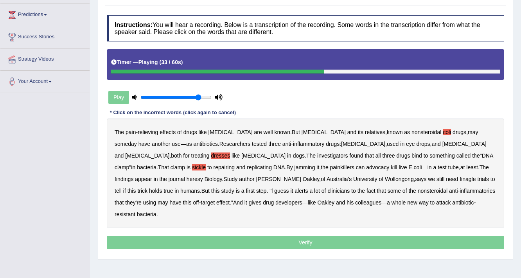
click at [366, 167] on b "advocacy" at bounding box center [377, 167] width 23 height 6
click at [203, 176] on b "heresy" at bounding box center [195, 179] width 16 height 6
click at [460, 180] on b "finagle" at bounding box center [468, 179] width 16 height 6
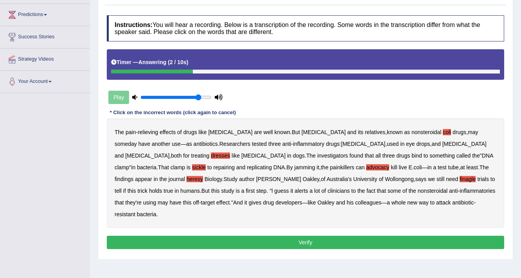
drag, startPoint x: 255, startPoint y: 231, endPoint x: 222, endPoint y: 195, distance: 49.0
click at [247, 218] on div "Instructions: You will hear a recording. Below is a transcription of the record…" at bounding box center [306, 133] width 402 height 244
click at [330, 236] on button "Verify" at bounding box center [306, 242] width 398 height 13
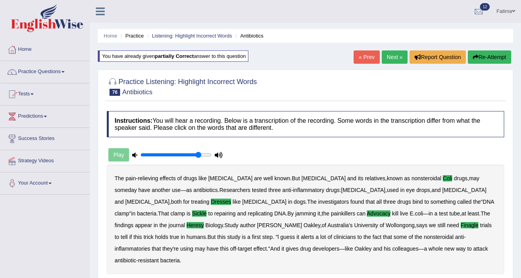
click at [391, 56] on link "Next »" at bounding box center [395, 56] width 26 height 13
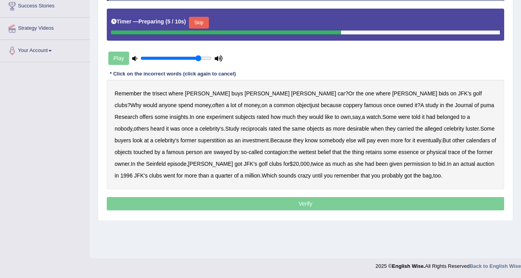
click at [205, 19] on button "Skip" at bounding box center [199, 23] width 20 height 12
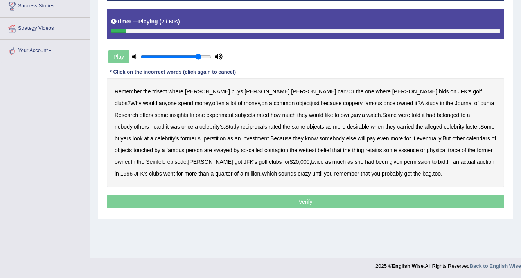
click at [155, 90] on b "trisect" at bounding box center [160, 91] width 14 height 6
click at [343, 102] on b "coppery" at bounding box center [353, 103] width 20 height 6
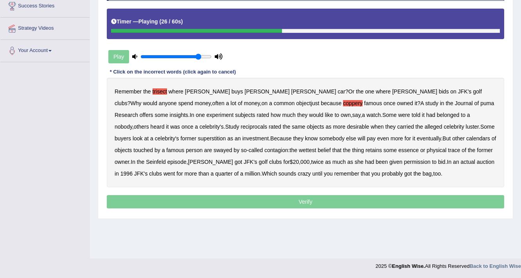
click at [241, 128] on b "reciprocals" at bounding box center [254, 127] width 27 height 6
click at [133, 122] on div "Remember the trisect where [PERSON_NAME] buys [PERSON_NAME] car ? Or the one wh…" at bounding box center [306, 133] width 398 height 110
click at [241, 124] on b "reciprocals" at bounding box center [254, 127] width 27 height 6
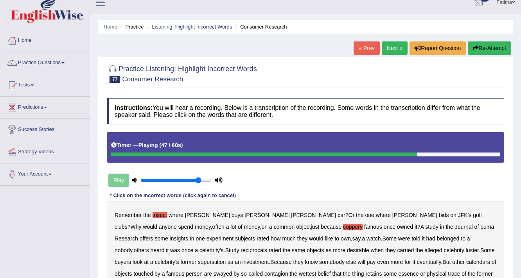
scroll to position [7, 0]
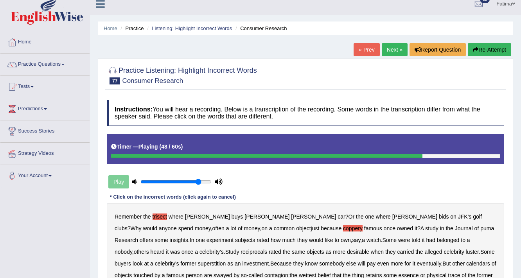
click at [471, 59] on div "Practice Listening: Highlight Incorrect Words 77 Consumer Research Instructions…" at bounding box center [306, 201] width 416 height 286
click at [474, 56] on div "« Prev Next » Report Question Re-Attempt" at bounding box center [434, 50] width 160 height 15
click at [474, 52] on icon "button" at bounding box center [475, 49] width 5 height 5
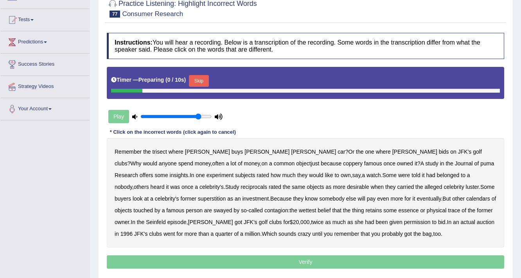
click at [198, 79] on button "Skip" at bounding box center [199, 81] width 20 height 12
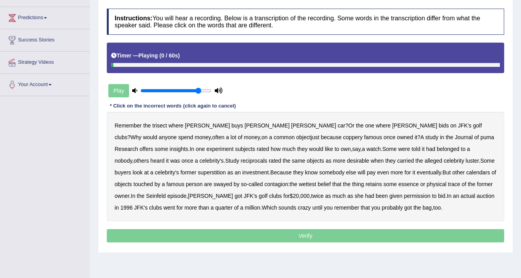
scroll to position [133, 0]
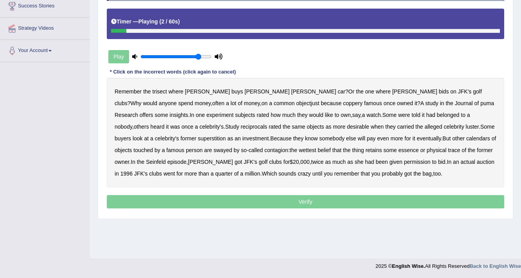
click at [153, 88] on b "trisect" at bounding box center [160, 91] width 14 height 6
click at [343, 100] on b "coppery" at bounding box center [353, 103] width 20 height 6
click at [241, 127] on b "reciprocals" at bounding box center [254, 127] width 27 height 6
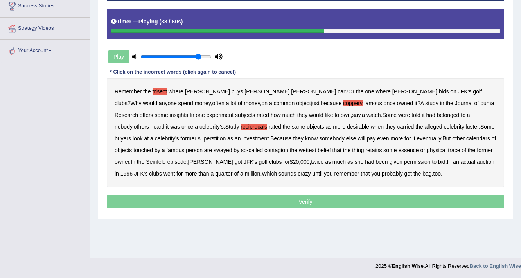
click at [226, 135] on b "superstition" at bounding box center [212, 138] width 28 height 6
click at [466, 136] on b "calendars" at bounding box center [478, 138] width 24 height 6
click at [299, 147] on b "wettest" at bounding box center [307, 150] width 17 height 6
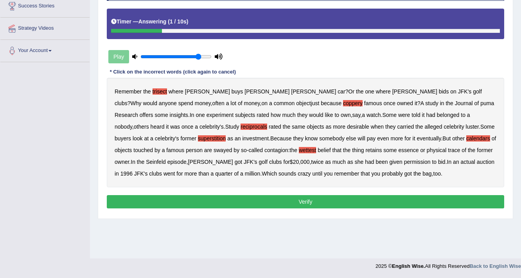
drag, startPoint x: 281, startPoint y: 198, endPoint x: 281, endPoint y: 194, distance: 3.9
click at [281, 197] on button "Verify" at bounding box center [306, 201] width 398 height 13
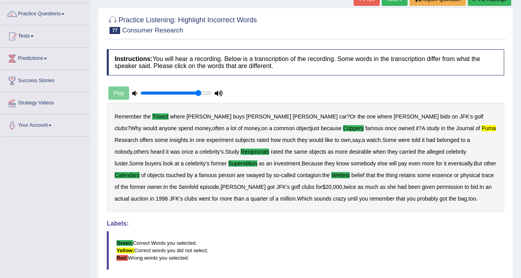
scroll to position [0, 0]
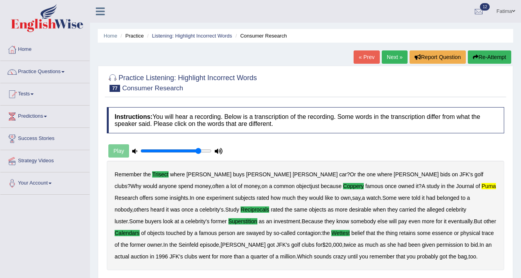
click at [387, 58] on link "Next »" at bounding box center [395, 56] width 26 height 13
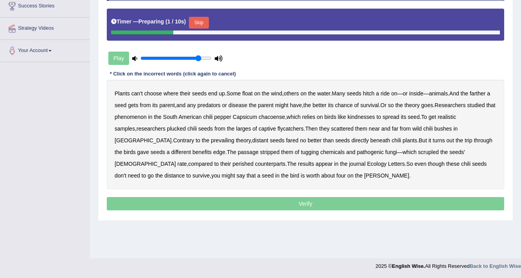
click at [205, 28] on div "Skip" at bounding box center [199, 24] width 20 height 14
click at [205, 23] on button "Skip" at bounding box center [199, 23] width 20 height 12
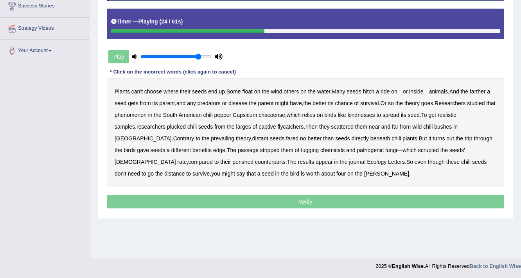
click at [375, 115] on b "kindnesses" at bounding box center [361, 115] width 27 height 6
click at [193, 149] on b "benefits" at bounding box center [202, 150] width 19 height 6
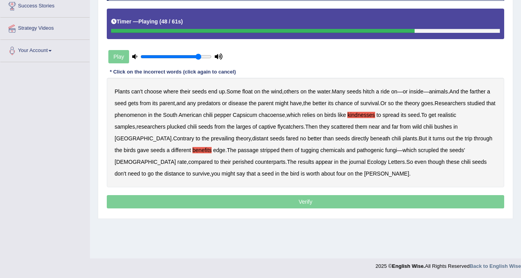
click at [301, 147] on b "tugging" at bounding box center [310, 150] width 18 height 6
click at [255, 162] on b "counterparts" at bounding box center [270, 162] width 31 height 6
click at [255, 160] on b "counterparts" at bounding box center [270, 162] width 31 height 6
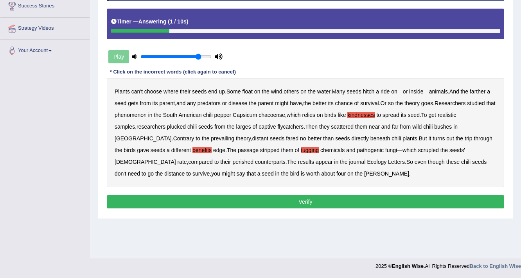
click at [277, 202] on button "Verify" at bounding box center [306, 201] width 398 height 13
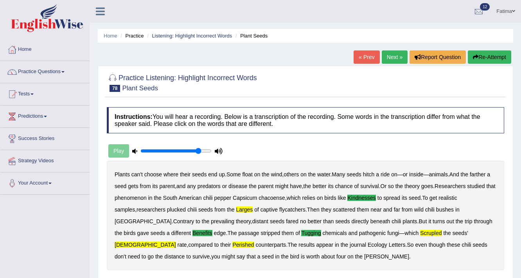
click at [488, 58] on button "Re-Attempt" at bounding box center [489, 56] width 43 height 13
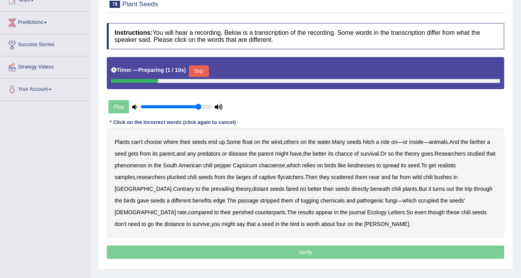
click at [205, 72] on button "Skip" at bounding box center [199, 71] width 20 height 12
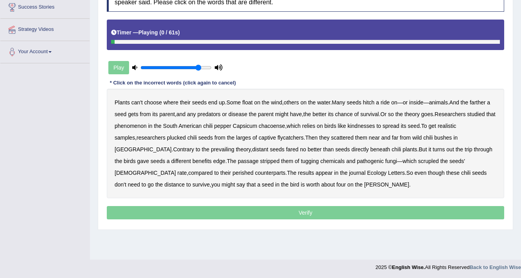
scroll to position [133, 0]
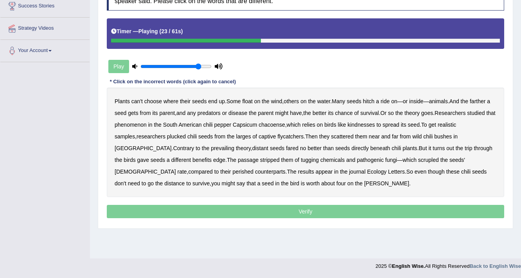
click at [375, 122] on b "kindnesses" at bounding box center [361, 125] width 27 height 6
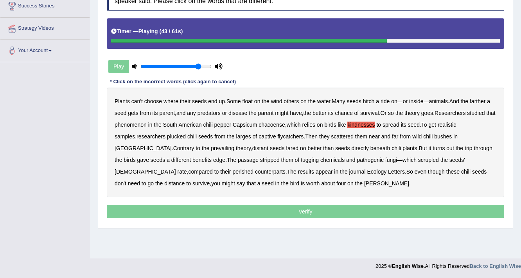
click at [193, 157] on b "benefits" at bounding box center [202, 160] width 19 height 6
click at [176, 169] on b "[DEMOGRAPHIC_DATA]" at bounding box center [145, 172] width 61 height 6
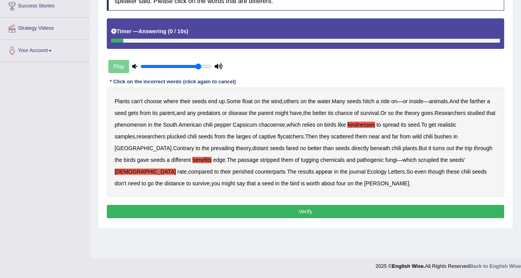
click at [294, 208] on button "Verify" at bounding box center [306, 211] width 398 height 13
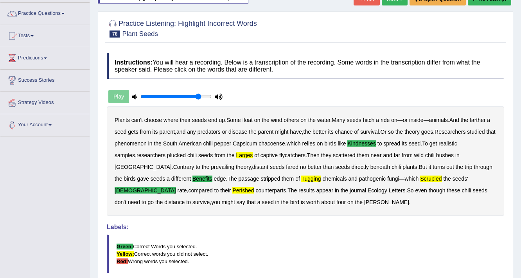
scroll to position [0, 0]
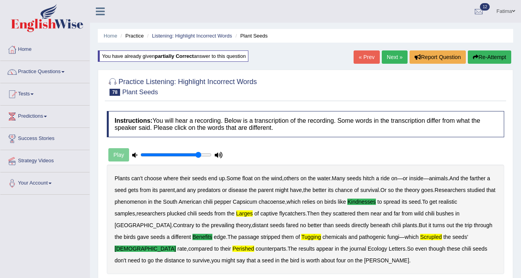
click at [484, 59] on button "Re-Attempt" at bounding box center [489, 56] width 43 height 13
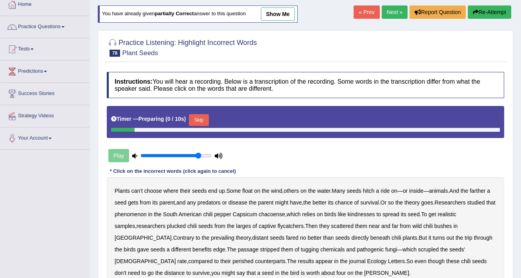
scroll to position [133, 0]
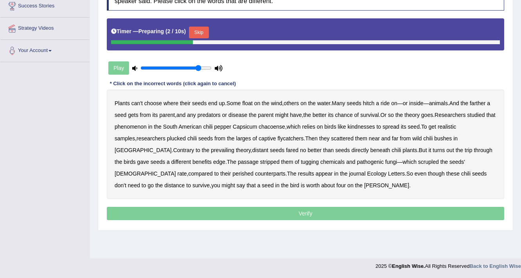
click at [194, 31] on button "Skip" at bounding box center [199, 33] width 20 height 12
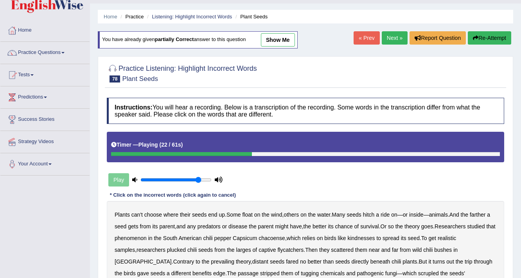
scroll to position [7, 0]
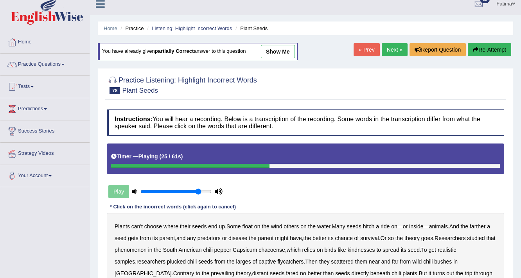
click at [492, 48] on button "Re-Attempt" at bounding box center [489, 49] width 43 height 13
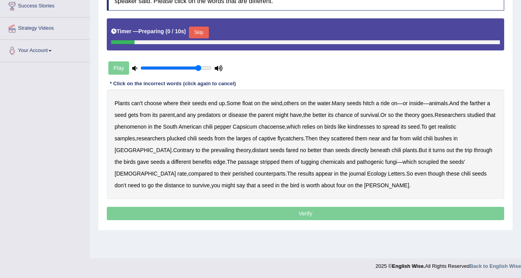
scroll to position [133, 0]
click at [201, 31] on button "Skip" at bounding box center [199, 33] width 20 height 12
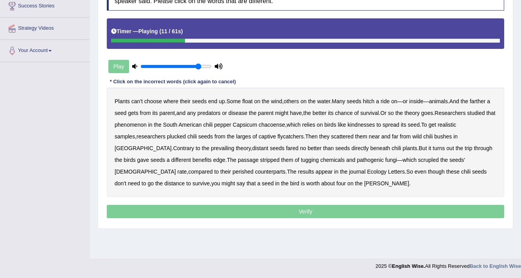
click at [212, 114] on b "predators" at bounding box center [209, 113] width 23 height 6
click at [374, 124] on b "kindnesses" at bounding box center [361, 125] width 27 height 6
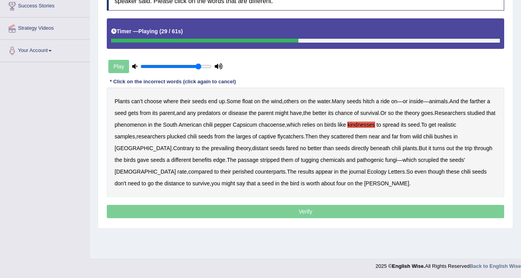
click at [236, 133] on b "larges" at bounding box center [243, 136] width 15 height 6
click at [371, 146] on b "beneath" at bounding box center [381, 148] width 20 height 6
drag, startPoint x: 276, startPoint y: 145, endPoint x: 283, endPoint y: 148, distance: 7.4
click at [371, 148] on b "beneath" at bounding box center [381, 148] width 20 height 6
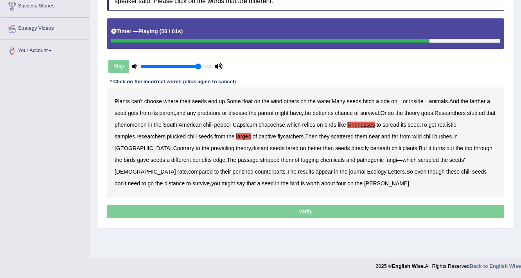
scroll to position [7, 0]
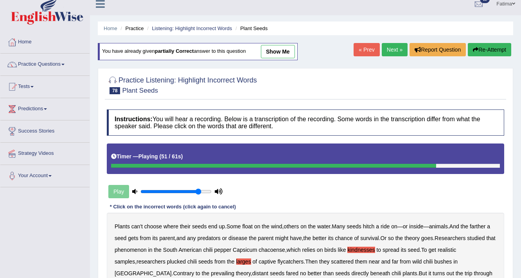
click at [487, 52] on button "Re-Attempt" at bounding box center [489, 49] width 43 height 13
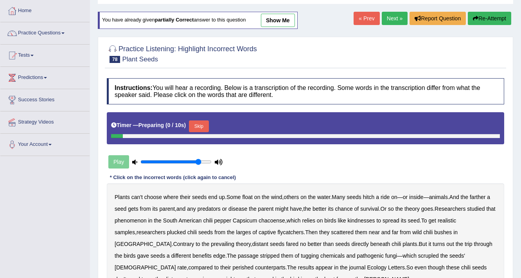
scroll to position [39, 0]
click at [197, 125] on button "Skip" at bounding box center [199, 127] width 20 height 12
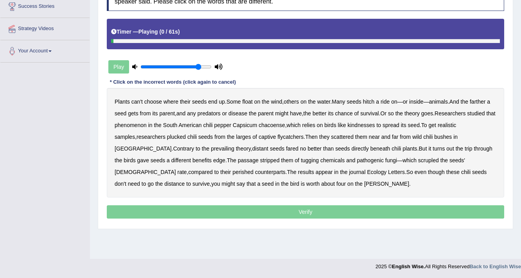
scroll to position [133, 0]
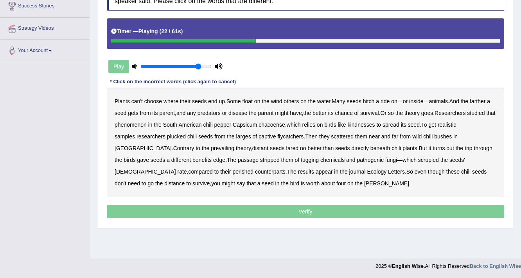
click at [368, 123] on b "kindnesses" at bounding box center [361, 125] width 27 height 6
click at [236, 136] on b "larges" at bounding box center [243, 136] width 15 height 6
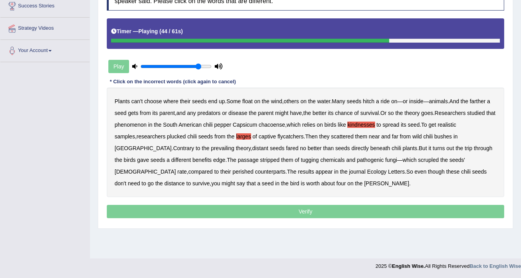
click at [193, 157] on b "benefits" at bounding box center [202, 160] width 19 height 6
click at [301, 157] on b "tugging" at bounding box center [310, 160] width 18 height 6
click at [301, 158] on b "tugging" at bounding box center [310, 160] width 18 height 6
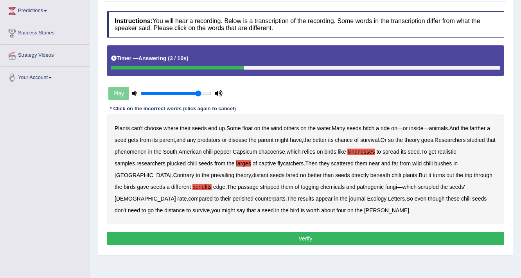
scroll to position [39, 0]
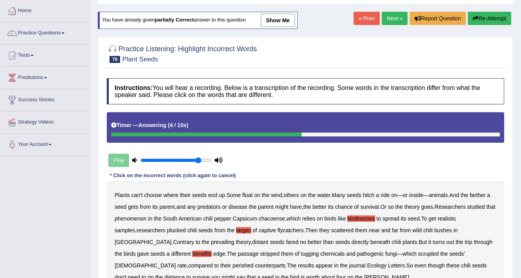
click at [486, 15] on button "Re-Attempt" at bounding box center [489, 18] width 43 height 13
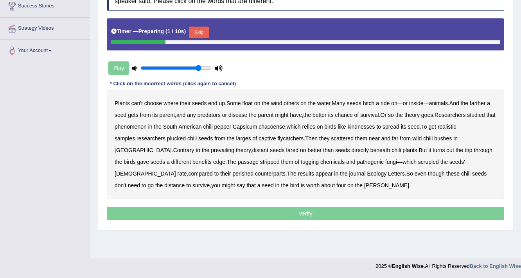
click at [203, 28] on button "Skip" at bounding box center [199, 33] width 20 height 12
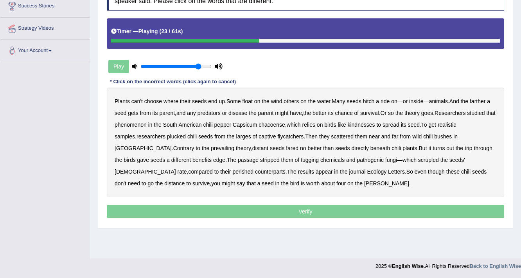
click at [371, 122] on b "kindnesses" at bounding box center [361, 125] width 27 height 6
drag, startPoint x: 227, startPoint y: 136, endPoint x: 227, endPoint y: 140, distance: 4.3
click at [227, 140] on div "Plants can't choose where their seeds end up . Some float on the wind , others …" at bounding box center [306, 143] width 398 height 110
click at [236, 138] on b "larges" at bounding box center [243, 136] width 15 height 6
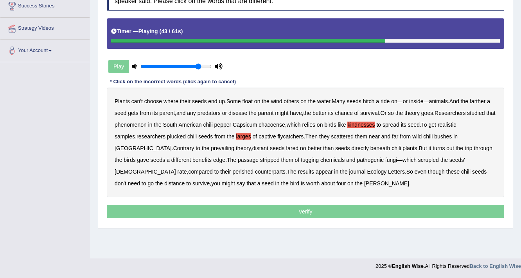
drag, startPoint x: 126, startPoint y: 158, endPoint x: 129, endPoint y: 166, distance: 7.6
click at [193, 162] on b "benefits" at bounding box center [202, 160] width 19 height 6
click at [418, 160] on b "scrupled" at bounding box center [428, 160] width 21 height 6
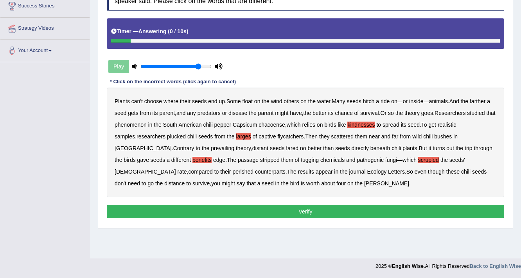
click at [313, 213] on button "Verify" at bounding box center [306, 211] width 398 height 13
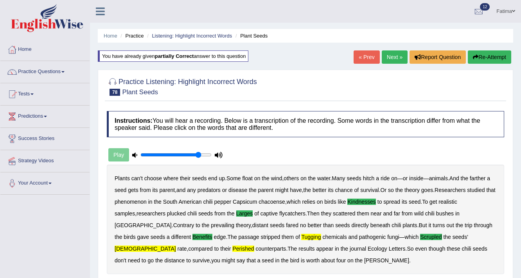
click at [477, 58] on button "Re-Attempt" at bounding box center [489, 56] width 43 height 13
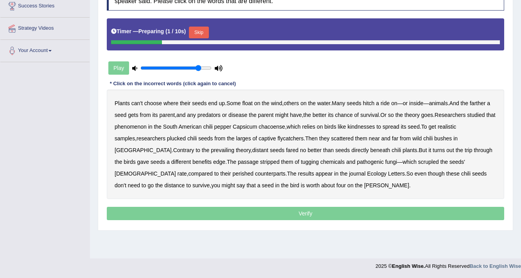
click at [202, 27] on button "Skip" at bounding box center [199, 33] width 20 height 12
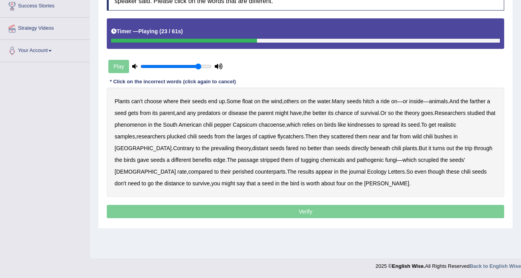
click at [363, 122] on b "kindnesses" at bounding box center [361, 125] width 27 height 6
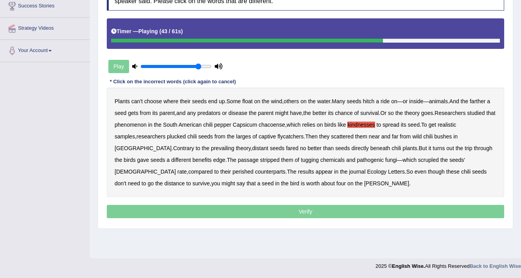
click at [193, 159] on b "benefits" at bounding box center [202, 160] width 19 height 6
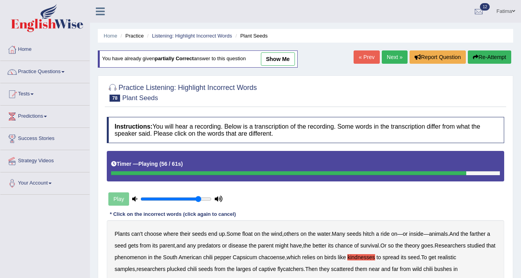
click at [474, 50] on button "Re-Attempt" at bounding box center [489, 56] width 43 height 13
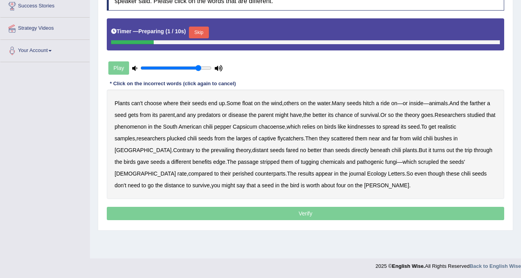
click at [205, 32] on button "Skip" at bounding box center [199, 33] width 20 height 12
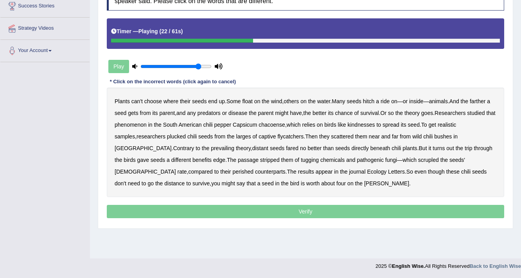
click at [373, 123] on b "kindnesses" at bounding box center [361, 125] width 27 height 6
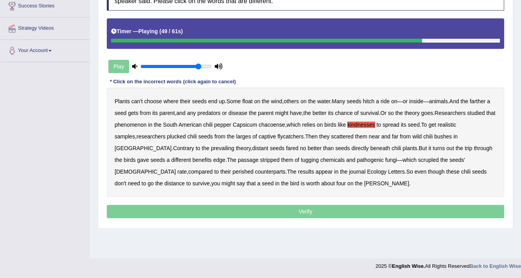
click at [321, 156] on div "Plants can't choose where their seeds end up . Some float on the wind , others …" at bounding box center [306, 143] width 398 height 110
click at [385, 157] on b "fungi" at bounding box center [391, 160] width 12 height 6
click at [176, 169] on b "bible" at bounding box center [145, 172] width 61 height 6
drag, startPoint x: 467, startPoint y: 157, endPoint x: 464, endPoint y: 159, distance: 4.5
click at [254, 169] on b "perished" at bounding box center [242, 172] width 21 height 6
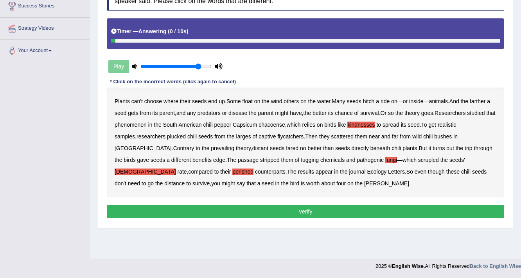
click at [125, 154] on div "Plants can't choose where their seeds end up . Some float on the wind , others …" at bounding box center [306, 143] width 398 height 110
click at [193, 157] on b "benefits" at bounding box center [202, 160] width 19 height 6
click at [308, 211] on button "Verify" at bounding box center [306, 211] width 398 height 13
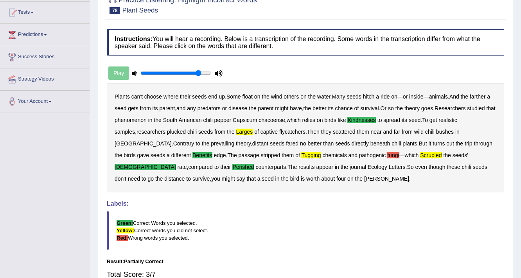
scroll to position [7, 0]
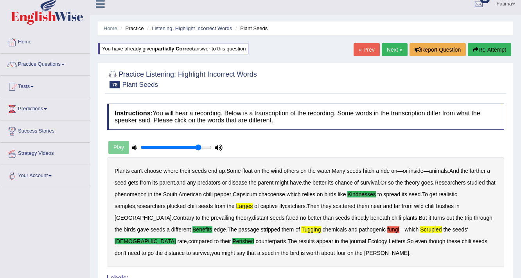
click at [493, 50] on button "Re-Attempt" at bounding box center [489, 49] width 43 height 13
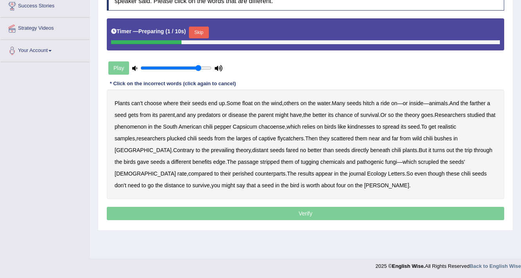
click at [202, 32] on button "Skip" at bounding box center [199, 33] width 20 height 12
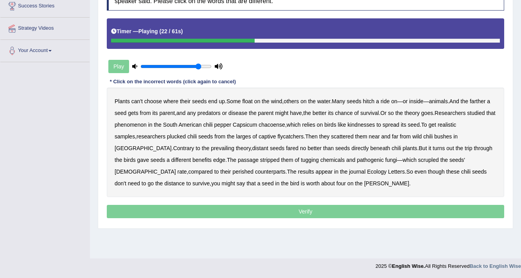
click at [371, 125] on b "kindnesses" at bounding box center [361, 125] width 27 height 6
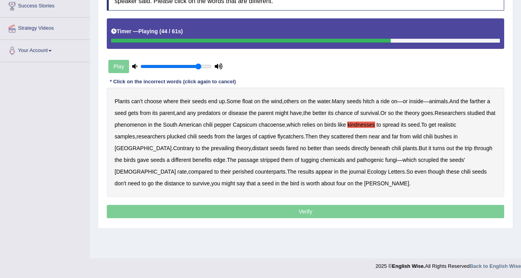
click at [193, 159] on b "benefits" at bounding box center [202, 160] width 19 height 6
click at [418, 160] on b "scrupled" at bounding box center [428, 160] width 21 height 6
click at [176, 169] on b "[DEMOGRAPHIC_DATA]" at bounding box center [145, 172] width 61 height 6
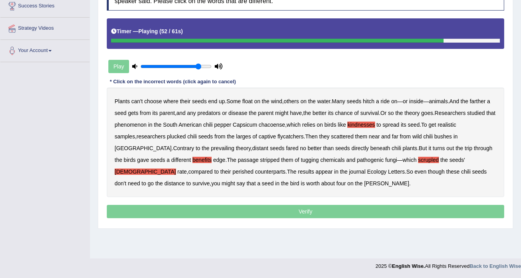
click at [478, 162] on div "Plants can't choose where their seeds end up . Some float on the wind , others …" at bounding box center [306, 143] width 398 height 110
click at [254, 169] on b "perished" at bounding box center [242, 172] width 21 height 6
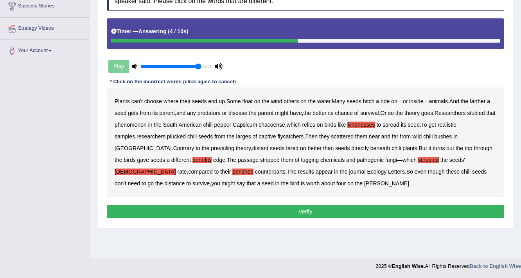
click at [244, 208] on button "Verify" at bounding box center [306, 211] width 398 height 13
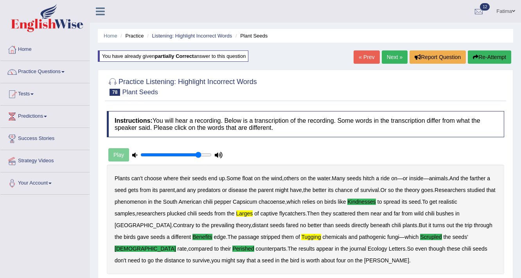
click at [478, 58] on button "Re-Attempt" at bounding box center [489, 56] width 43 height 13
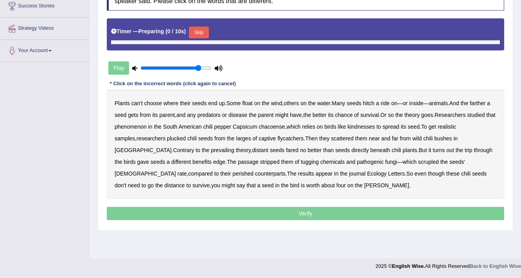
scroll to position [133, 0]
click at [200, 34] on button "Skip" at bounding box center [199, 33] width 20 height 12
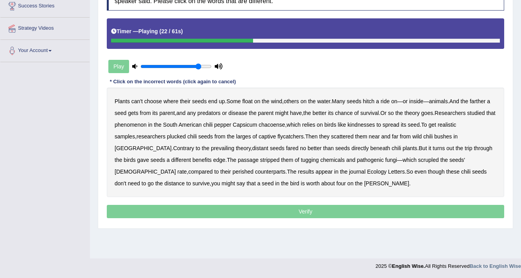
click at [375, 122] on b "kindnesses" at bounding box center [361, 125] width 27 height 6
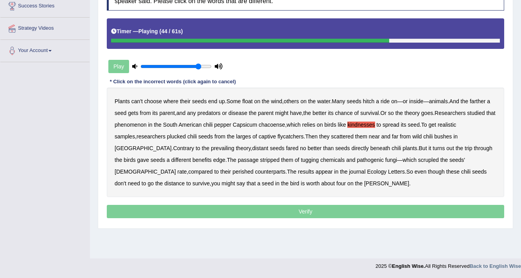
click at [193, 160] on b "benefits" at bounding box center [202, 160] width 19 height 6
click at [418, 158] on b "scrupled" at bounding box center [428, 160] width 21 height 6
click at [176, 169] on b "bible" at bounding box center [145, 172] width 61 height 6
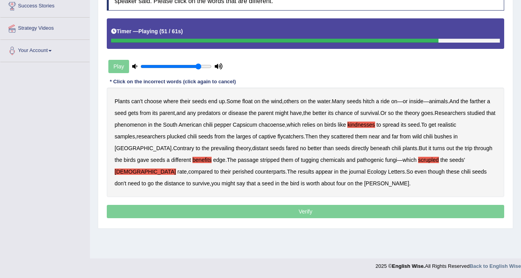
click at [254, 169] on b "perished" at bounding box center [242, 172] width 21 height 6
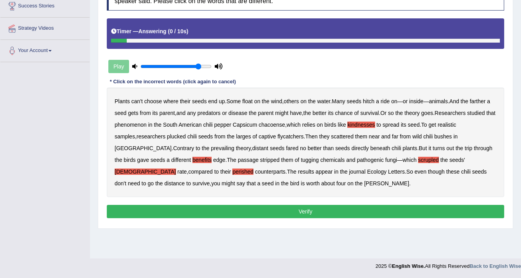
click at [278, 212] on button "Verify" at bounding box center [306, 211] width 398 height 13
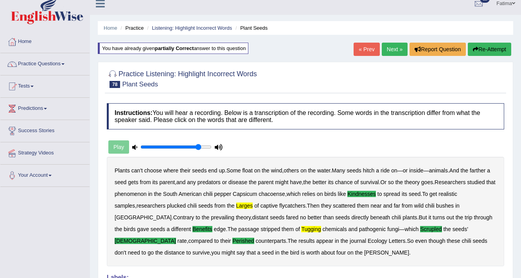
scroll to position [7, 0]
click at [483, 45] on button "Re-Attempt" at bounding box center [489, 49] width 43 height 13
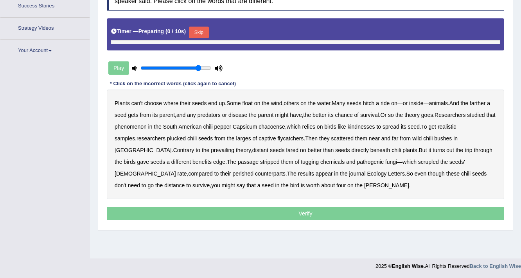
scroll to position [133, 0]
click at [192, 31] on button "Skip" at bounding box center [199, 33] width 20 height 12
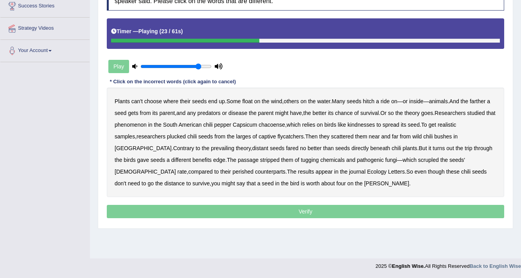
click at [375, 124] on b "kindnesses" at bounding box center [361, 125] width 27 height 6
click at [236, 135] on b "larges" at bounding box center [243, 136] width 15 height 6
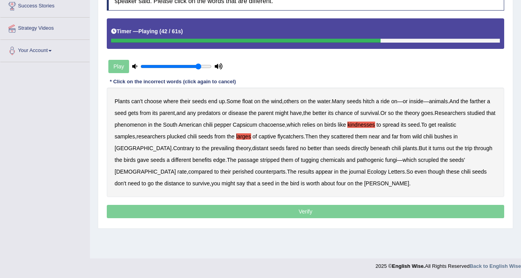
click at [193, 160] on b "benefits" at bounding box center [202, 160] width 19 height 6
click at [301, 159] on b "tugging" at bounding box center [310, 160] width 18 height 6
click at [418, 159] on b "scrupled" at bounding box center [428, 160] width 21 height 6
click at [176, 169] on b "[DEMOGRAPHIC_DATA]" at bounding box center [145, 172] width 61 height 6
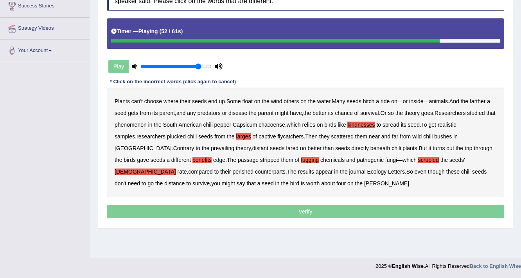
click at [254, 169] on b "perished" at bounding box center [242, 172] width 21 height 6
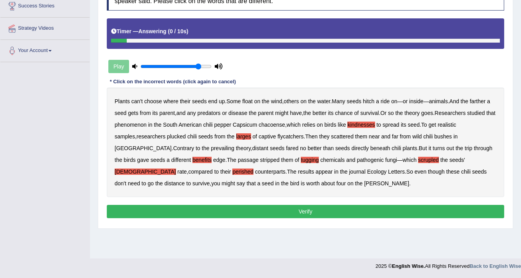
click at [273, 214] on button "Verify" at bounding box center [306, 211] width 398 height 13
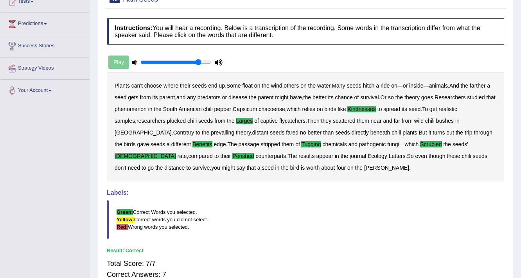
scroll to position [0, 0]
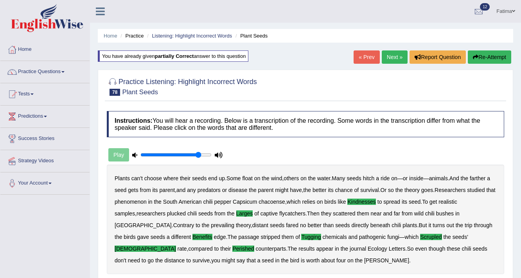
click at [391, 54] on link "Next »" at bounding box center [395, 56] width 26 height 13
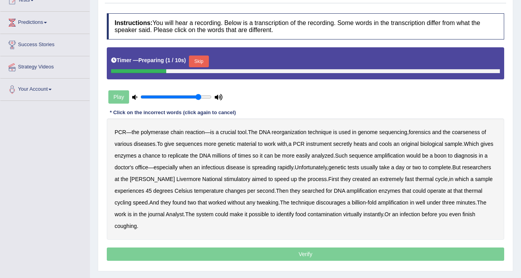
click at [202, 60] on button "Skip" at bounding box center [199, 62] width 20 height 12
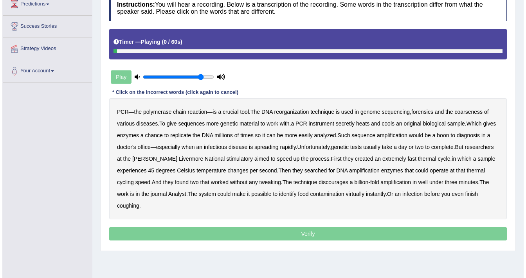
scroll to position [133, 0]
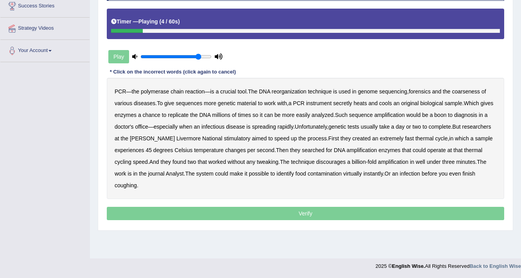
click at [297, 92] on b "reorganization" at bounding box center [289, 91] width 35 height 6
click at [464, 91] on b "coarseness" at bounding box center [466, 91] width 28 height 6
click at [196, 103] on b "sequences" at bounding box center [189, 103] width 27 height 6
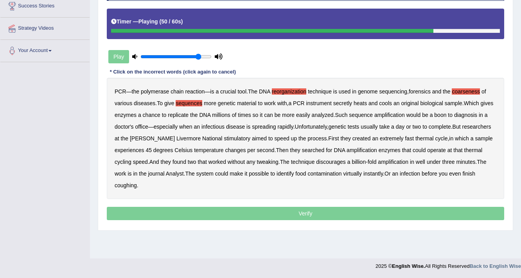
click at [346, 159] on b "discourages" at bounding box center [331, 162] width 30 height 6
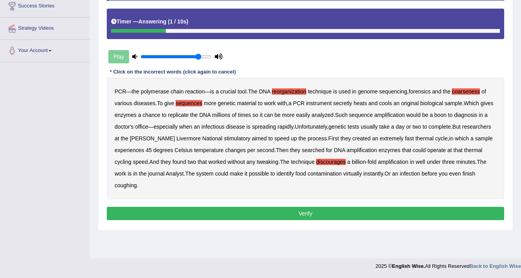
click at [315, 208] on button "Verify" at bounding box center [306, 213] width 398 height 13
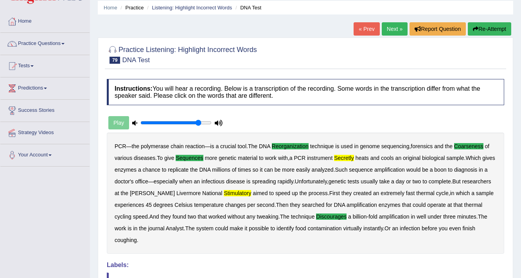
scroll to position [0, 0]
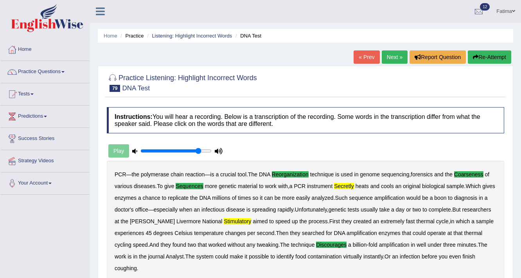
click at [491, 61] on button "Re-Attempt" at bounding box center [489, 56] width 43 height 13
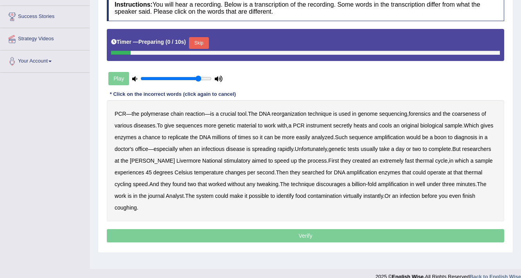
scroll to position [125, 0]
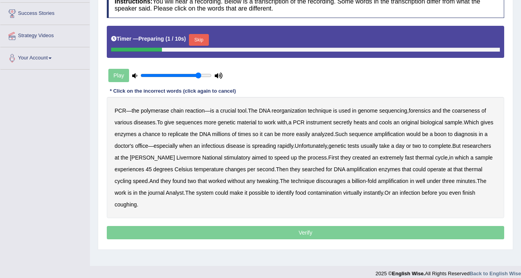
click at [206, 37] on button "Skip" at bounding box center [199, 40] width 20 height 12
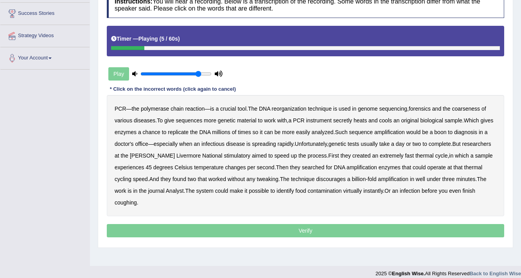
click at [291, 104] on div "PCR — the polymerase chain reaction — is a crucial tool . The DNA reorganizatio…" at bounding box center [306, 155] width 398 height 121
click at [303, 106] on b "reorganization" at bounding box center [289, 109] width 35 height 6
click at [470, 107] on b "coarseness" at bounding box center [466, 109] width 28 height 6
click at [194, 121] on b "sequences" at bounding box center [189, 120] width 27 height 6
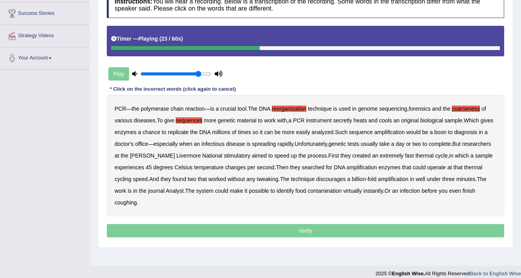
click at [405, 133] on b "amplification" at bounding box center [390, 132] width 31 height 6
click at [246, 153] on b "stimulatory" at bounding box center [237, 156] width 27 height 6
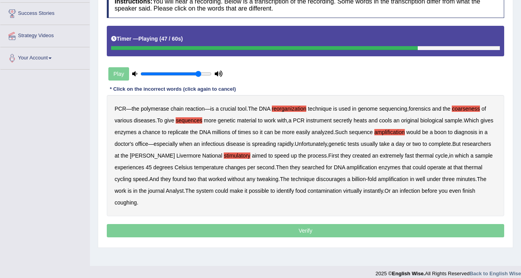
click at [245, 179] on b "without" at bounding box center [236, 179] width 17 height 6
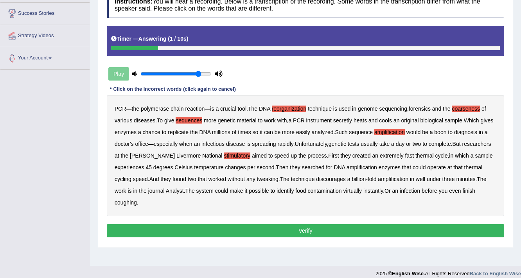
click at [288, 229] on button "Verify" at bounding box center [306, 230] width 398 height 13
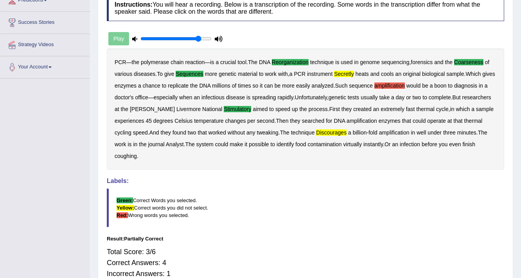
scroll to position [0, 0]
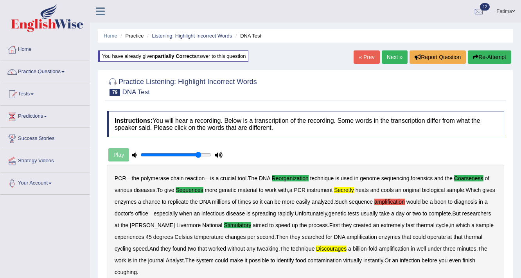
click at [487, 58] on button "Re-Attempt" at bounding box center [489, 56] width 43 height 13
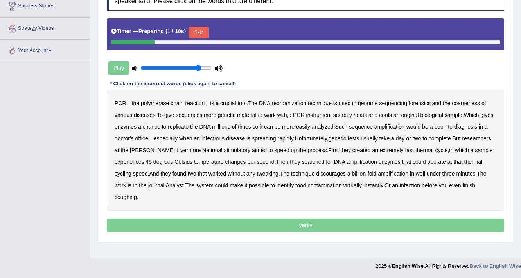
click at [200, 33] on button "Skip" at bounding box center [199, 33] width 20 height 12
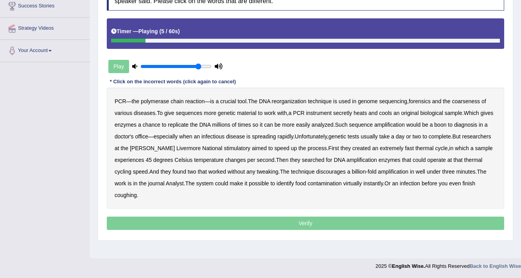
click at [291, 99] on b "reorganization" at bounding box center [289, 101] width 35 height 6
click at [470, 98] on b "coarseness" at bounding box center [466, 101] width 28 height 6
click at [194, 114] on b "sequences" at bounding box center [189, 113] width 27 height 6
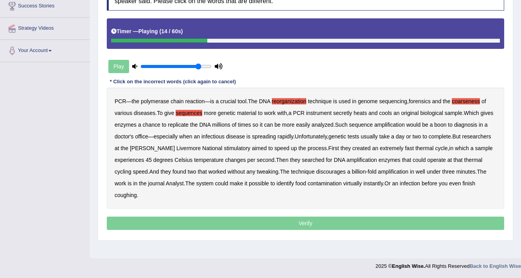
click at [363, 112] on b "heats" at bounding box center [360, 113] width 13 height 6
click at [360, 113] on b "heats" at bounding box center [360, 113] width 13 height 6
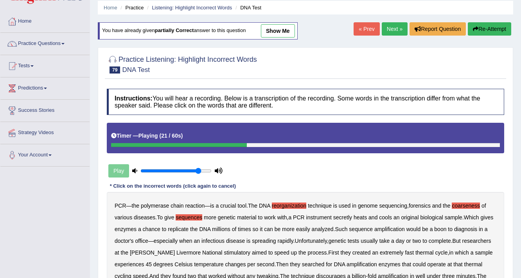
scroll to position [7, 0]
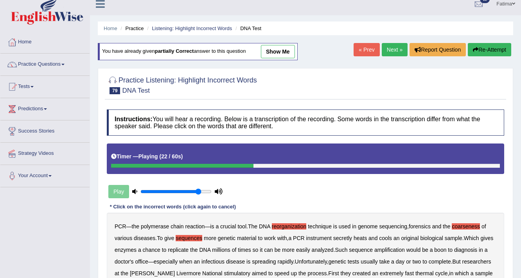
drag, startPoint x: 487, startPoint y: 58, endPoint x: 470, endPoint y: 40, distance: 24.6
click at [486, 57] on div "Home Practice Listening: Highlight Incorrect Words DNA Test You have already gi…" at bounding box center [305, 188] width 431 height 391
drag, startPoint x: 475, startPoint y: 44, endPoint x: 478, endPoint y: 49, distance: 5.9
click at [478, 48] on div "Home Practice Listening: Highlight Incorrect Words DNA Test You have already gi…" at bounding box center [305, 188] width 431 height 391
click at [481, 50] on button "Re-Attempt" at bounding box center [489, 49] width 43 height 13
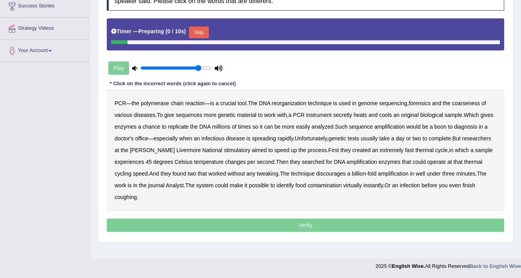
scroll to position [133, 0]
click at [196, 27] on button "Skip" at bounding box center [199, 33] width 20 height 12
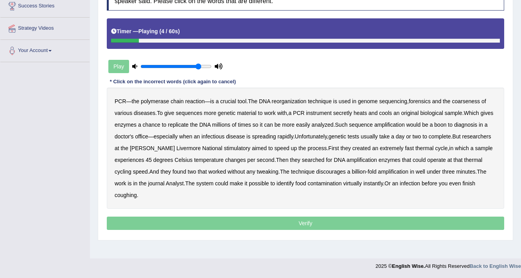
click at [293, 98] on b "reorganization" at bounding box center [289, 101] width 35 height 6
click at [475, 100] on b "coarseness" at bounding box center [466, 101] width 28 height 6
click at [125, 112] on b "various" at bounding box center [124, 113] width 18 height 6
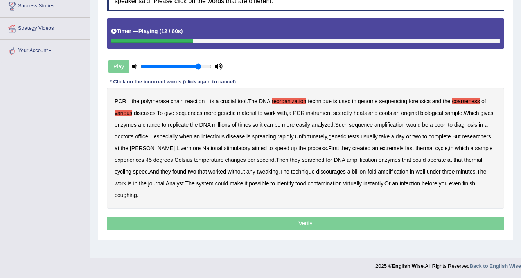
click at [125, 112] on b "various" at bounding box center [124, 113] width 18 height 6
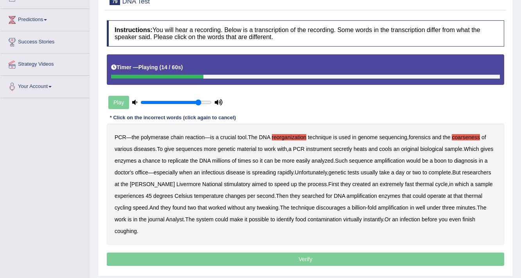
scroll to position [39, 0]
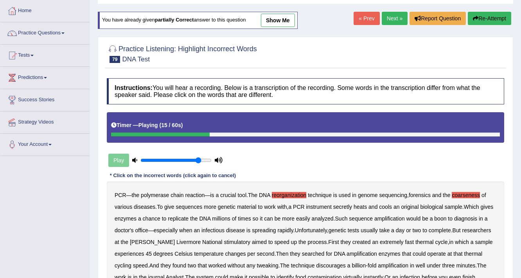
click at [487, 13] on button "Re-Attempt" at bounding box center [489, 18] width 43 height 13
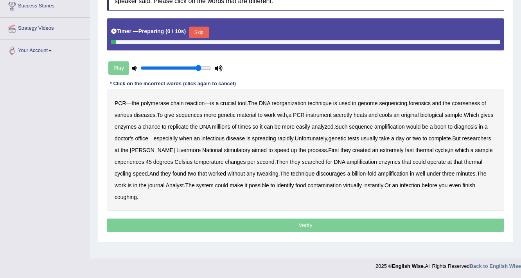
scroll to position [133, 0]
click at [208, 29] on button "Skip" at bounding box center [199, 33] width 20 height 12
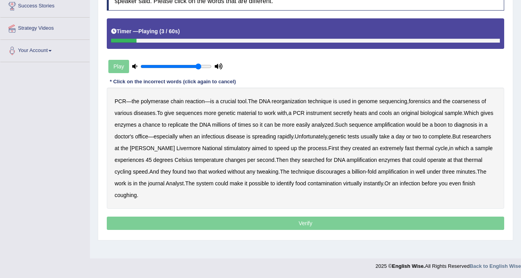
click at [290, 98] on b "reorganization" at bounding box center [289, 101] width 35 height 6
click at [466, 98] on b "coarseness" at bounding box center [466, 101] width 28 height 6
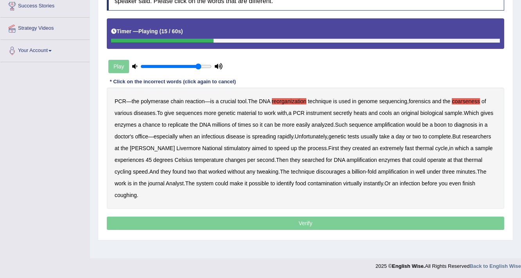
click at [344, 111] on b "secretly" at bounding box center [342, 113] width 19 height 6
click at [401, 122] on b "amplification" at bounding box center [390, 125] width 31 height 6
click at [404, 122] on b "amplification" at bounding box center [390, 125] width 31 height 6
click at [248, 145] on b "stimulatory" at bounding box center [237, 148] width 27 height 6
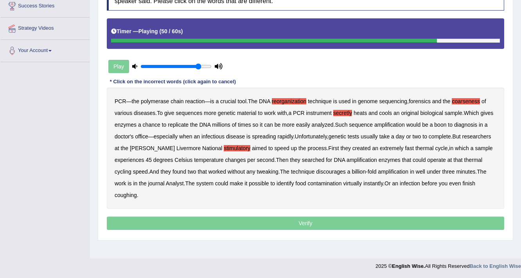
click at [346, 172] on b "discourages" at bounding box center [331, 172] width 30 height 6
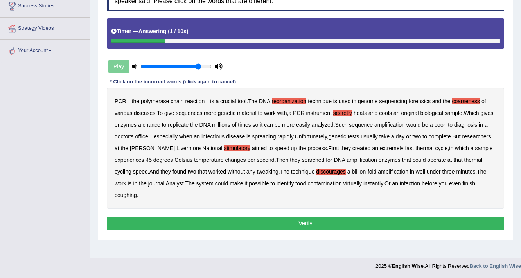
click at [268, 218] on button "Verify" at bounding box center [306, 223] width 398 height 13
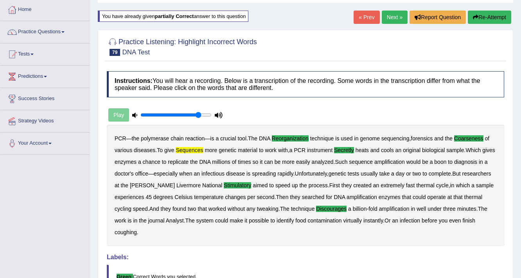
scroll to position [0, 0]
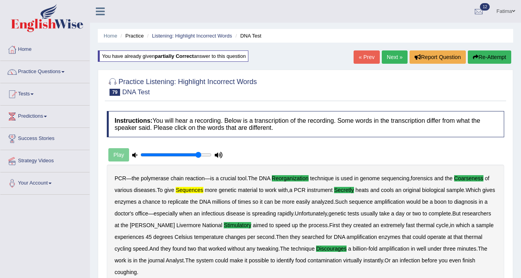
click at [396, 55] on link "Next »" at bounding box center [395, 56] width 26 height 13
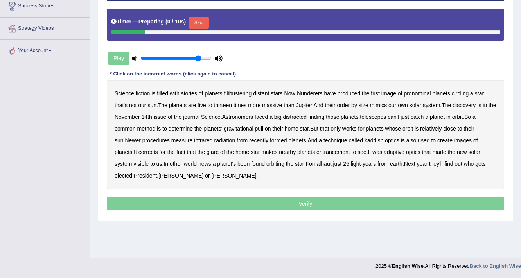
scroll to position [133, 0]
click at [208, 19] on button "Skip" at bounding box center [199, 23] width 20 height 12
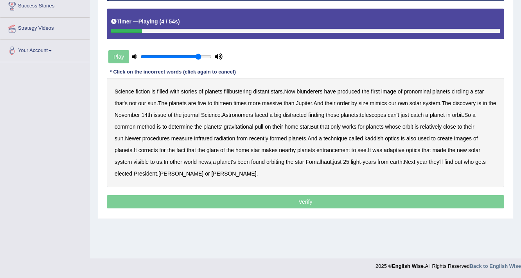
click at [240, 90] on b "filibustering" at bounding box center [238, 91] width 28 height 6
click at [310, 91] on b "blunderers" at bounding box center [310, 91] width 26 height 6
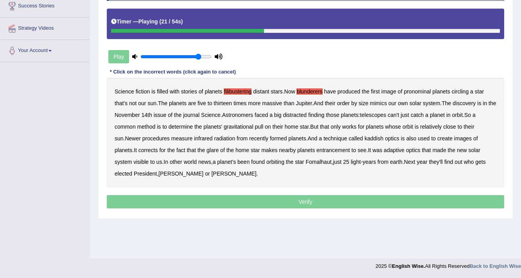
click at [307, 112] on b "distracted" at bounding box center [295, 115] width 24 height 6
click at [369, 138] on b "kaddish" at bounding box center [374, 138] width 19 height 6
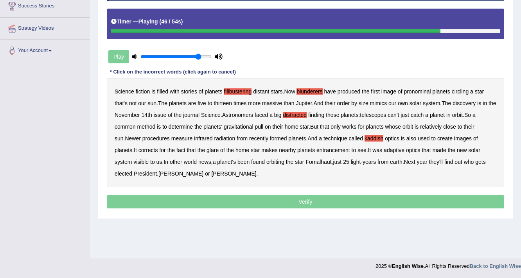
click at [317, 149] on b "entrancement" at bounding box center [334, 150] width 34 height 6
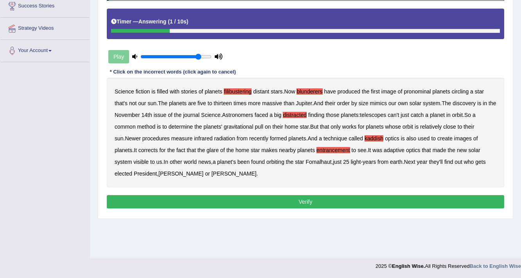
click at [277, 200] on button "Verify" at bounding box center [306, 201] width 398 height 13
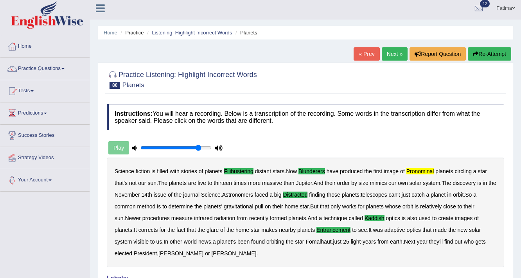
scroll to position [0, 0]
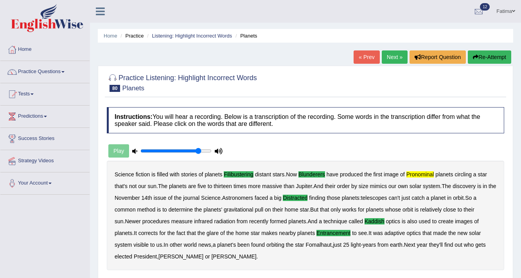
click at [483, 56] on button "Re-Attempt" at bounding box center [489, 56] width 43 height 13
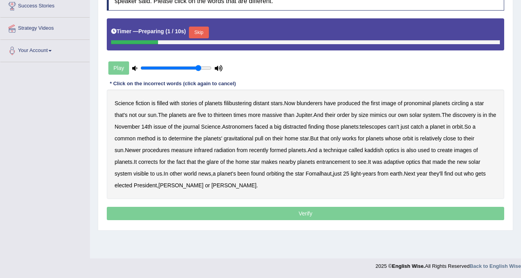
click at [196, 28] on button "Skip" at bounding box center [199, 33] width 20 height 12
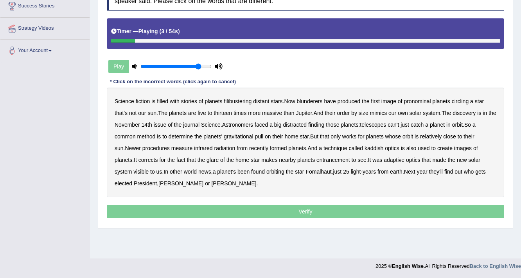
click at [241, 99] on b "filibustering" at bounding box center [238, 101] width 28 height 6
click at [305, 98] on b "blunderers" at bounding box center [310, 101] width 26 height 6
click at [422, 99] on b "pronominal" at bounding box center [417, 101] width 27 height 6
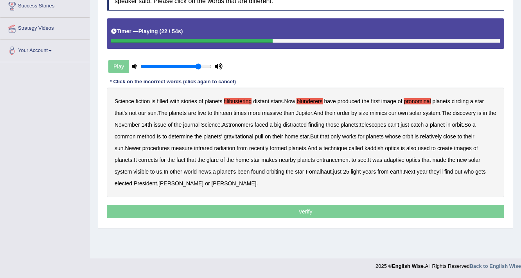
click at [307, 124] on b "distracted" at bounding box center [295, 125] width 24 height 6
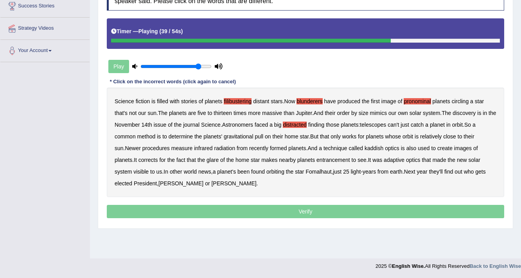
click at [365, 146] on b "kaddish" at bounding box center [374, 148] width 19 height 6
click at [317, 161] on b "entrancement" at bounding box center [334, 160] width 34 height 6
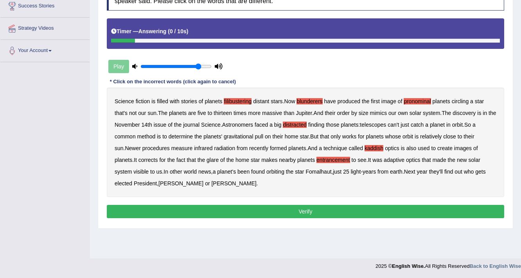
click at [248, 209] on button "Verify" at bounding box center [306, 211] width 398 height 13
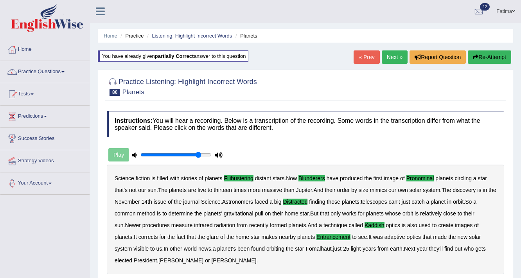
click at [392, 54] on link "Next »" at bounding box center [395, 56] width 26 height 13
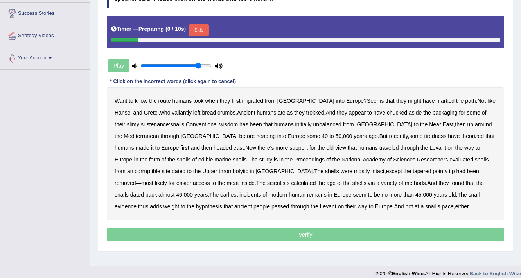
scroll to position [125, 0]
click at [195, 29] on button "Skip" at bounding box center [199, 30] width 20 height 12
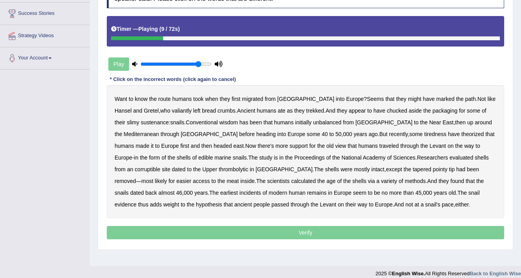
click at [172, 108] on b "valiantly" at bounding box center [182, 111] width 20 height 6
click at [313, 123] on b "unbalanced" at bounding box center [327, 122] width 28 height 6
click at [425, 133] on b "tiredness" at bounding box center [436, 134] width 22 height 6
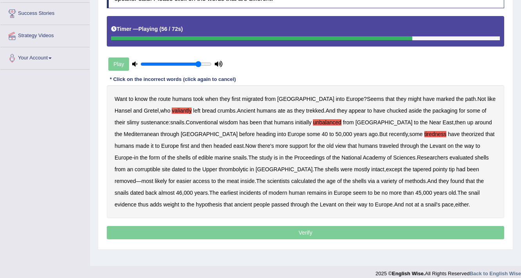
click at [239, 178] on b "meat" at bounding box center [233, 181] width 12 height 6
click at [261, 190] on b "incidents" at bounding box center [250, 193] width 22 height 6
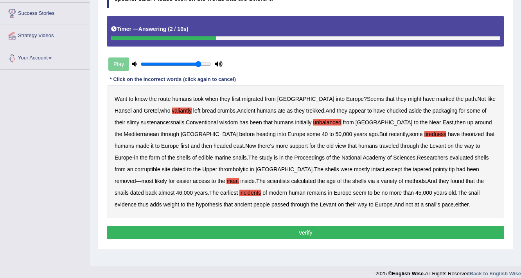
click at [234, 230] on button "Verify" at bounding box center [306, 232] width 398 height 13
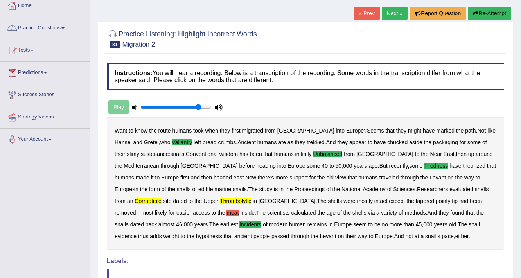
scroll to position [0, 0]
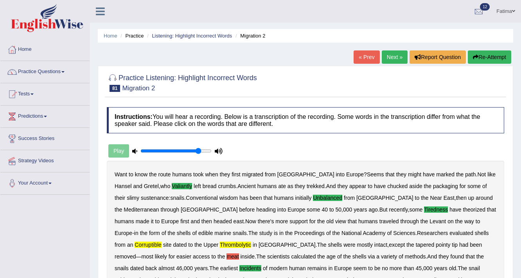
click at [486, 54] on button "Re-Attempt" at bounding box center [489, 56] width 43 height 13
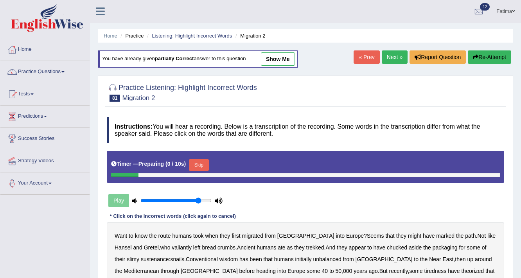
click at [199, 160] on button "Skip" at bounding box center [199, 165] width 20 height 12
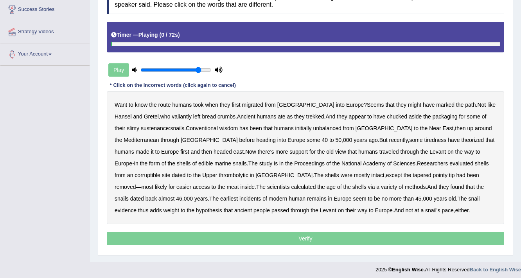
scroll to position [133, 0]
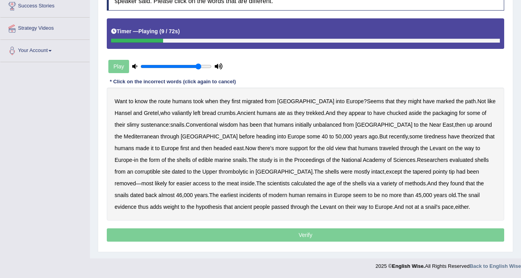
click at [172, 112] on b "valiantly" at bounding box center [182, 113] width 20 height 6
click at [313, 122] on b "unbalanced" at bounding box center [327, 125] width 28 height 6
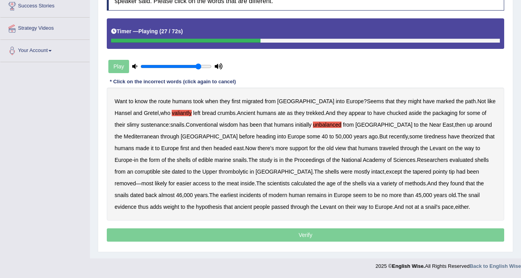
click at [425, 135] on b "tiredness" at bounding box center [436, 136] width 22 height 6
click at [160, 169] on b "corruptible" at bounding box center [147, 172] width 25 height 6
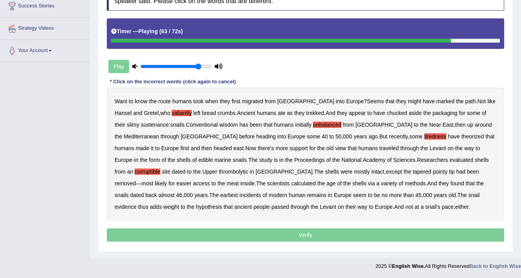
click at [261, 192] on b "incidents" at bounding box center [250, 195] width 22 height 6
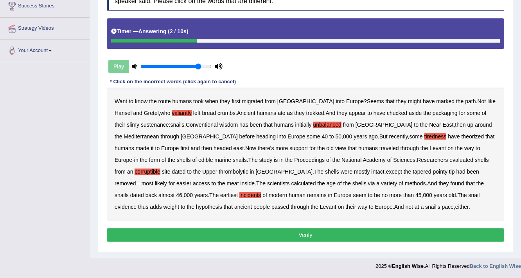
drag, startPoint x: 317, startPoint y: 236, endPoint x: 279, endPoint y: 230, distance: 39.1
click at [314, 235] on button "Verify" at bounding box center [306, 235] width 398 height 13
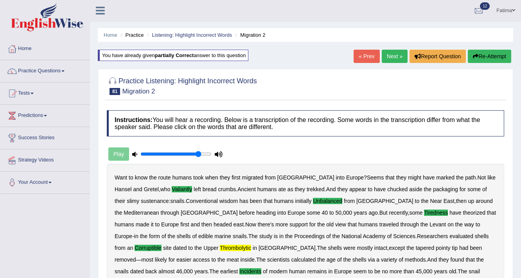
scroll to position [0, 0]
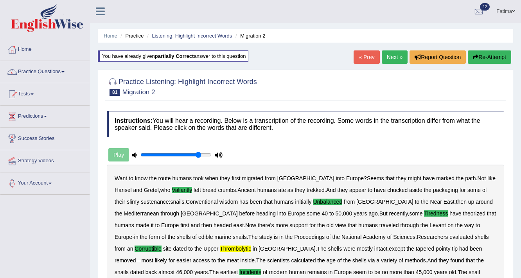
click at [490, 59] on button "Re-Attempt" at bounding box center [489, 56] width 43 height 13
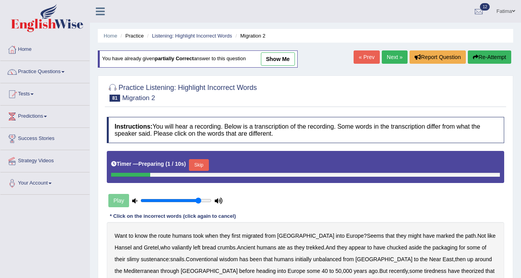
scroll to position [133, 0]
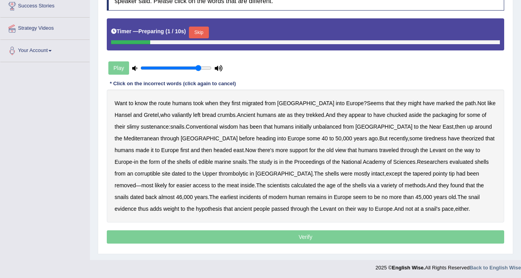
click at [201, 34] on button "Skip" at bounding box center [199, 33] width 20 height 12
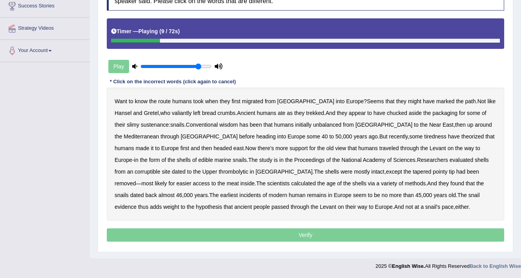
click at [172, 112] on b "valiantly" at bounding box center [182, 113] width 20 height 6
click at [186, 124] on b "Conventional" at bounding box center [202, 125] width 32 height 6
click at [313, 125] on b "unbalanced" at bounding box center [327, 125] width 28 height 6
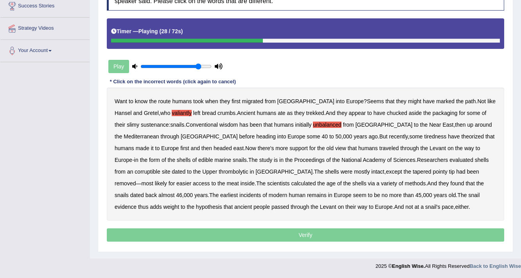
click at [425, 133] on b "tiredness" at bounding box center [436, 136] width 22 height 6
click at [160, 169] on b "corruptible" at bounding box center [147, 172] width 25 height 6
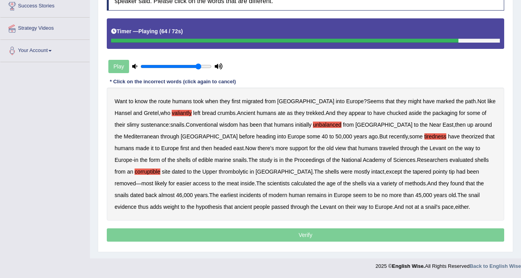
click at [261, 192] on b "incidents" at bounding box center [250, 195] width 22 height 6
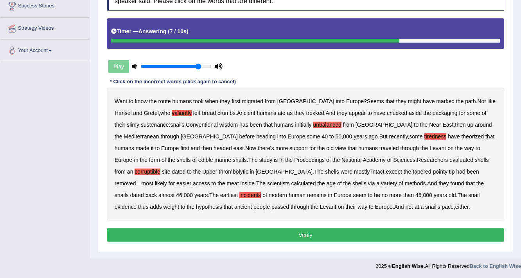
click at [308, 235] on button "Verify" at bounding box center [306, 235] width 398 height 13
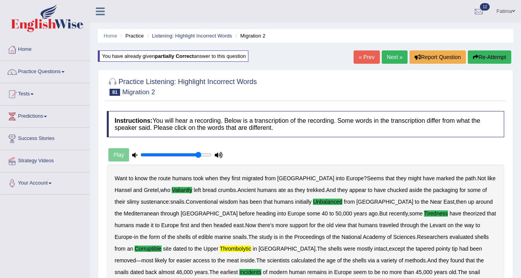
click at [499, 11] on link "Fatima" at bounding box center [506, 10] width 31 height 20
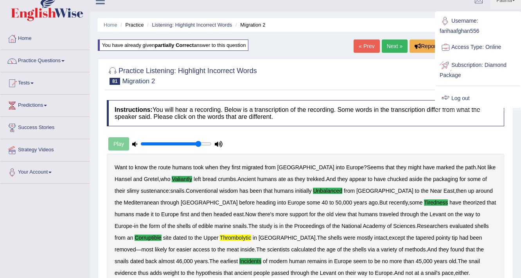
scroll to position [31, 0]
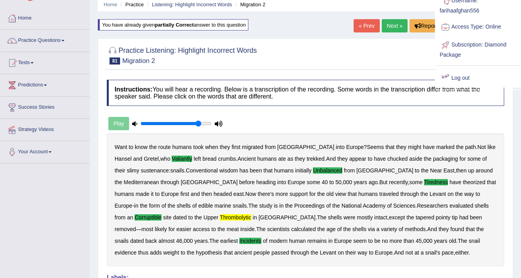
click at [471, 76] on link "Log out" at bounding box center [478, 78] width 85 height 18
